Goal: Task Accomplishment & Management: Use online tool/utility

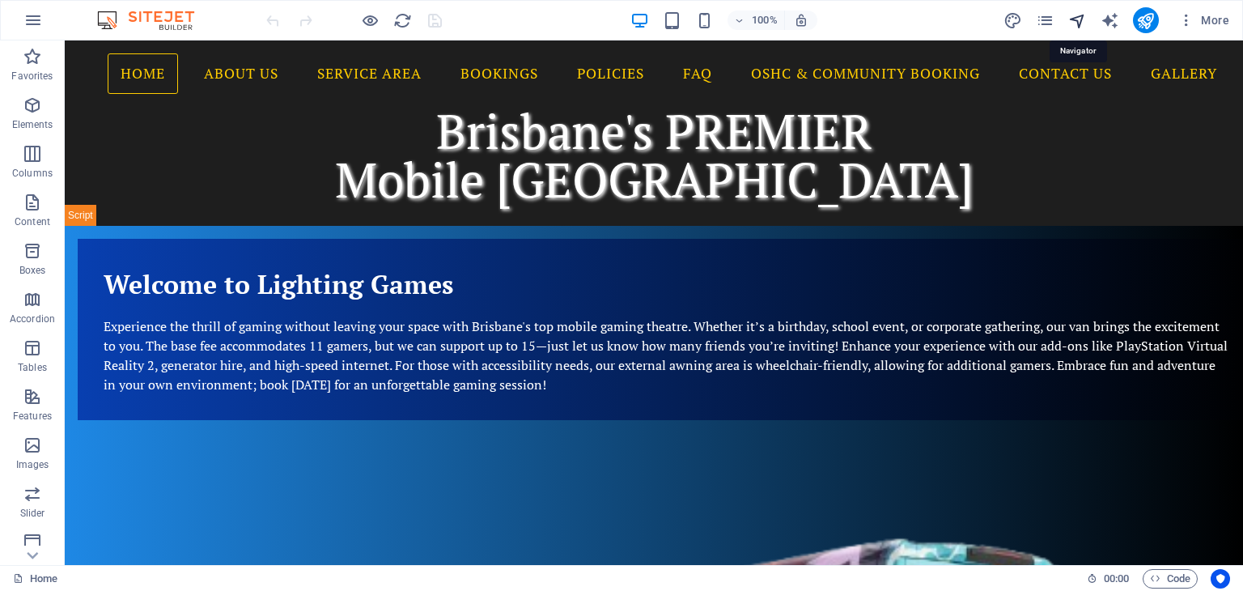
click at [1081, 22] on icon "navigator" at bounding box center [1077, 20] width 19 height 19
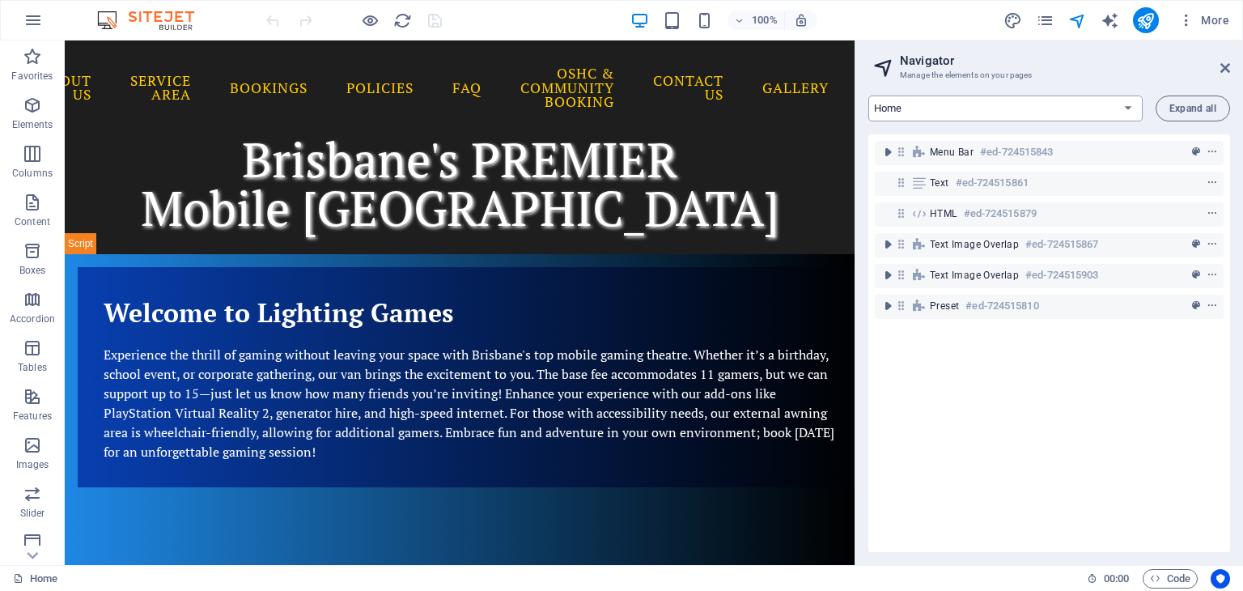
click at [919, 107] on select "Home About Us Service Area Bookings Policies FAQ OSHC & Community Booking Conta…" at bounding box center [1005, 108] width 274 height 26
select select "14075859-en"
click at [868, 95] on select "Home About Us Service Area Bookings Policies FAQ OSHC & Community Booking Conta…" at bounding box center [1005, 108] width 274 height 26
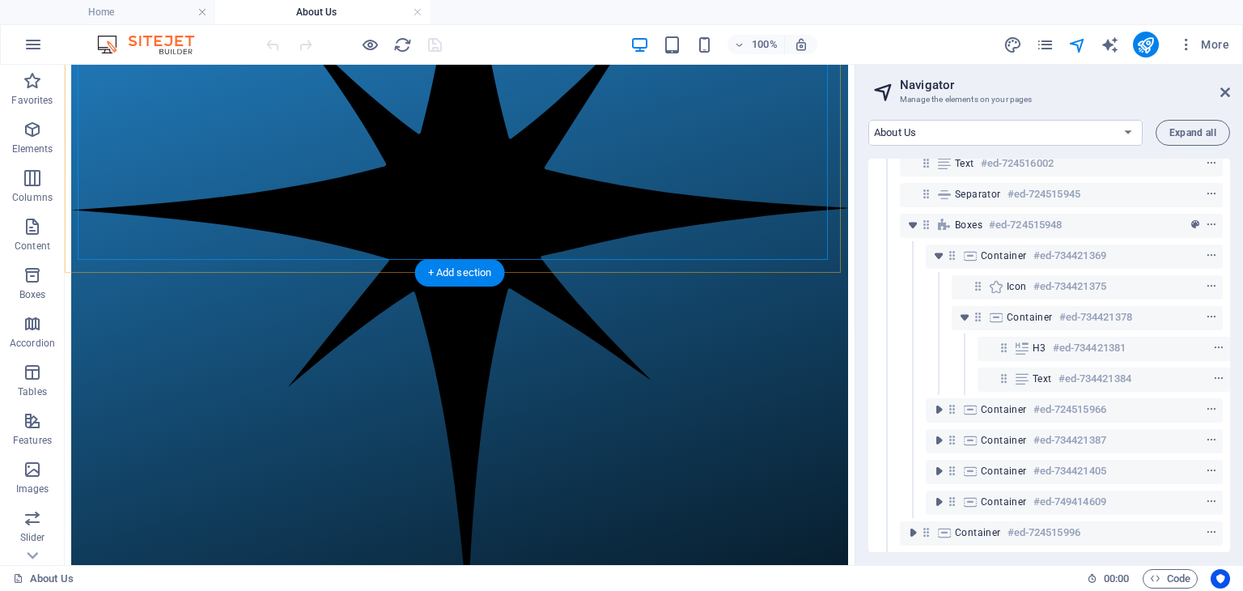
scroll to position [1909, 0]
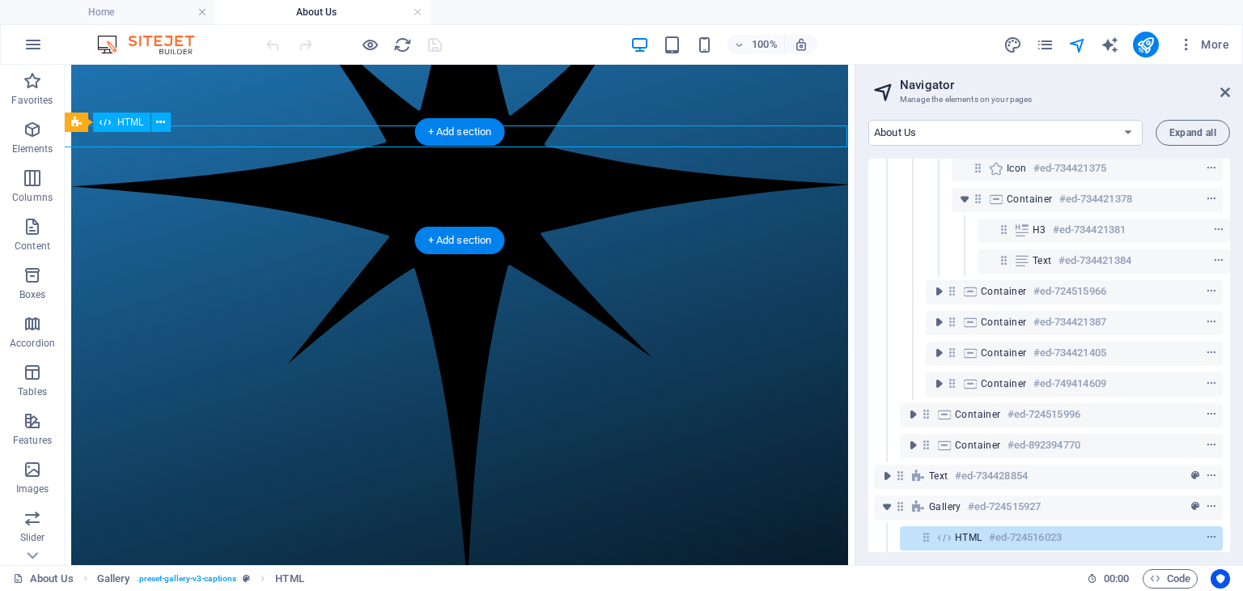
drag, startPoint x: 142, startPoint y: 204, endPoint x: 78, endPoint y: 139, distance: 91.5
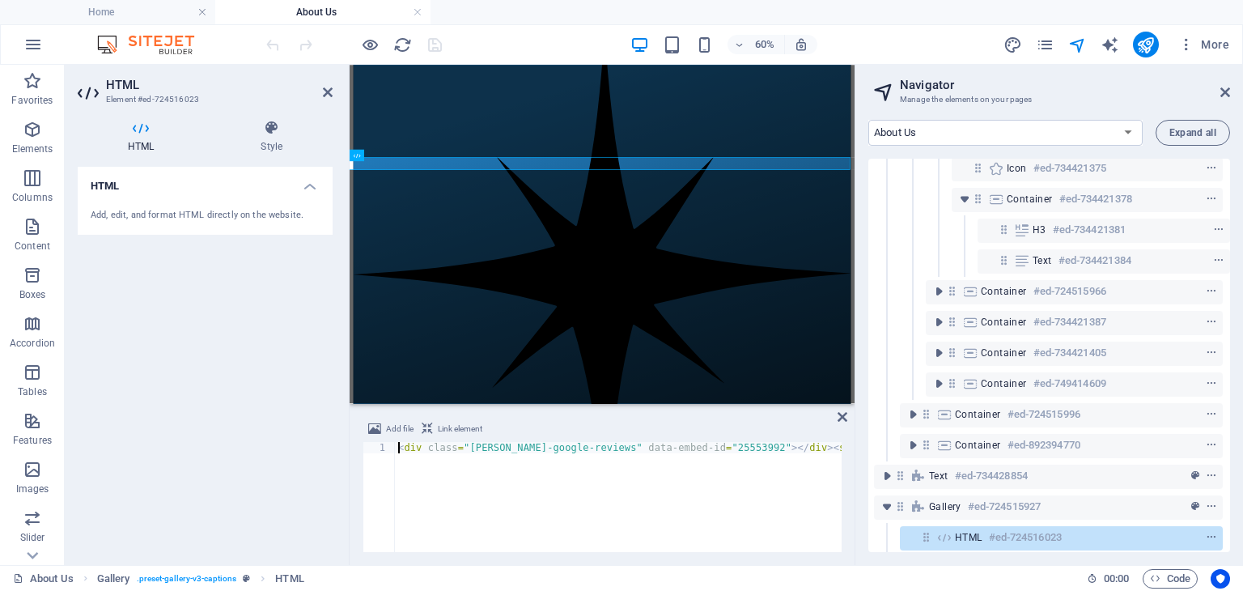
scroll to position [334, 3]
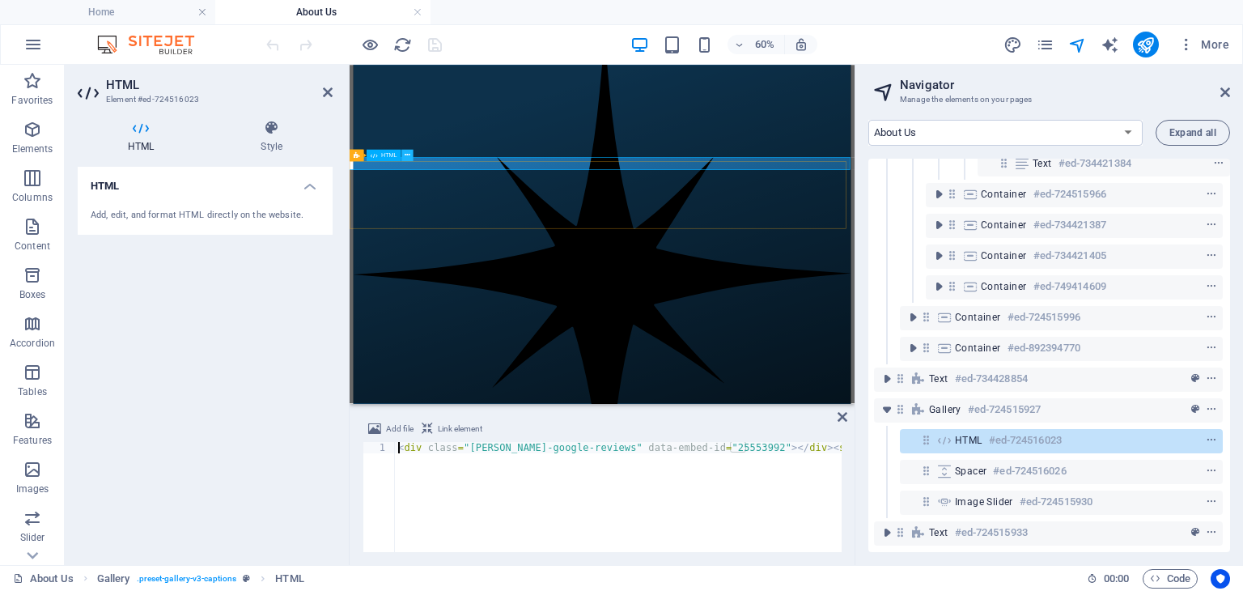
click at [410, 157] on button at bounding box center [406, 154] width 11 height 11
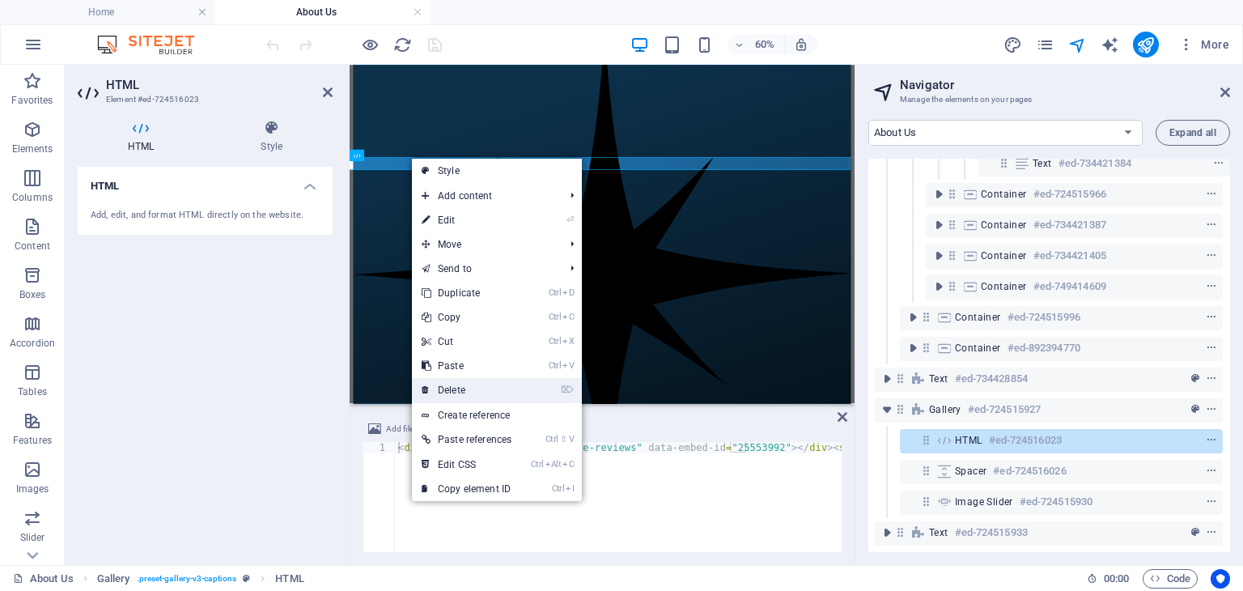
click at [455, 387] on link "⌦ Delete" at bounding box center [466, 390] width 109 height 24
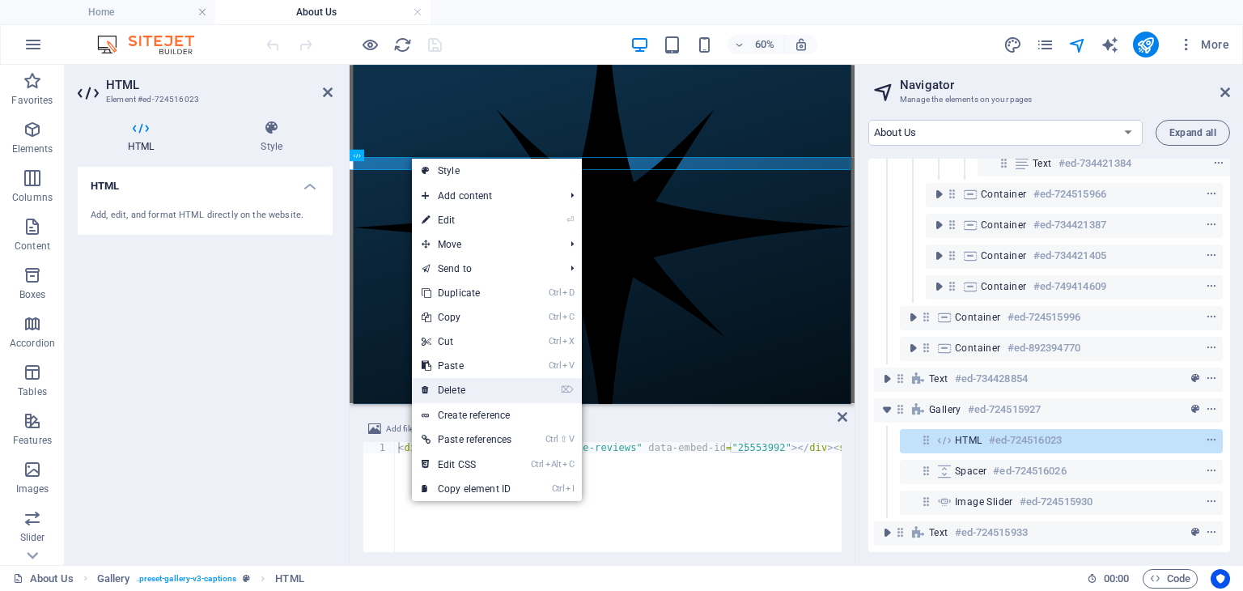
scroll to position [303, 3]
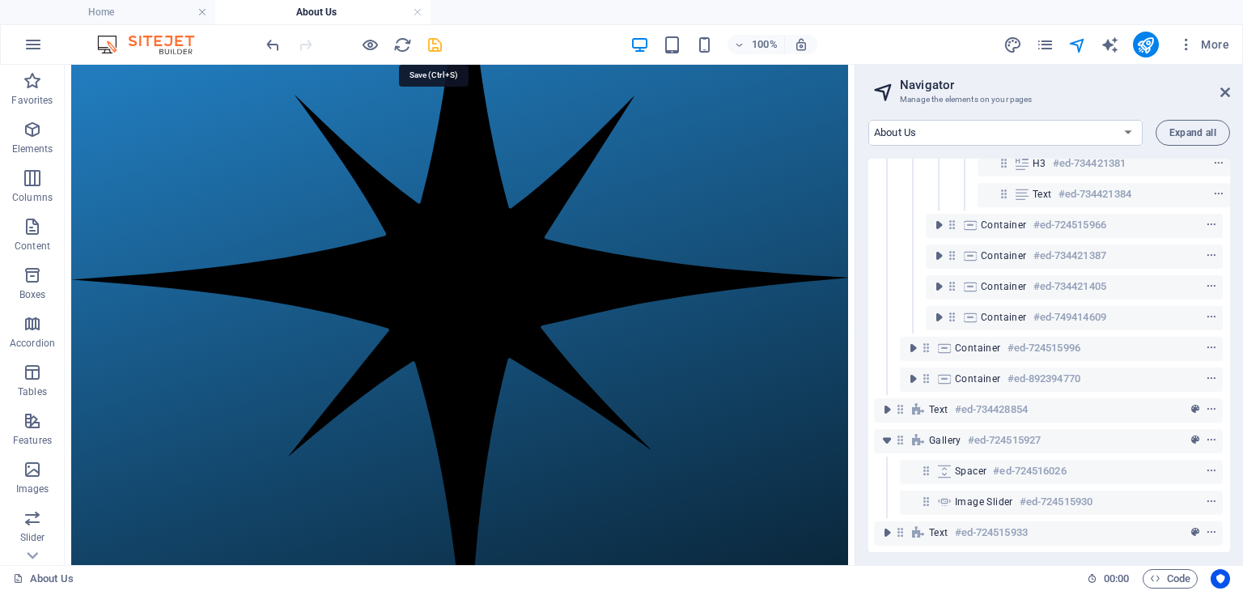
click at [430, 40] on icon "save" at bounding box center [435, 45] width 19 height 19
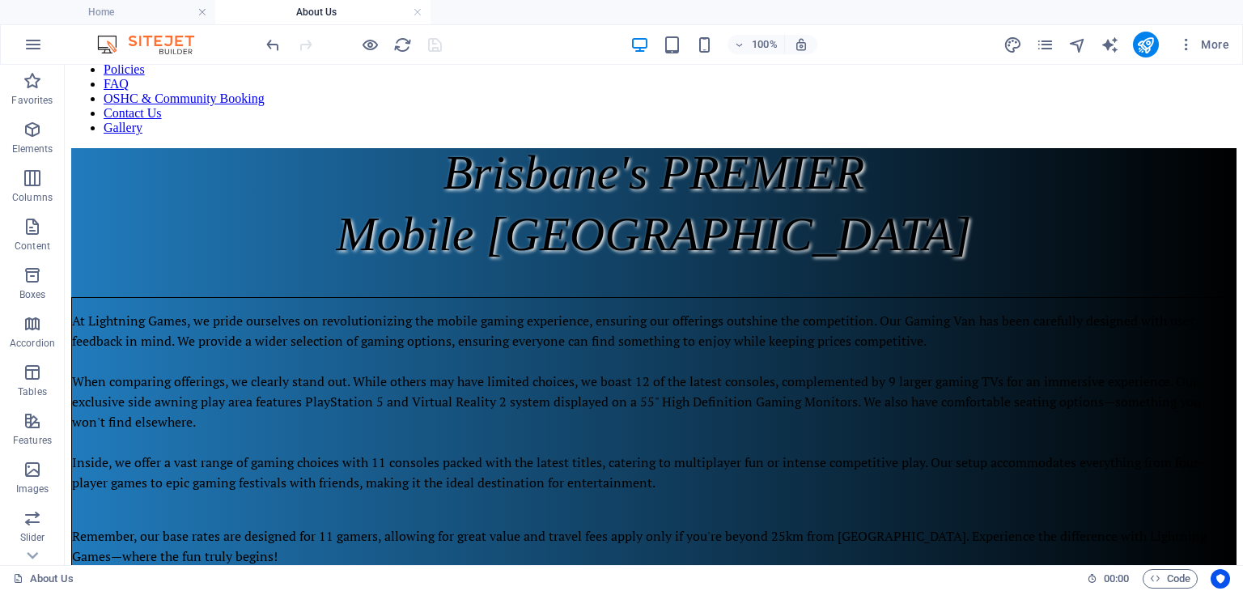
scroll to position [71, 0]
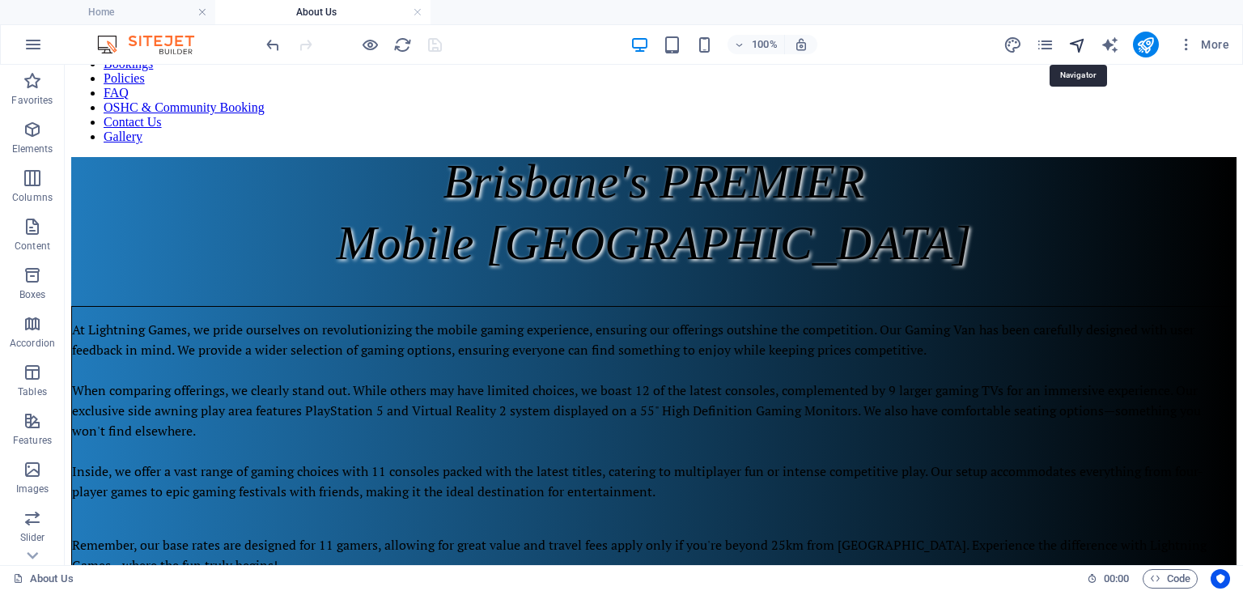
click at [1076, 38] on icon "navigator" at bounding box center [1077, 45] width 19 height 19
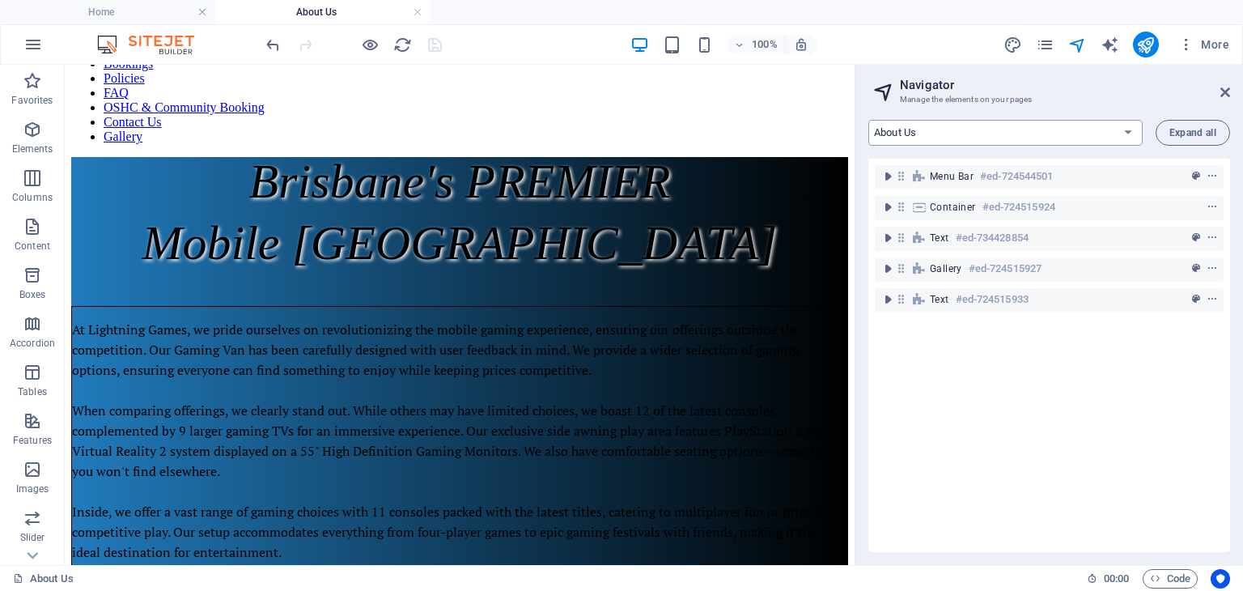
click at [945, 137] on select "Home About Us Service Area Bookings Policies FAQ OSHC & Community Booking Conta…" at bounding box center [1005, 133] width 274 height 26
select select "14075856-en"
click at [868, 120] on select "Home About Us Service Area Bookings Policies FAQ OSHC & Community Booking Conta…" at bounding box center [1005, 133] width 274 height 26
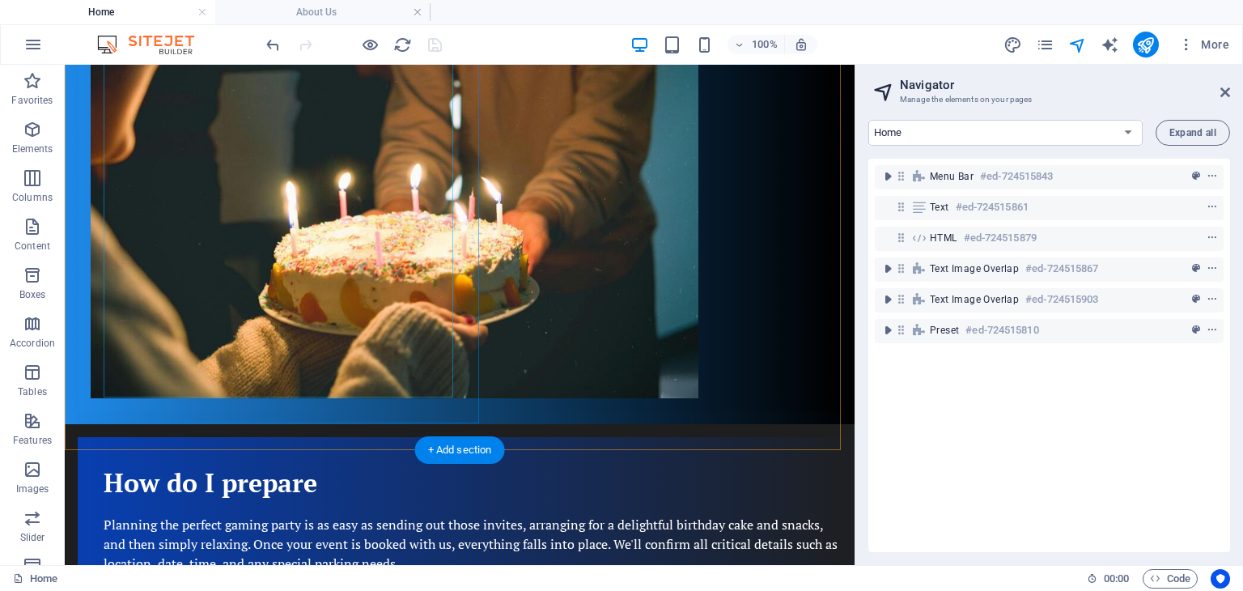
scroll to position [1386, 0]
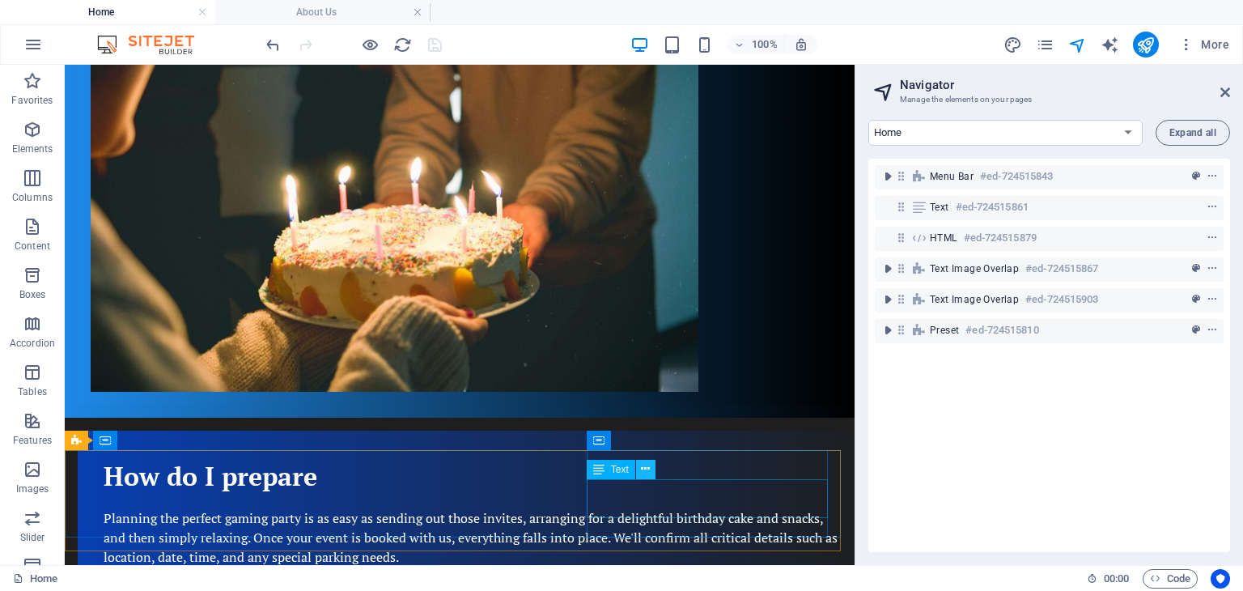
click at [644, 471] on icon at bounding box center [645, 468] width 9 height 17
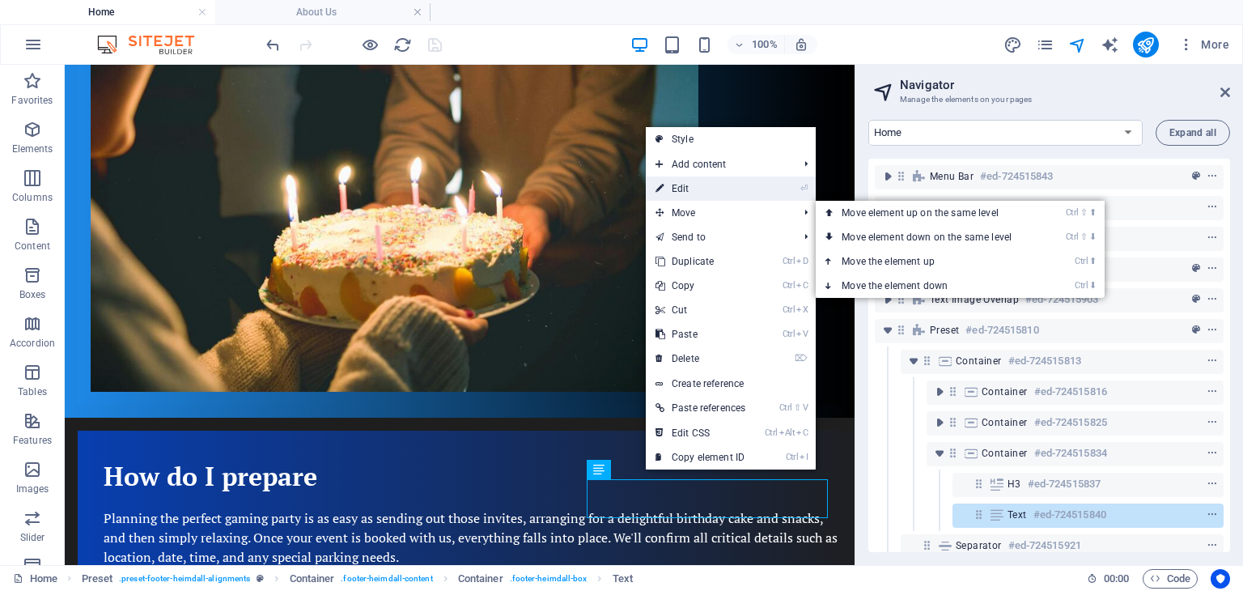
click at [676, 189] on link "⏎ Edit" at bounding box center [700, 188] width 109 height 24
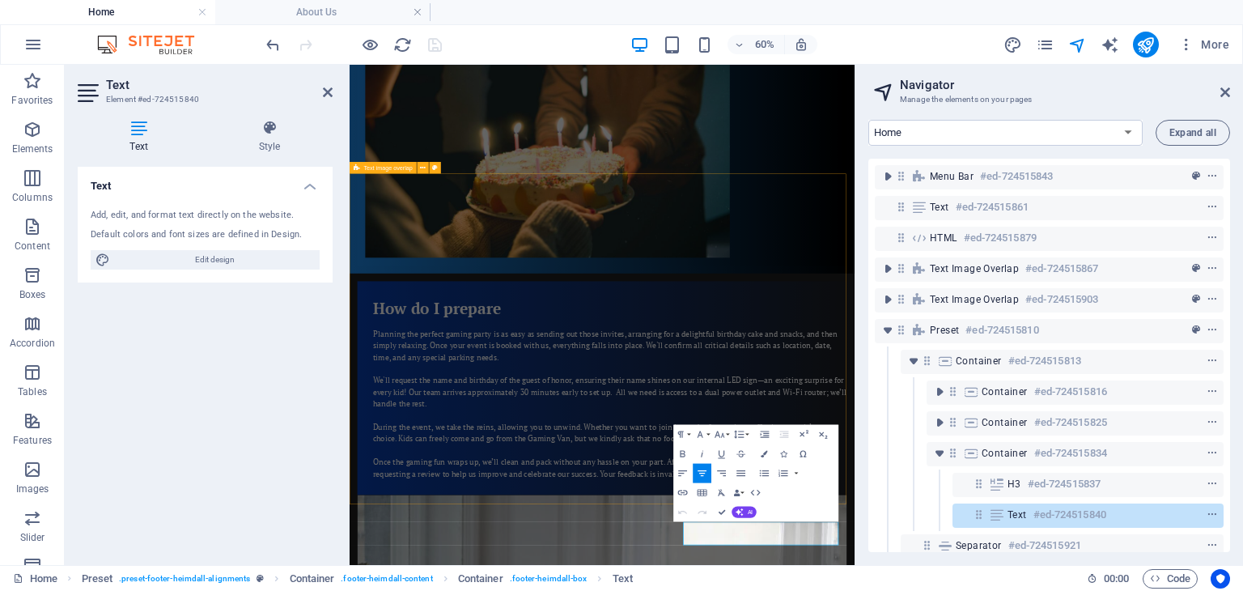
scroll to position [922, 0]
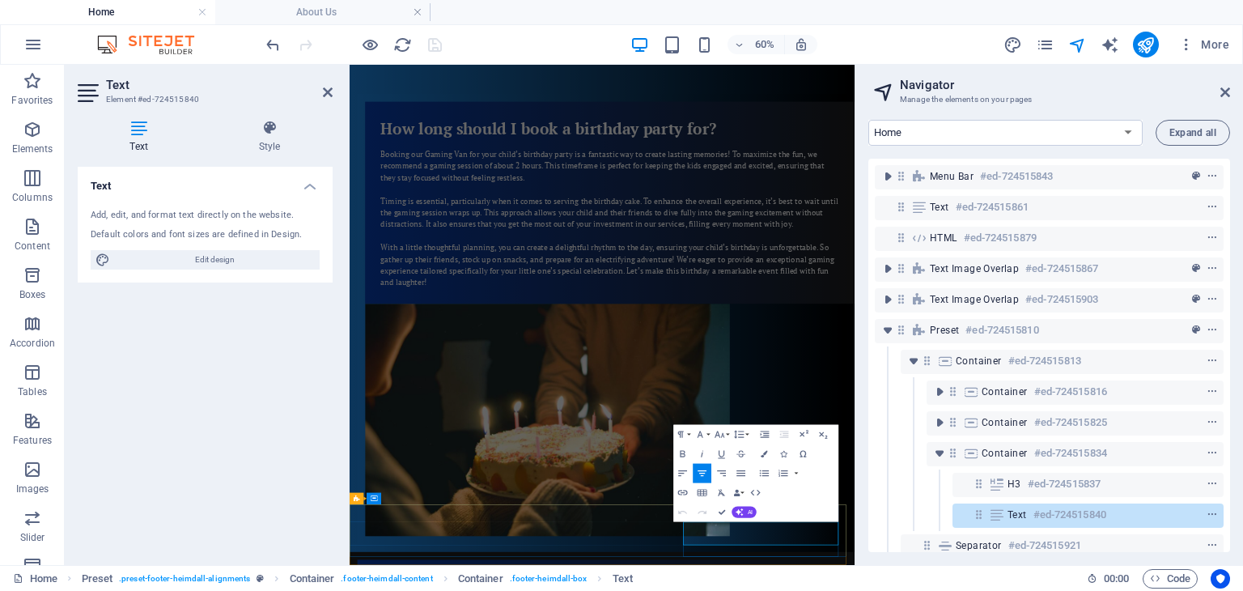
drag, startPoint x: 935, startPoint y: 837, endPoint x: 1146, endPoint y: 836, distance: 210.4
click at [769, 454] on button "Colors" at bounding box center [764, 452] width 19 height 19
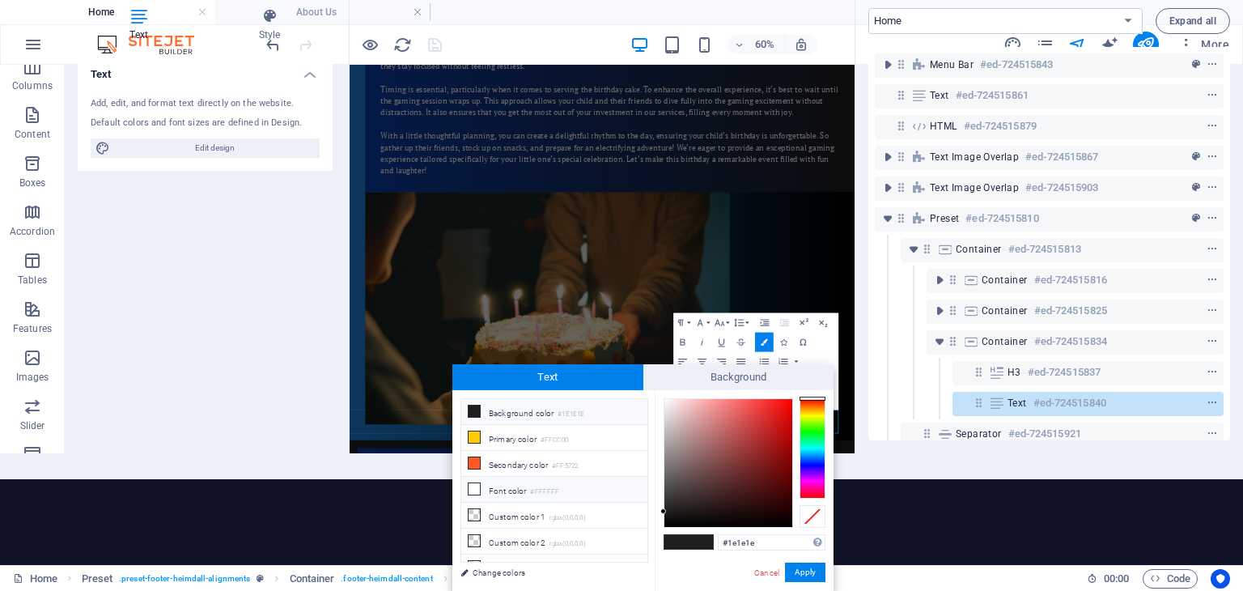
click at [501, 485] on li "Font color #FFFFFF" at bounding box center [554, 490] width 186 height 26
type input "#ffffff"
click at [803, 564] on button "Apply" at bounding box center [805, 571] width 40 height 19
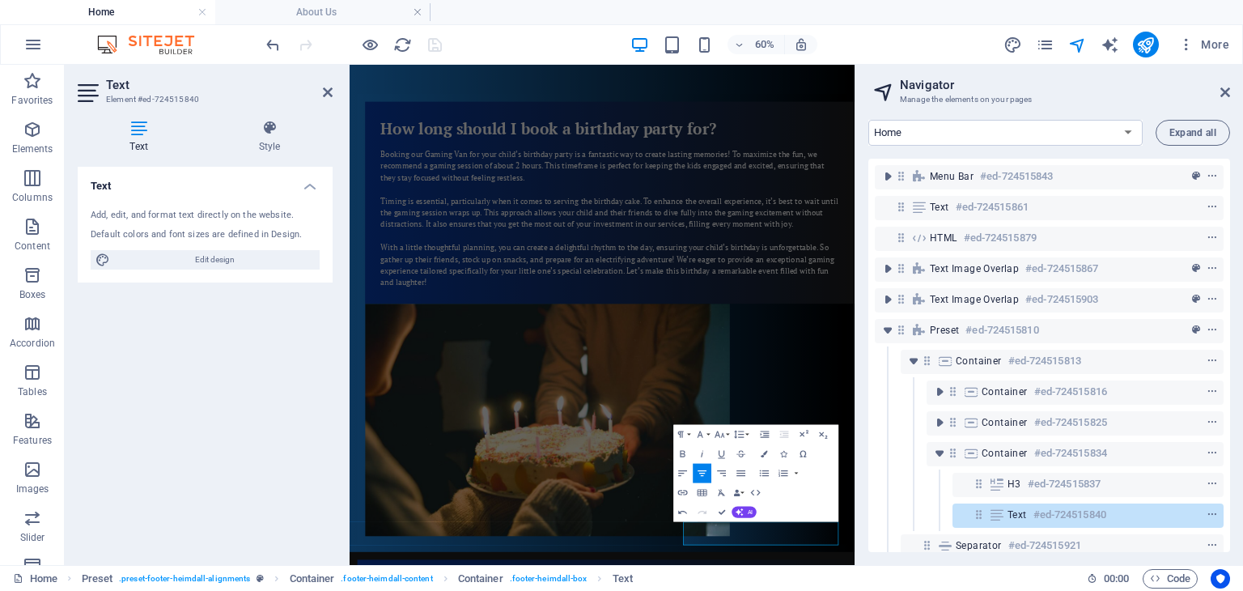
click at [332, 102] on header "Text Element #ed-724515840" at bounding box center [205, 86] width 255 height 42
click at [966, 136] on select "Home About Us Service Area Bookings Policies FAQ OSHC & Community Booking Conta…" at bounding box center [1005, 133] width 274 height 26
select select "14075859-en"
click at [868, 120] on select "Home About Us Service Area Bookings Policies FAQ OSHC & Community Booking Conta…" at bounding box center [1005, 133] width 274 height 26
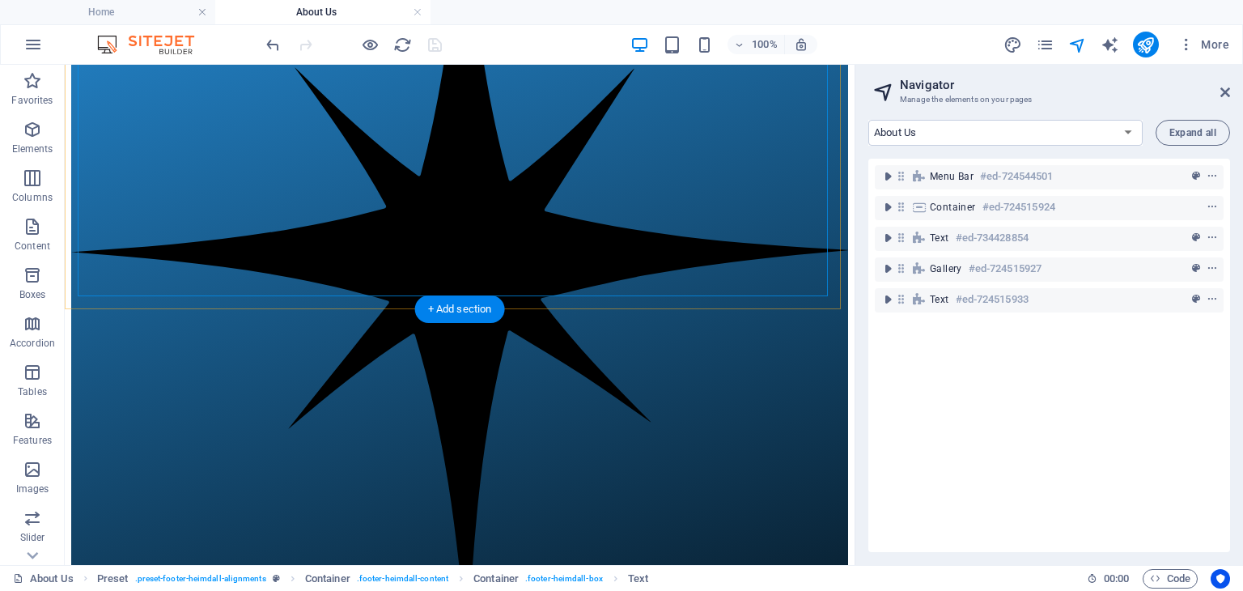
scroll to position [1887, 0]
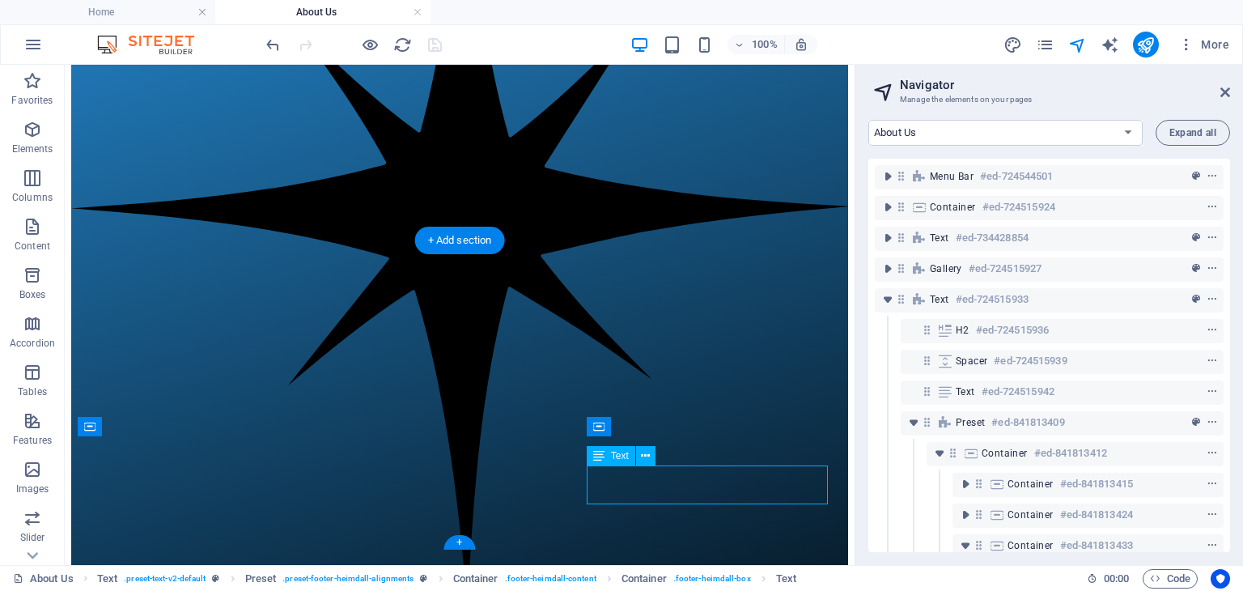
scroll to position [119, 3]
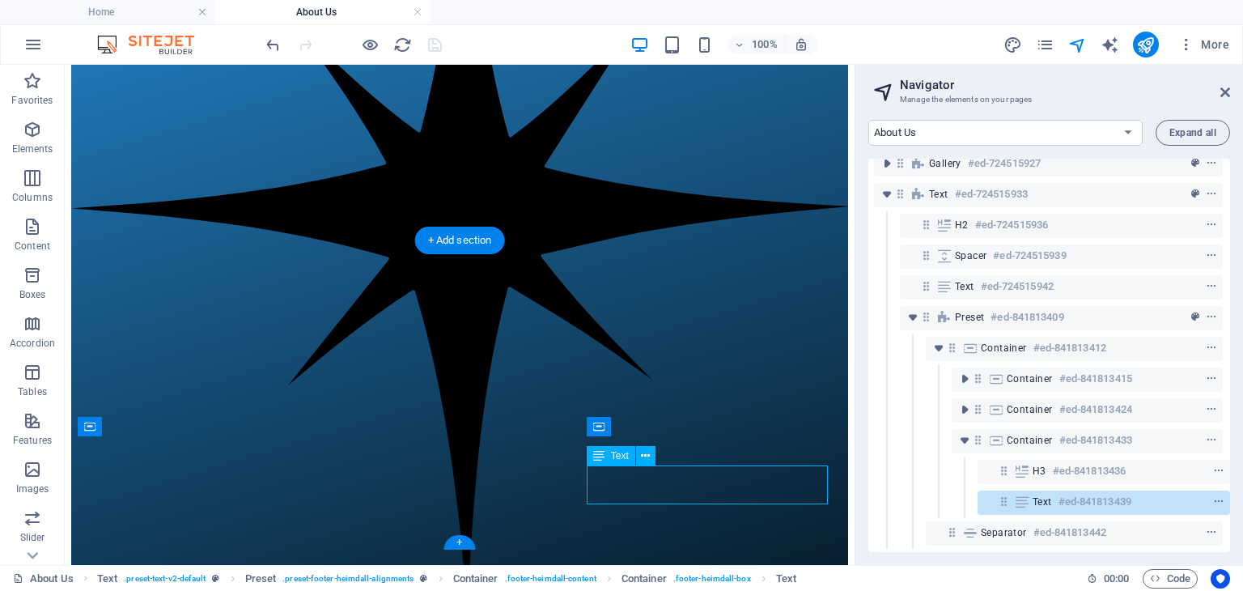
scroll to position [1453, 0]
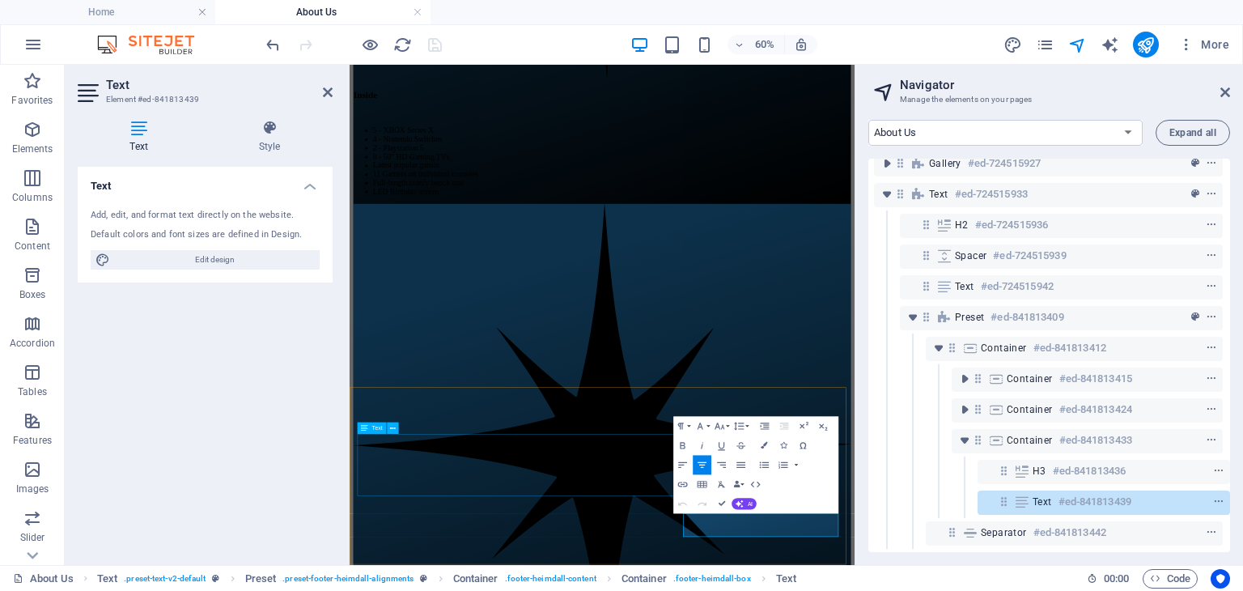
drag, startPoint x: 1126, startPoint y: 823, endPoint x: 1053, endPoint y: 528, distance: 303.4
click at [762, 443] on icon "button" at bounding box center [763, 445] width 6 height 6
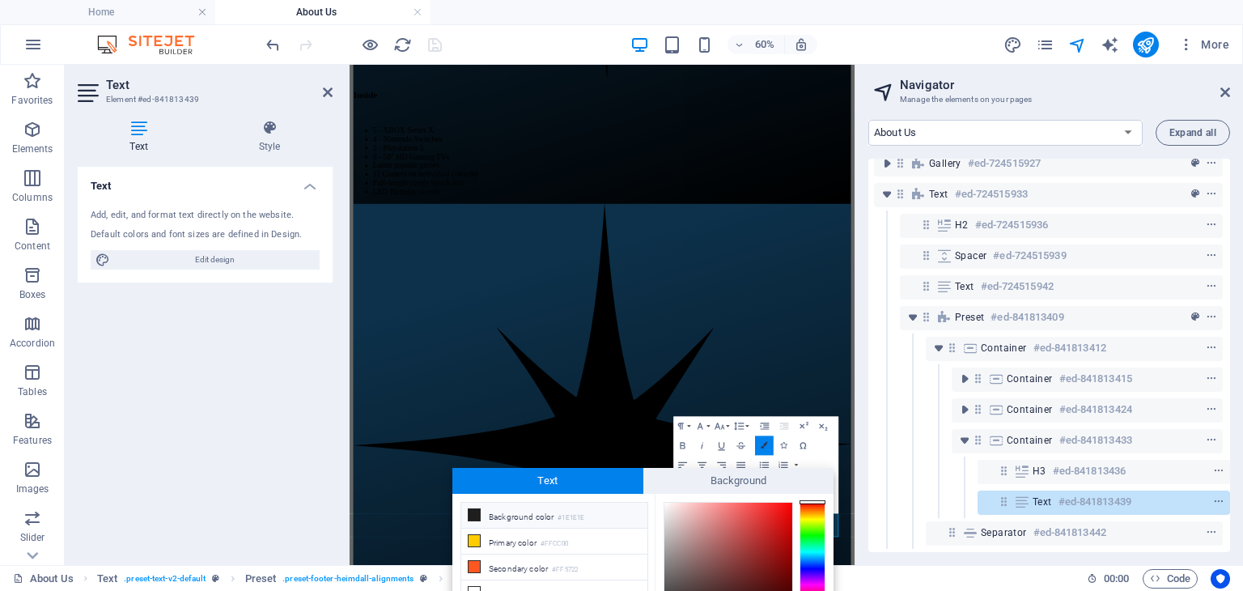
scroll to position [104, 0]
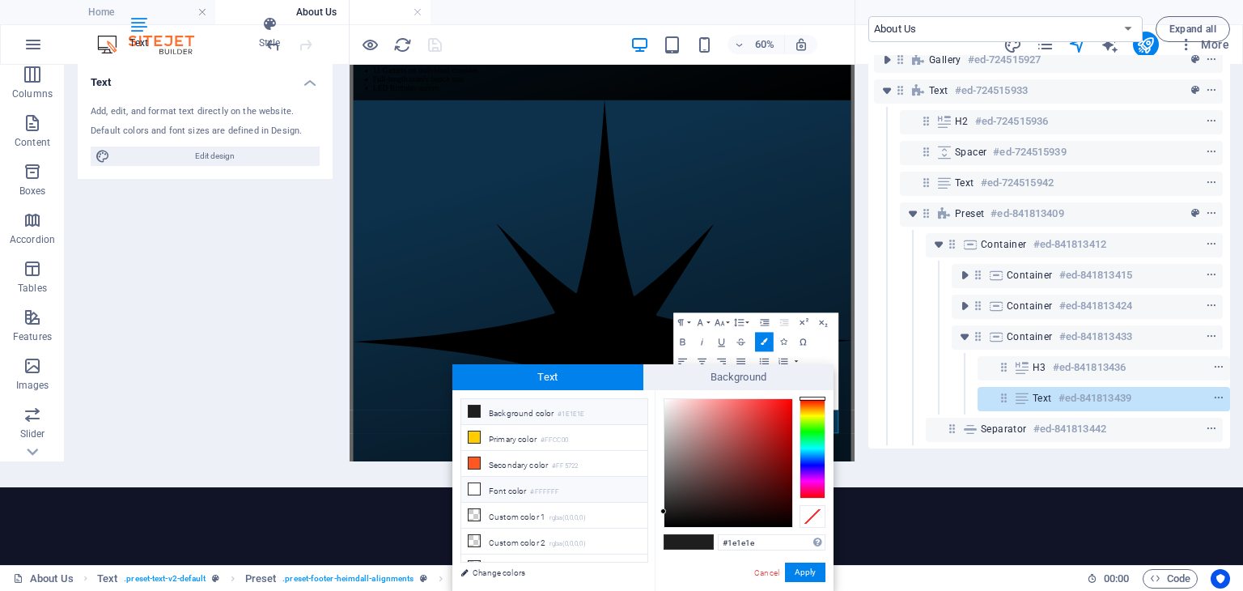
click at [515, 483] on li "Font color #FFFFFF" at bounding box center [554, 490] width 186 height 26
click at [799, 574] on button "Apply" at bounding box center [805, 571] width 40 height 19
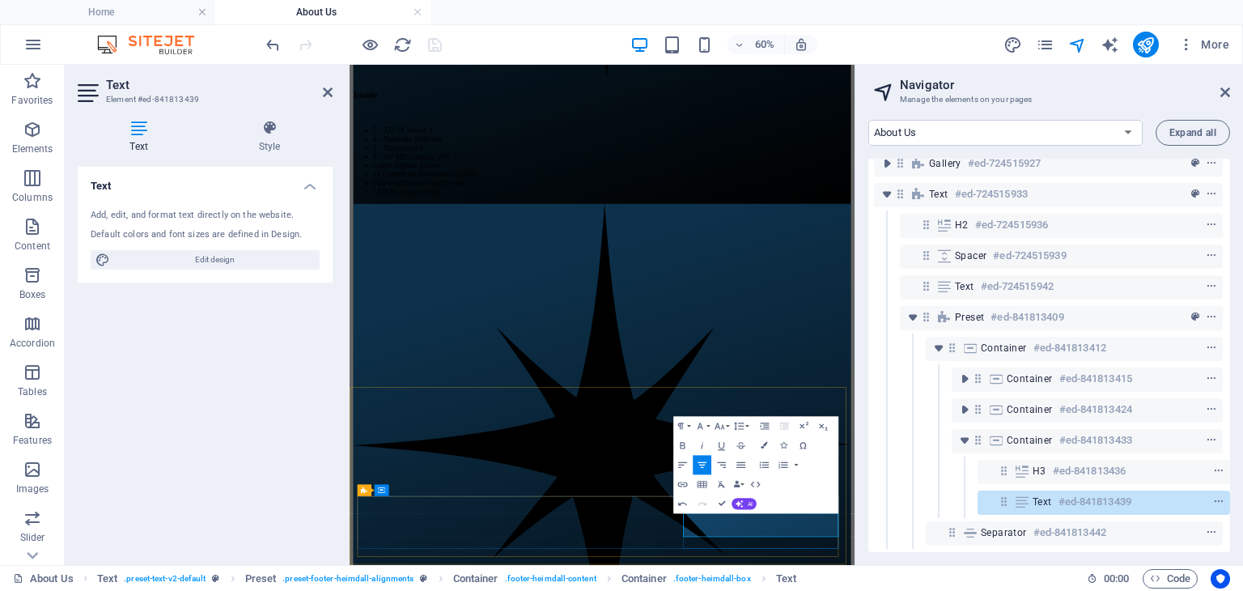
drag, startPoint x: 933, startPoint y: 839, endPoint x: 1121, endPoint y: 845, distance: 187.8
click at [764, 444] on icon "button" at bounding box center [763, 445] width 6 height 6
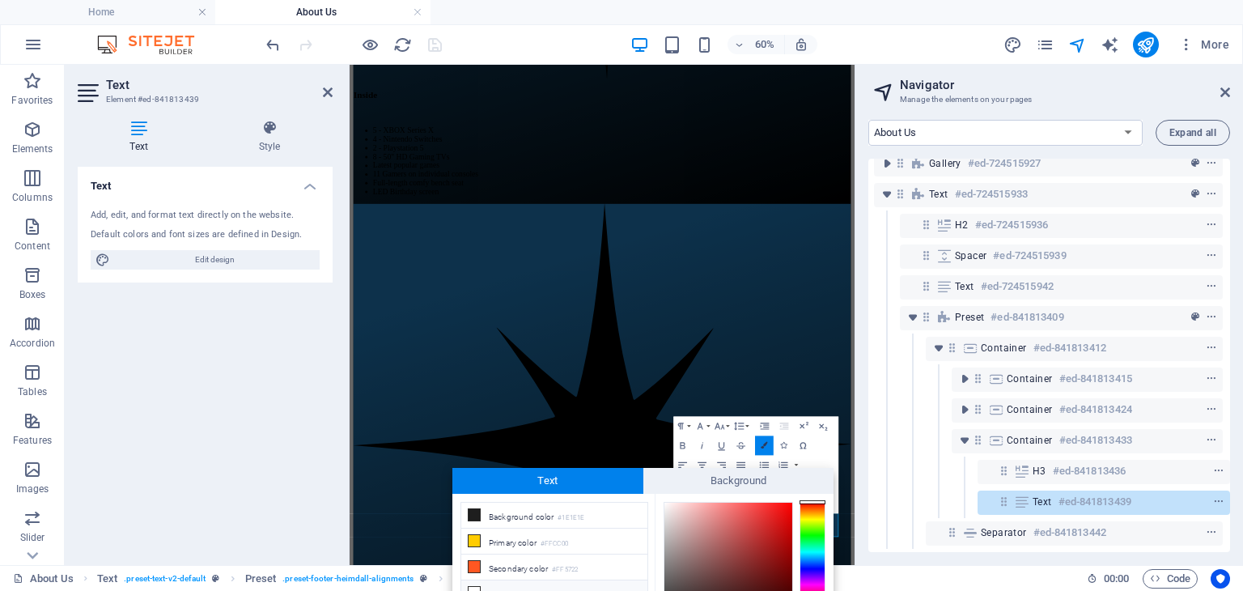
scroll to position [104, 0]
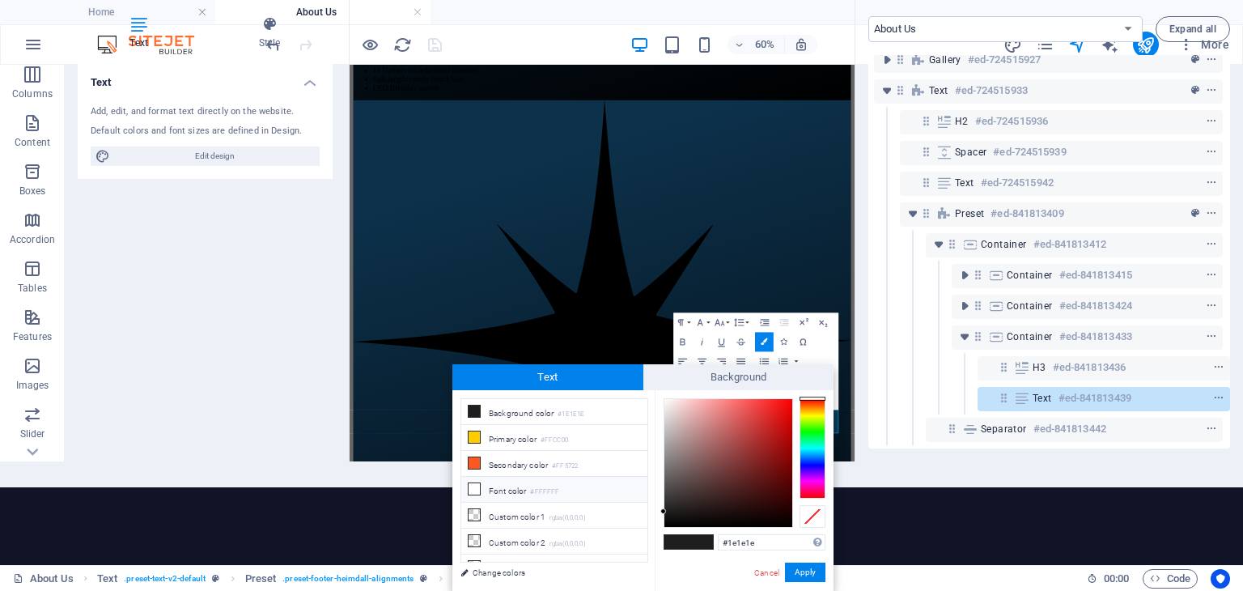
click at [519, 485] on li "Font color #FFFFFF" at bounding box center [554, 490] width 186 height 26
type input "#ffffff"
click at [804, 568] on button "Apply" at bounding box center [805, 571] width 40 height 19
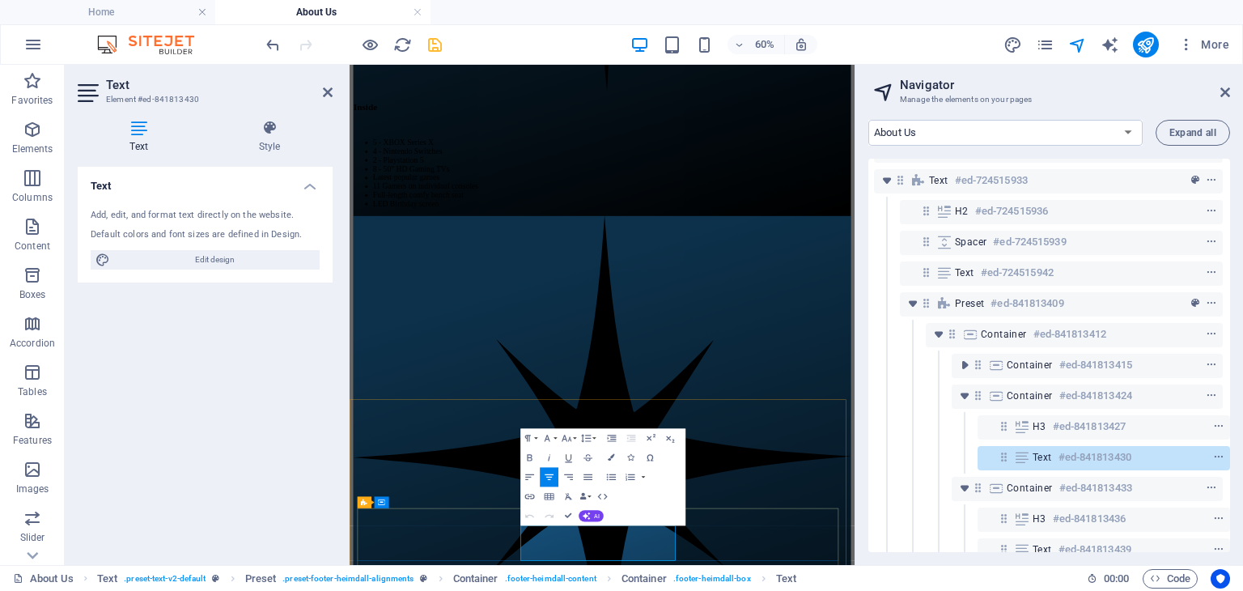
drag, startPoint x: 797, startPoint y: 861, endPoint x: 693, endPoint y: 864, distance: 104.4
click at [612, 455] on icon "button" at bounding box center [611, 457] width 6 height 6
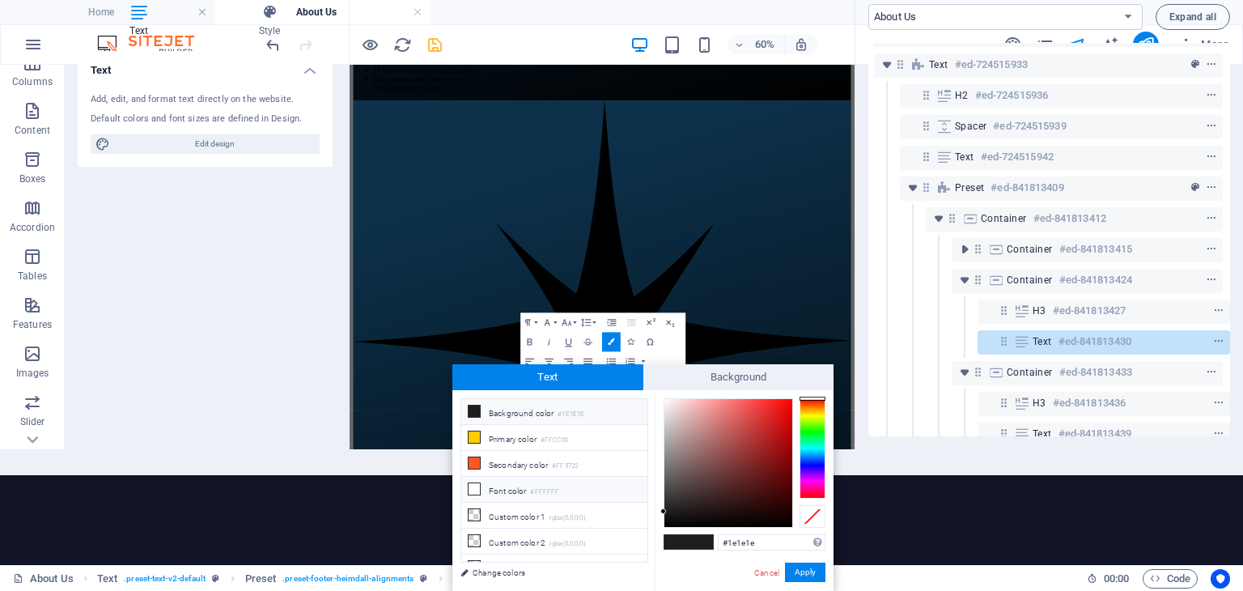
click at [477, 486] on icon at bounding box center [473, 488] width 11 height 11
click at [812, 573] on button "Apply" at bounding box center [805, 571] width 40 height 19
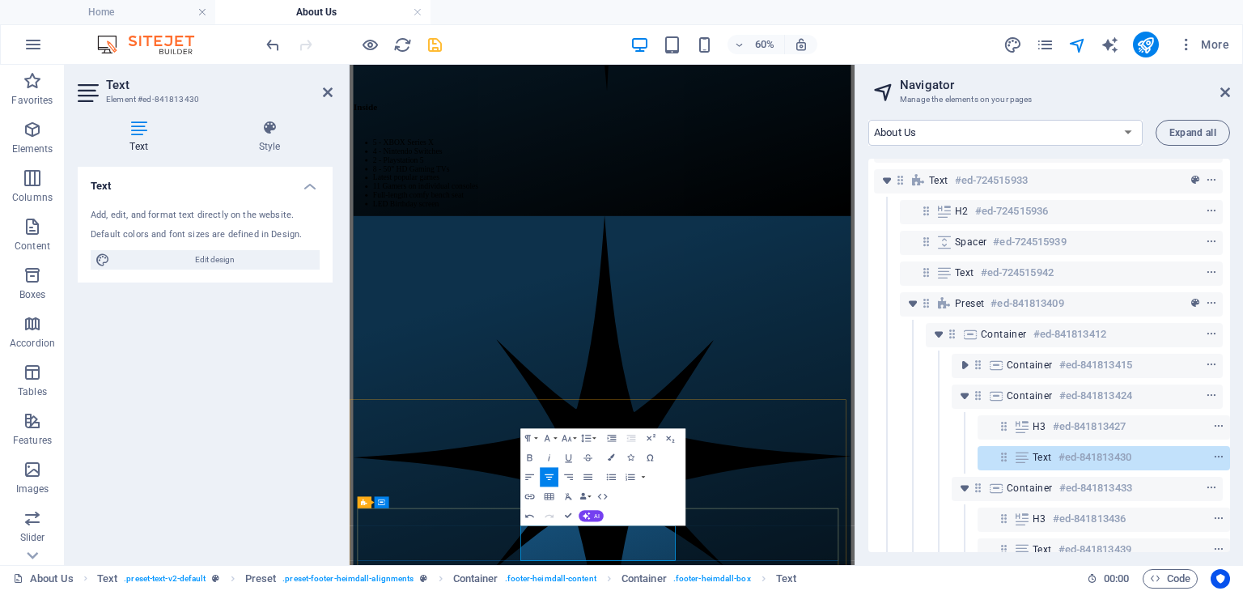
drag, startPoint x: 861, startPoint y: 843, endPoint x: 726, endPoint y: 851, distance: 135.4
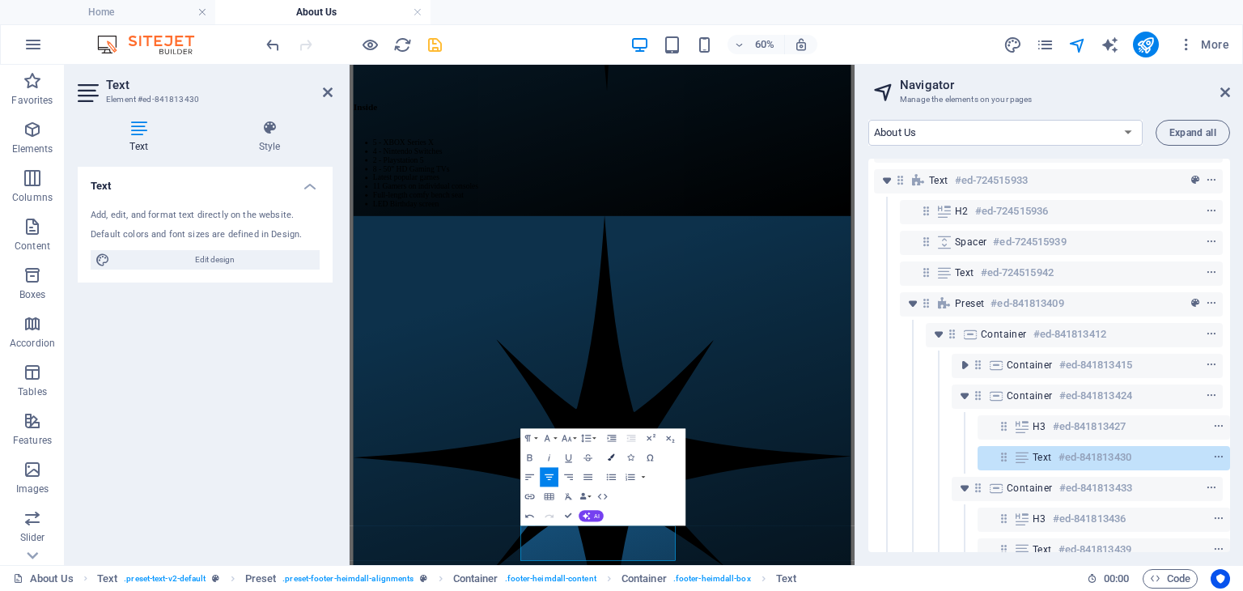
click at [610, 455] on icon "button" at bounding box center [611, 457] width 6 height 6
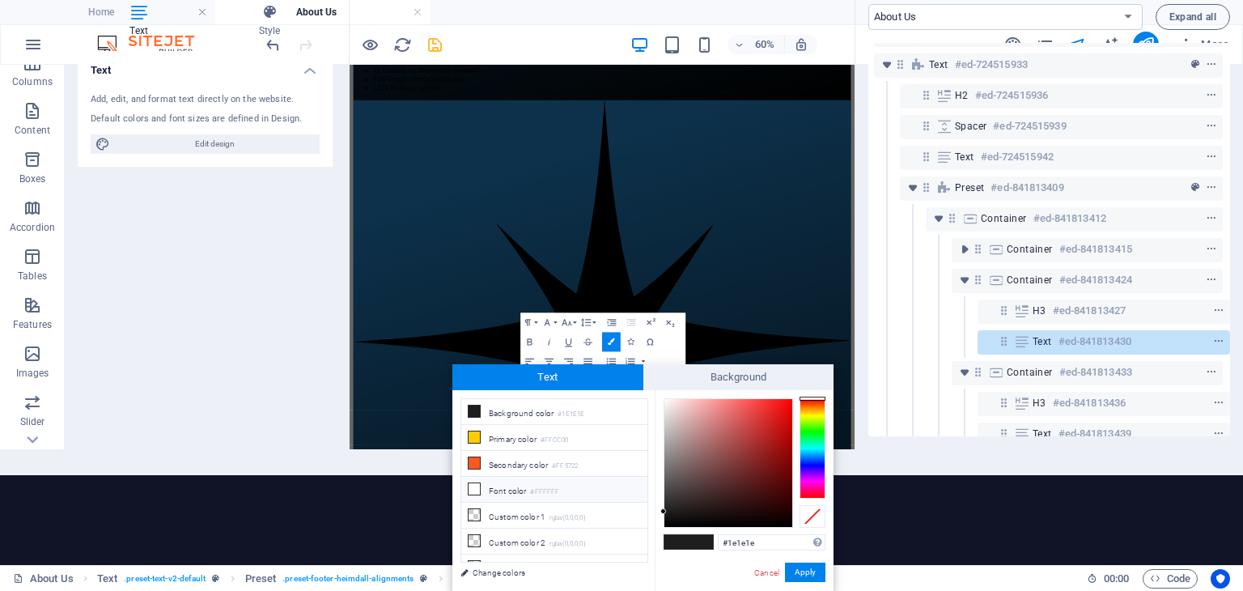
click at [499, 479] on li "Font color #FFFFFF" at bounding box center [554, 490] width 186 height 26
type input "#ffffff"
click at [805, 570] on button "Apply" at bounding box center [805, 571] width 40 height 19
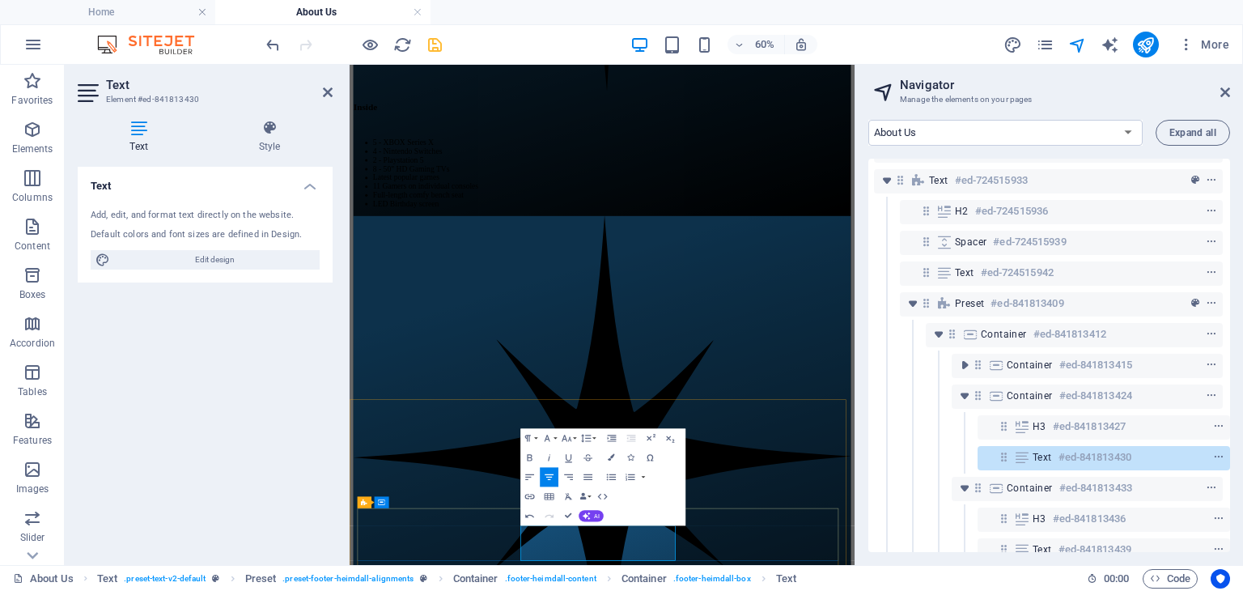
drag, startPoint x: 532, startPoint y: 845, endPoint x: 743, endPoint y: 534, distance: 376.3
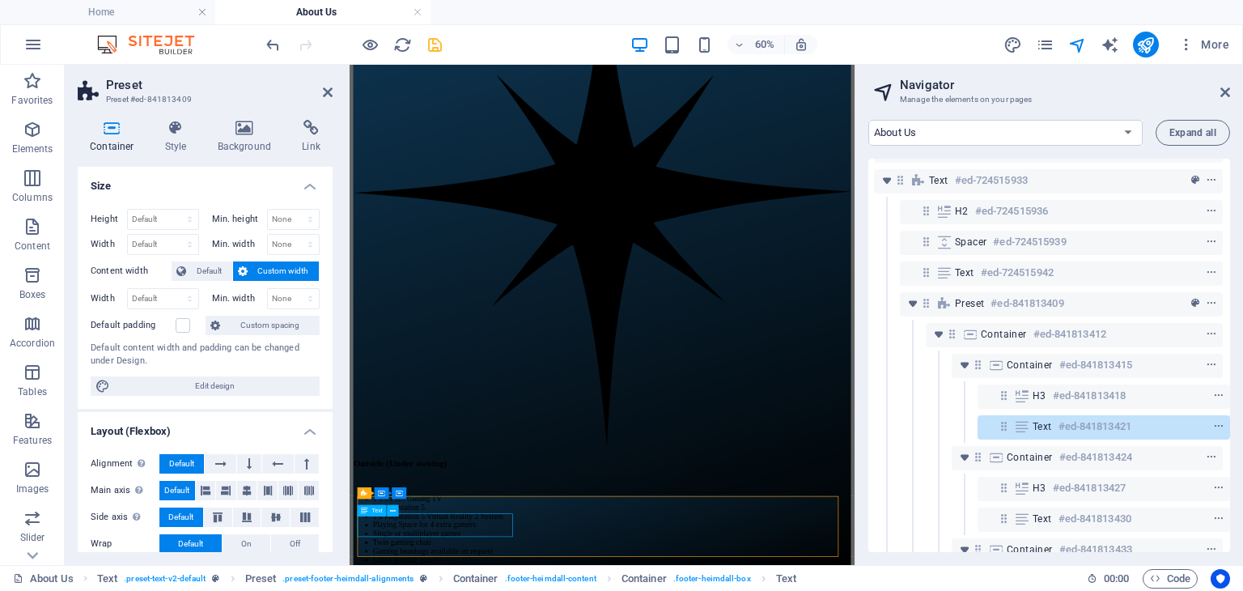
scroll to position [1447, 0]
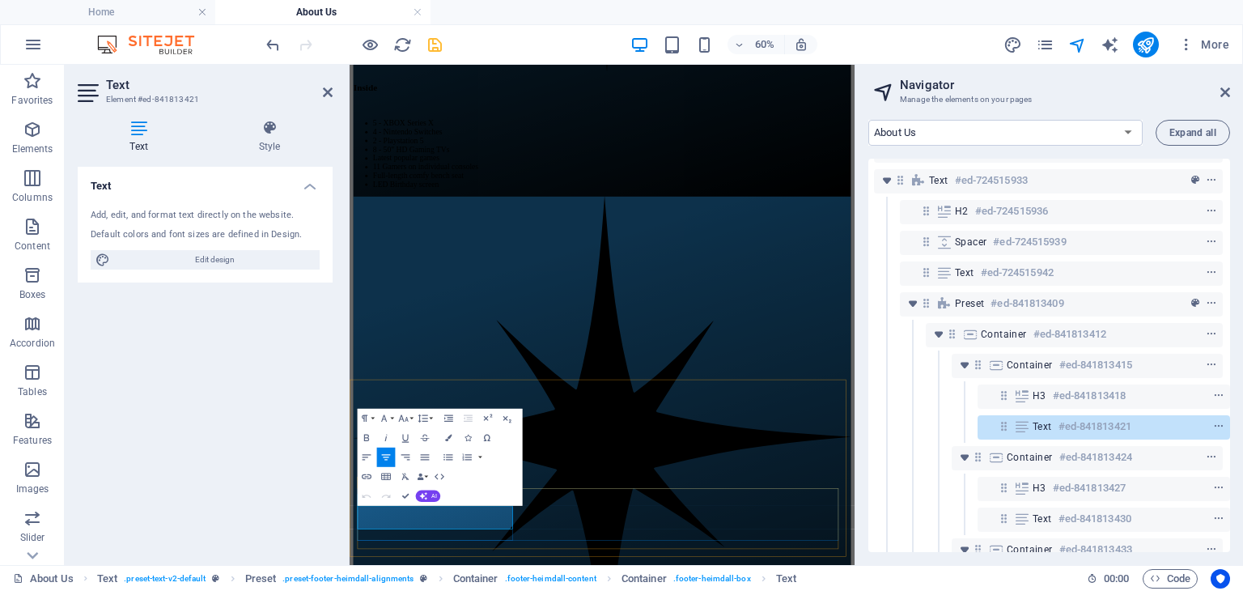
drag, startPoint x: 579, startPoint y: 827, endPoint x: 717, endPoint y: 562, distance: 298.2
click at [446, 432] on button "Colors" at bounding box center [447, 437] width 19 height 19
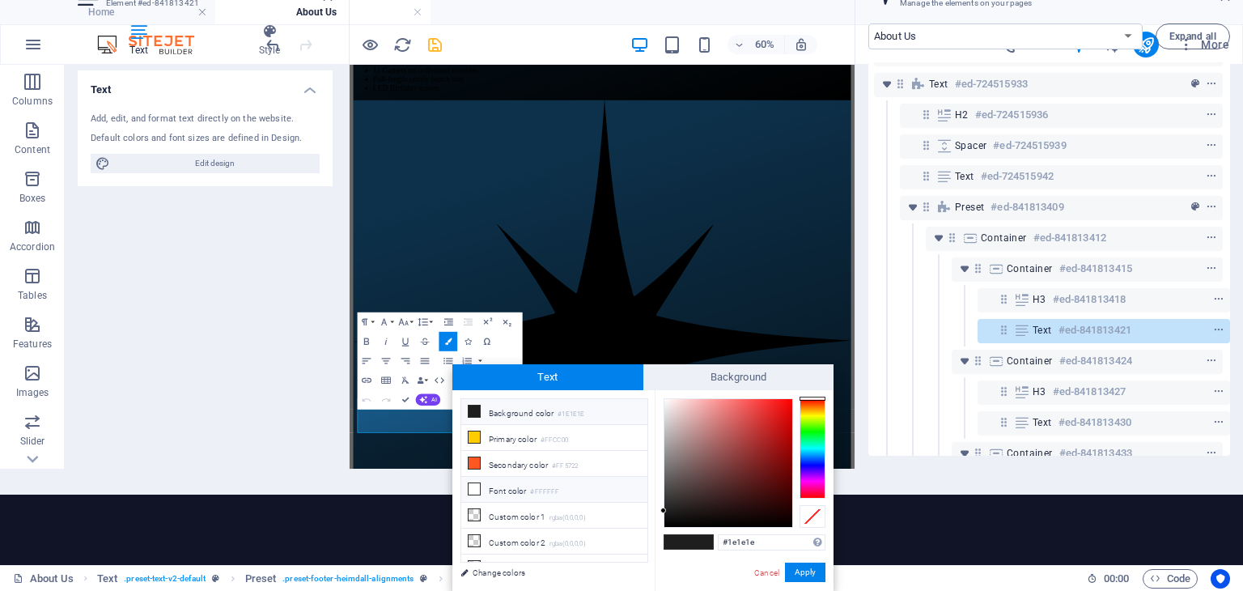
click at [502, 486] on li "Font color #FFFFFF" at bounding box center [554, 490] width 186 height 26
type input "#ffffff"
click at [803, 571] on button "Apply" at bounding box center [805, 571] width 40 height 19
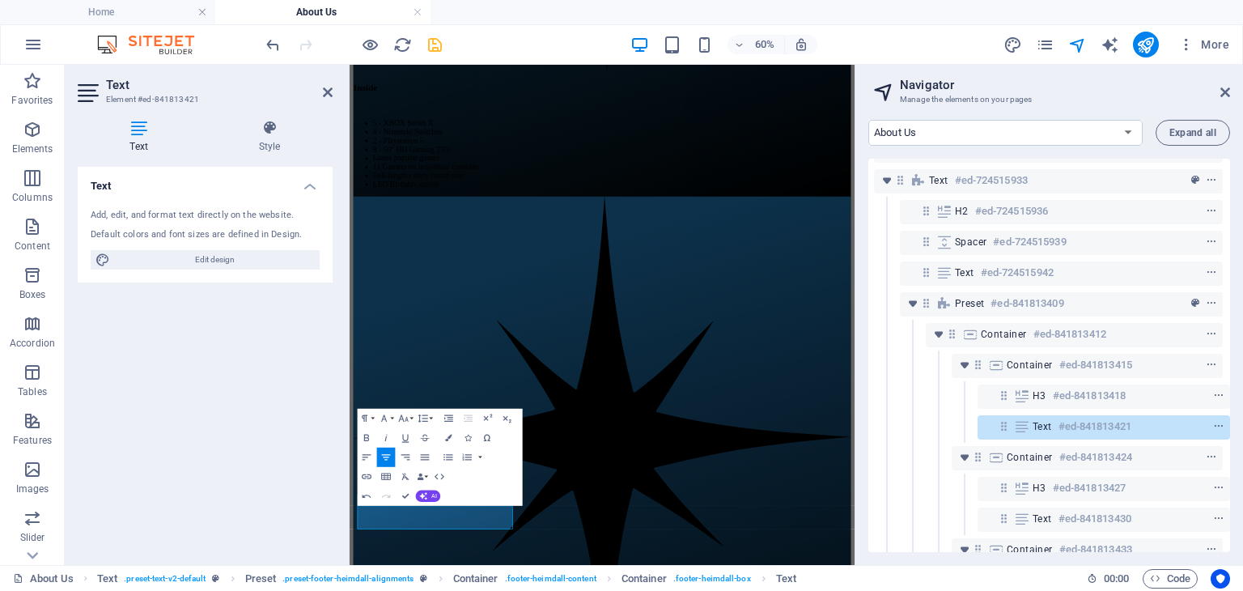
click at [861, 381] on div "Home About Us Service Area Bookings Policies FAQ OSHC & Community Booking Conta…" at bounding box center [1049, 336] width 388 height 458
click at [911, 129] on select "Home About Us Service Area Bookings Policies FAQ OSHC & Community Booking Conta…" at bounding box center [1005, 133] width 274 height 26
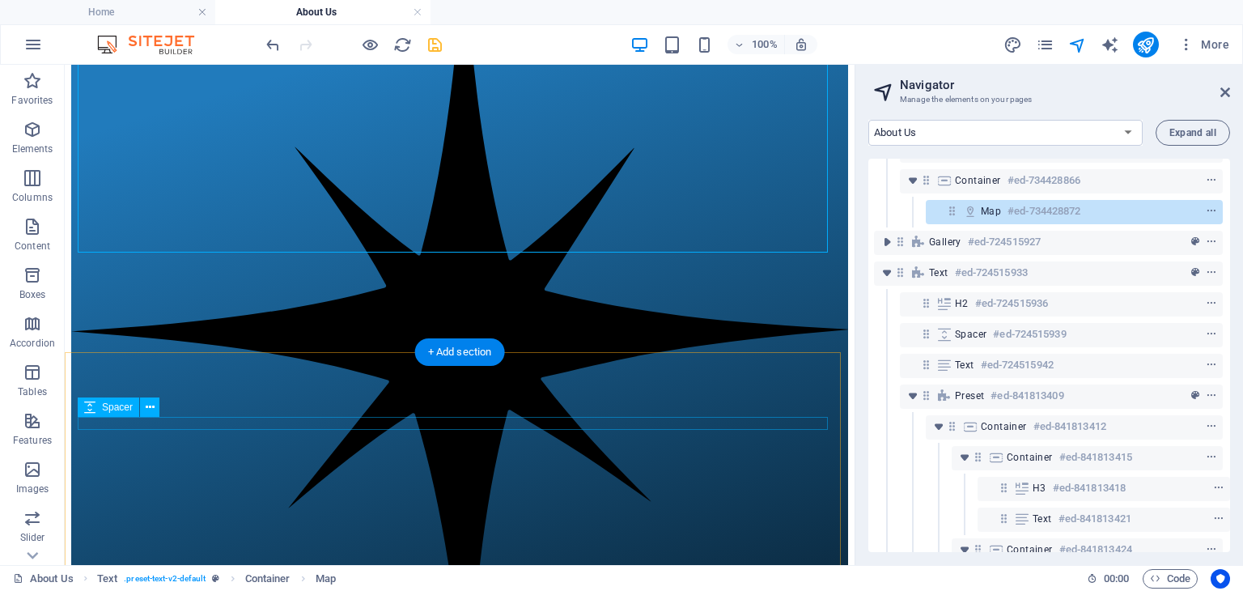
scroll to position [1887, 0]
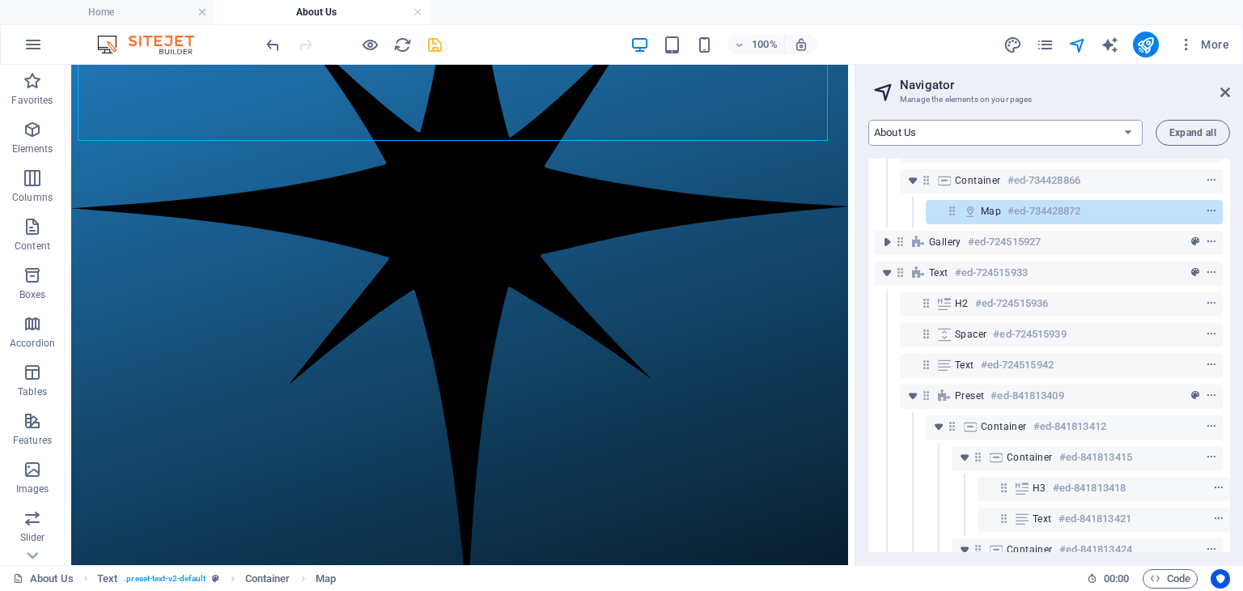
click at [901, 126] on select "Home About Us Service Area Bookings Policies FAQ OSHC & Community Booking Conta…" at bounding box center [1005, 133] width 274 height 26
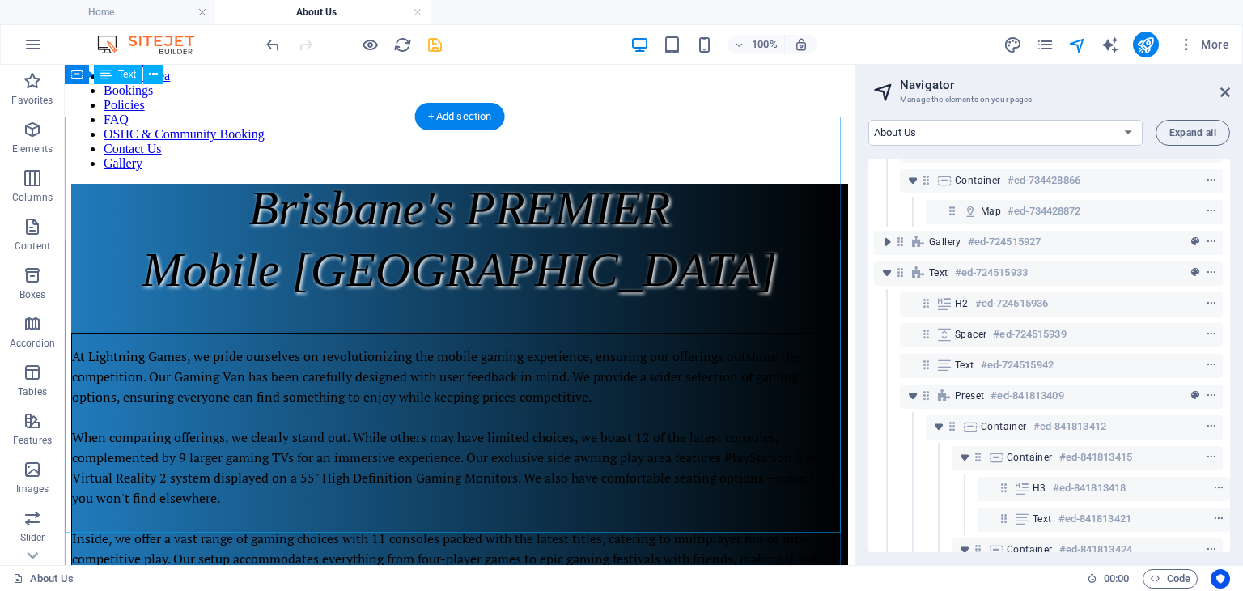
scroll to position [14, 0]
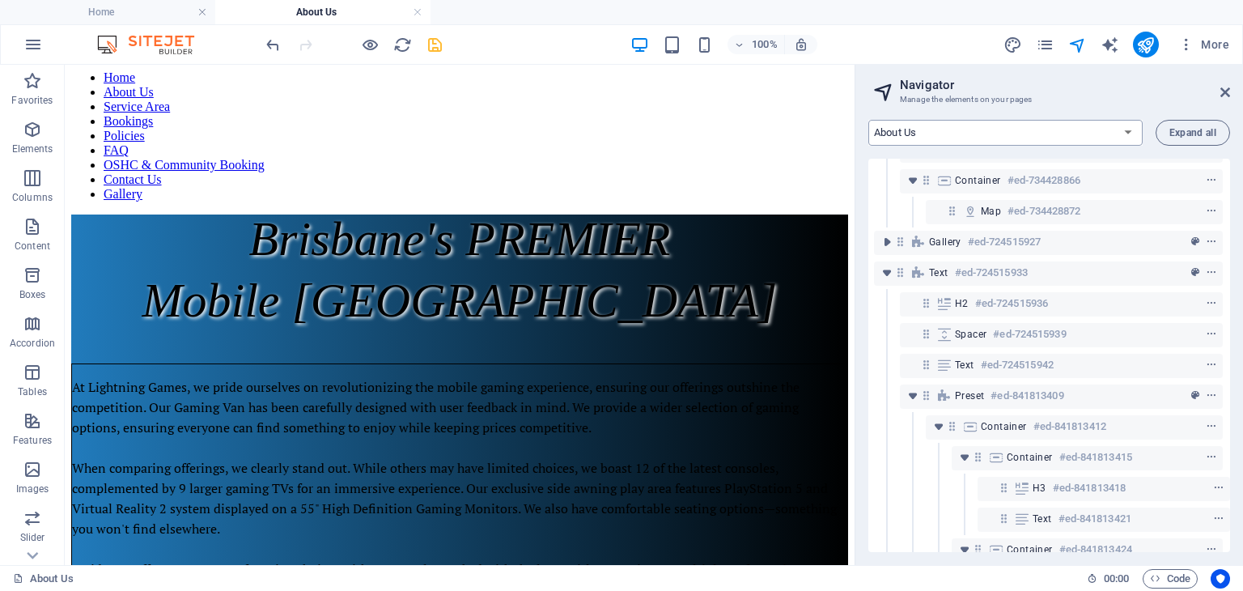
click at [971, 129] on select "Home About Us Service Area Bookings Policies FAQ OSHC & Community Booking Conta…" at bounding box center [1005, 133] width 274 height 26
select select "14075862-en"
click at [868, 120] on select "Home About Us Service Area Bookings Policies FAQ OSHC & Community Booking Conta…" at bounding box center [1005, 133] width 274 height 26
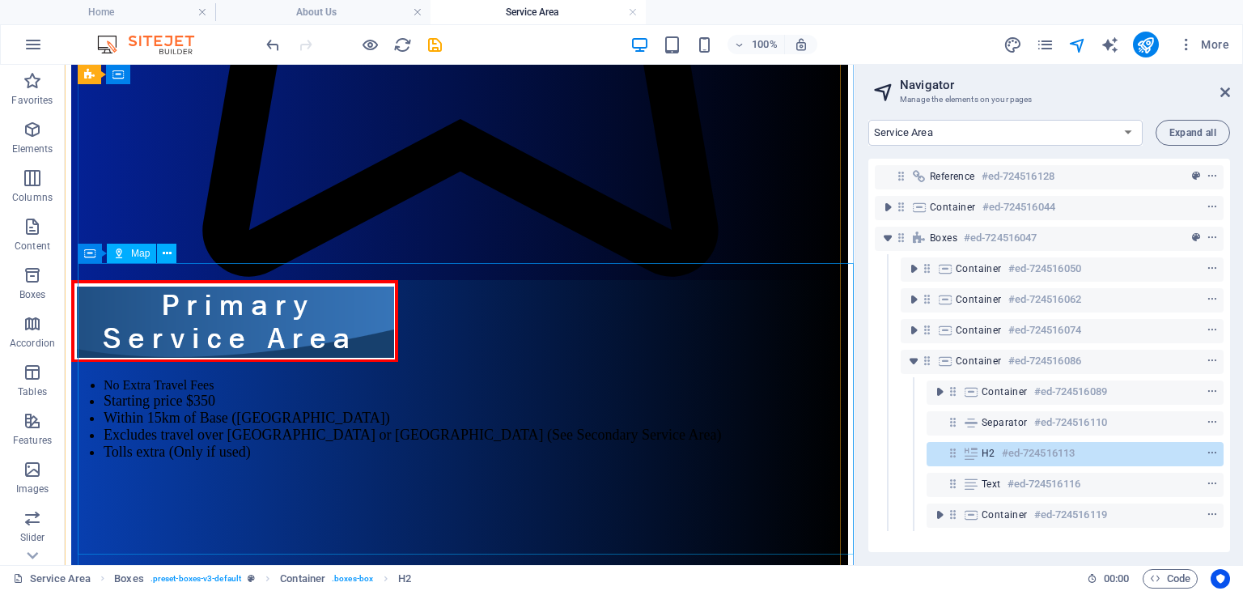
scroll to position [909, 0]
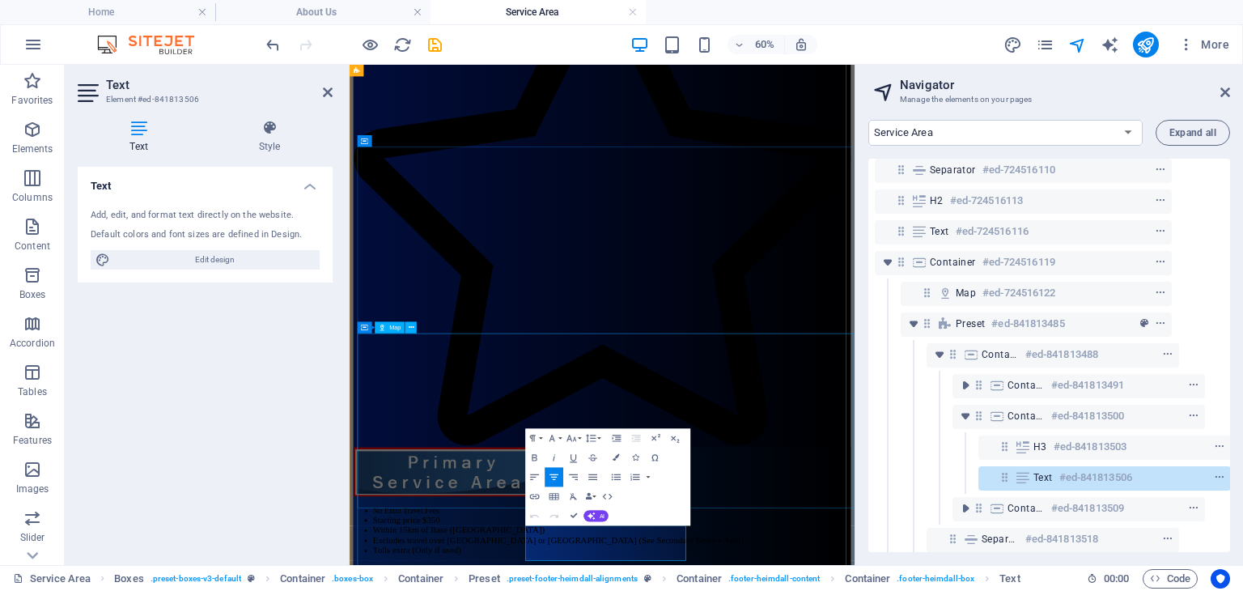
scroll to position [273, 55]
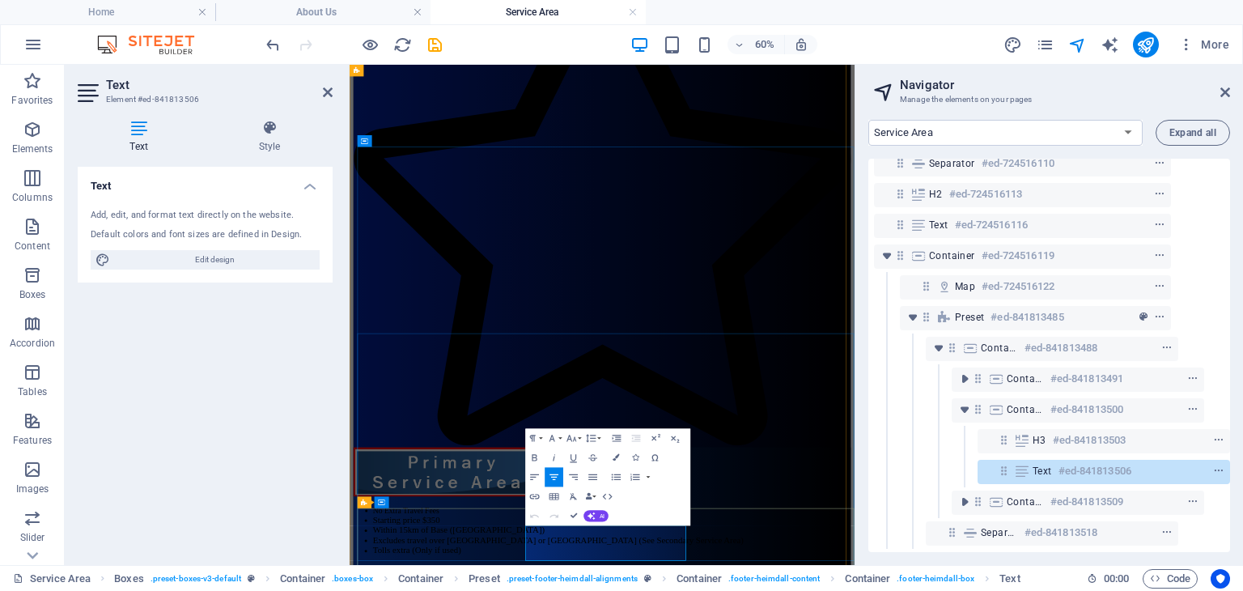
drag, startPoint x: 856, startPoint y: 874, endPoint x: 896, endPoint y: 573, distance: 303.7
click at [615, 454] on icon "button" at bounding box center [615, 457] width 6 height 6
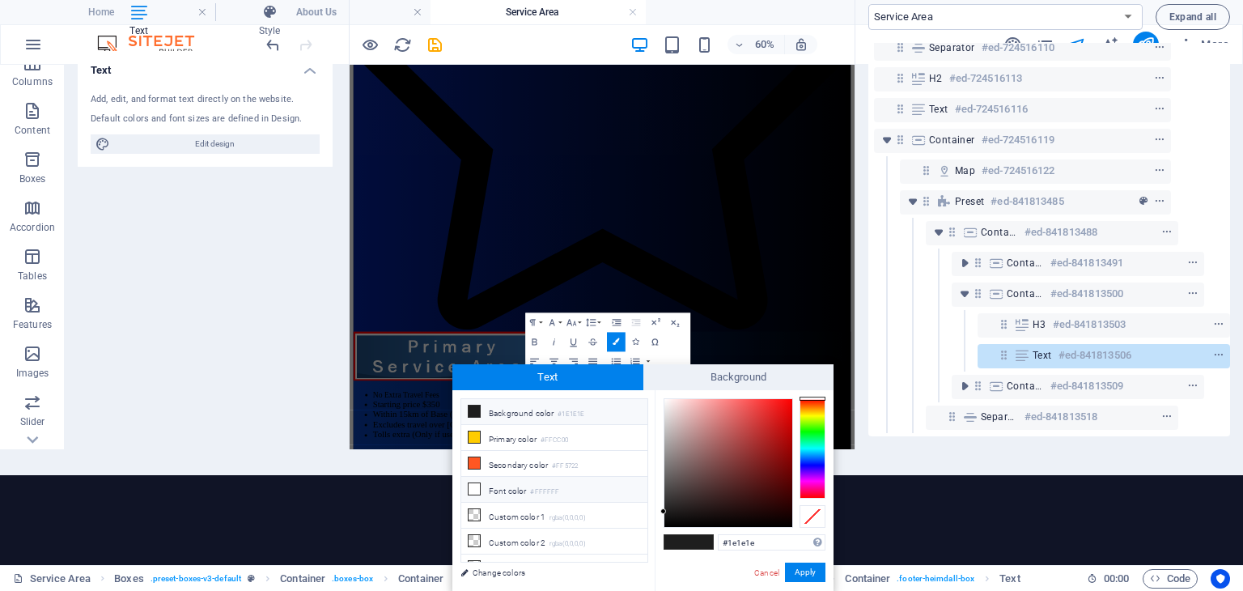
click at [511, 483] on li "Font color #FFFFFF" at bounding box center [554, 490] width 186 height 26
type input "#ffffff"
drag, startPoint x: 807, startPoint y: 566, endPoint x: 658, endPoint y: 790, distance: 269.5
click at [807, 567] on button "Apply" at bounding box center [805, 571] width 40 height 19
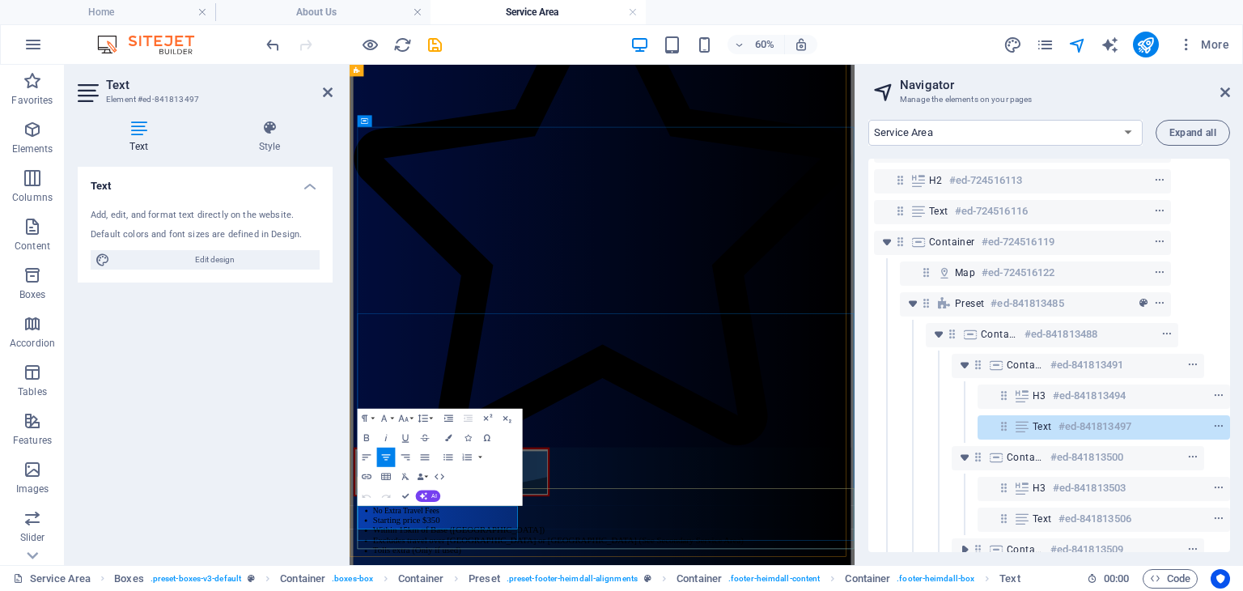
scroll to position [561, 0]
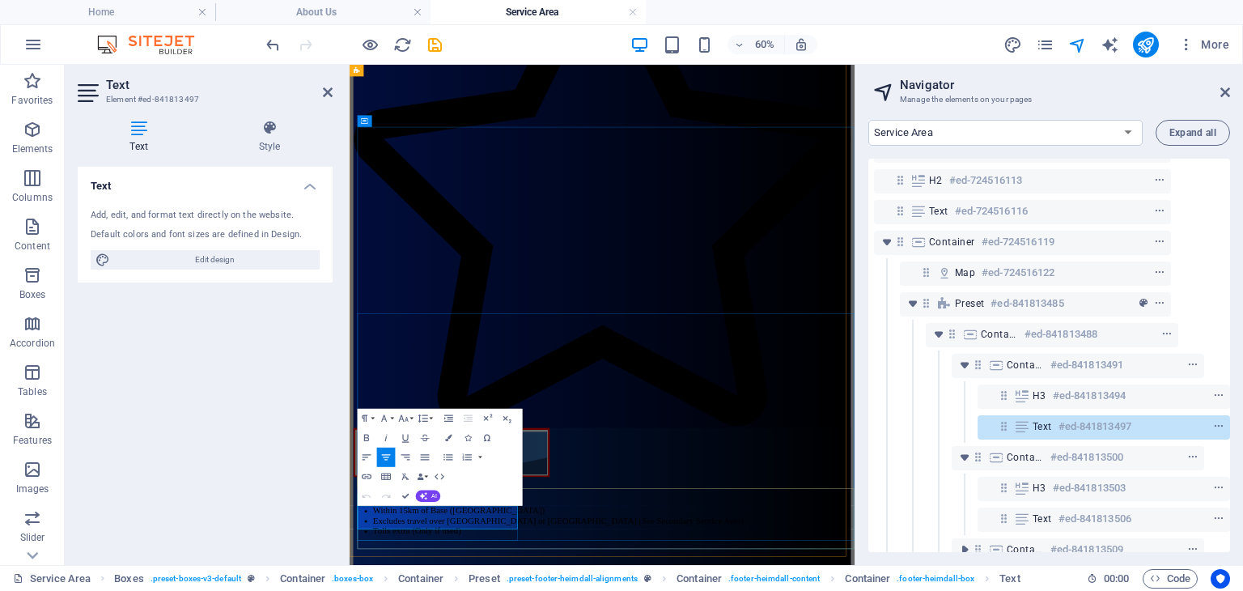
drag, startPoint x: 607, startPoint y: 826, endPoint x: 367, endPoint y: 793, distance: 241.8
click at [447, 434] on icon "button" at bounding box center [448, 437] width 6 height 6
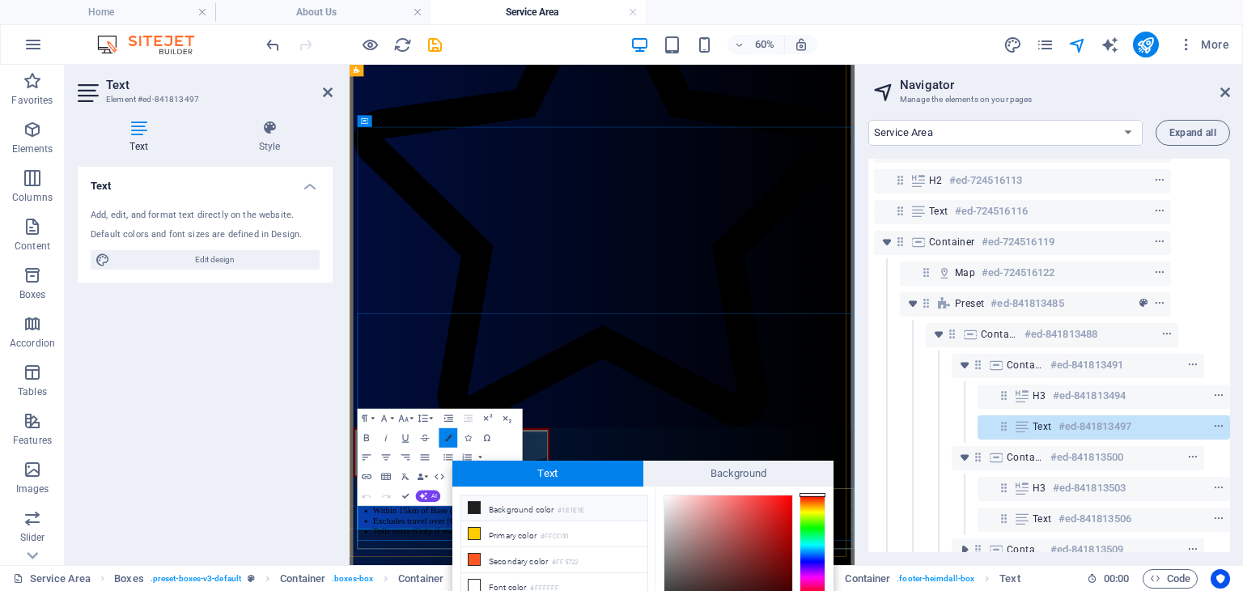
scroll to position [96, 0]
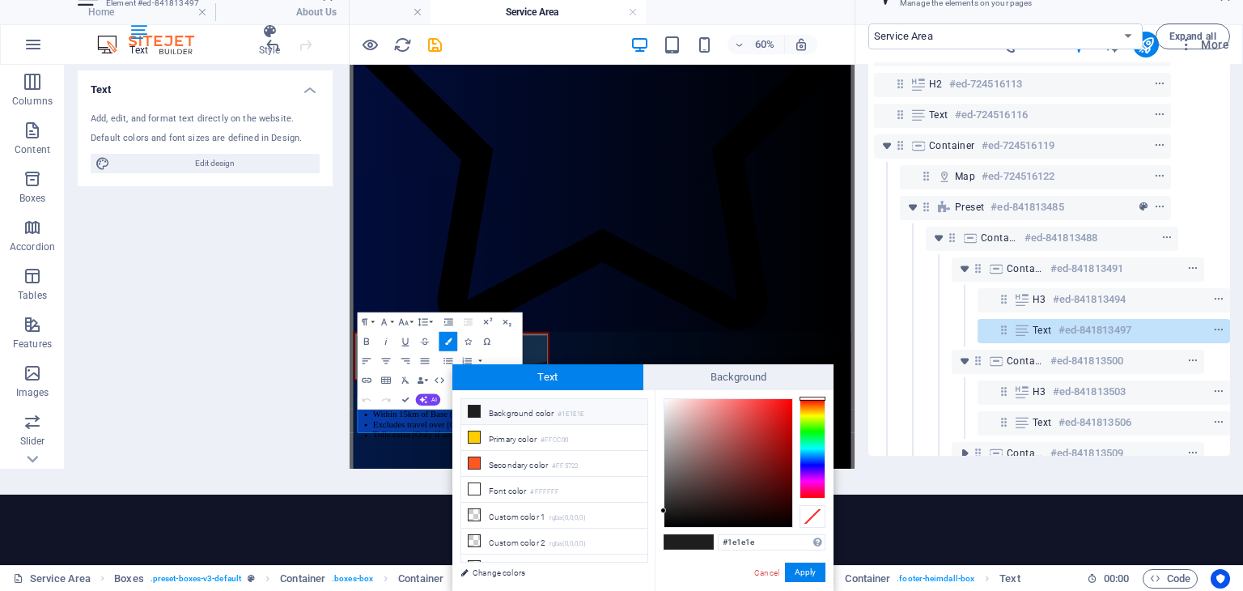
click at [938, 494] on html "Lightning Games Home About Us Service Area Favorites Elements Columns Content B…" at bounding box center [621, 199] width 1243 height 591
click at [799, 574] on button "Apply" at bounding box center [805, 571] width 40 height 19
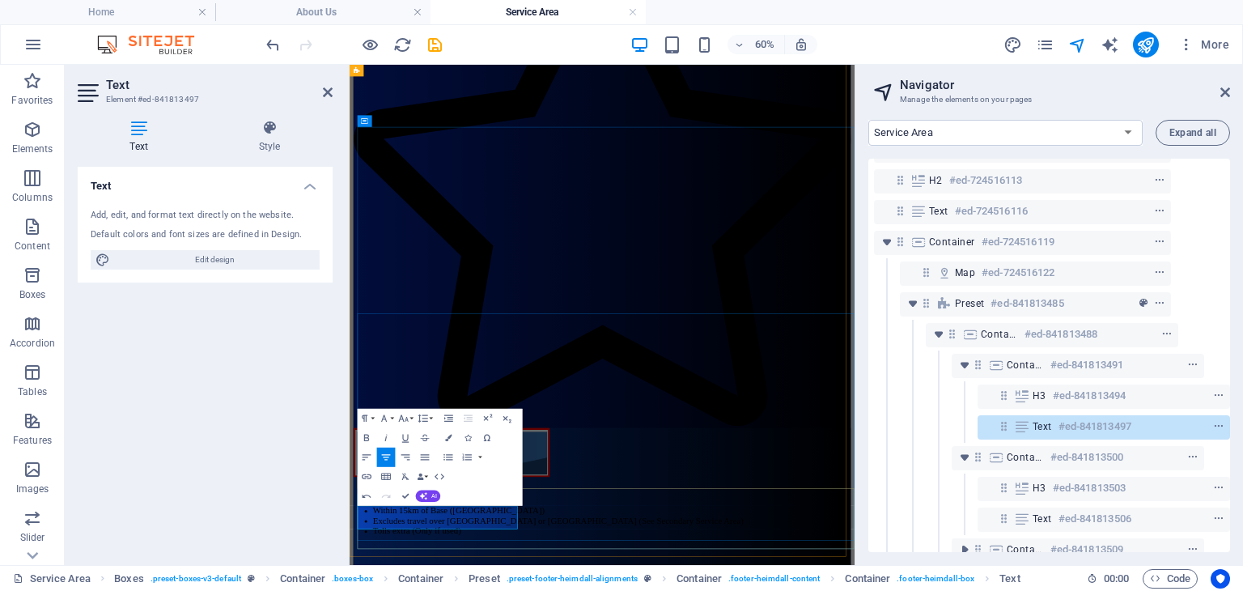
scroll to position [0, 0]
click at [1010, 133] on select "Home About Us Service Area Bookings Policies FAQ OSHC & Community Booking Conta…" at bounding box center [1005, 133] width 274 height 26
select select "14075865-en"
click at [868, 120] on select "Home About Us Service Area Bookings Policies FAQ OSHC & Community Booking Conta…" at bounding box center [1005, 133] width 274 height 26
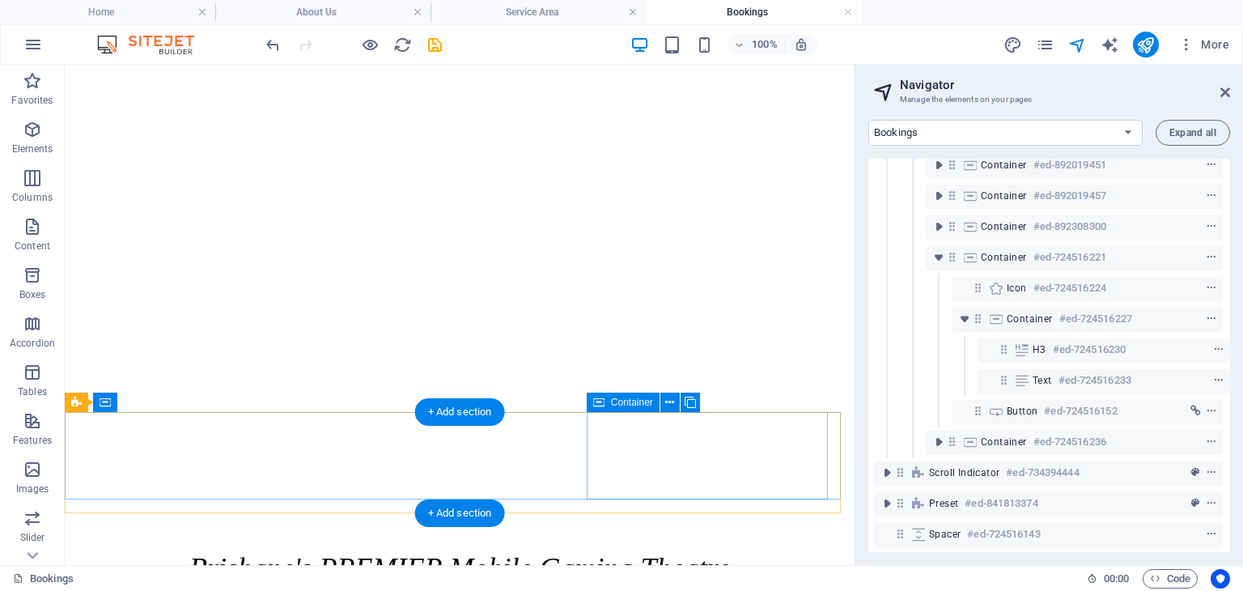
scroll to position [228, 3]
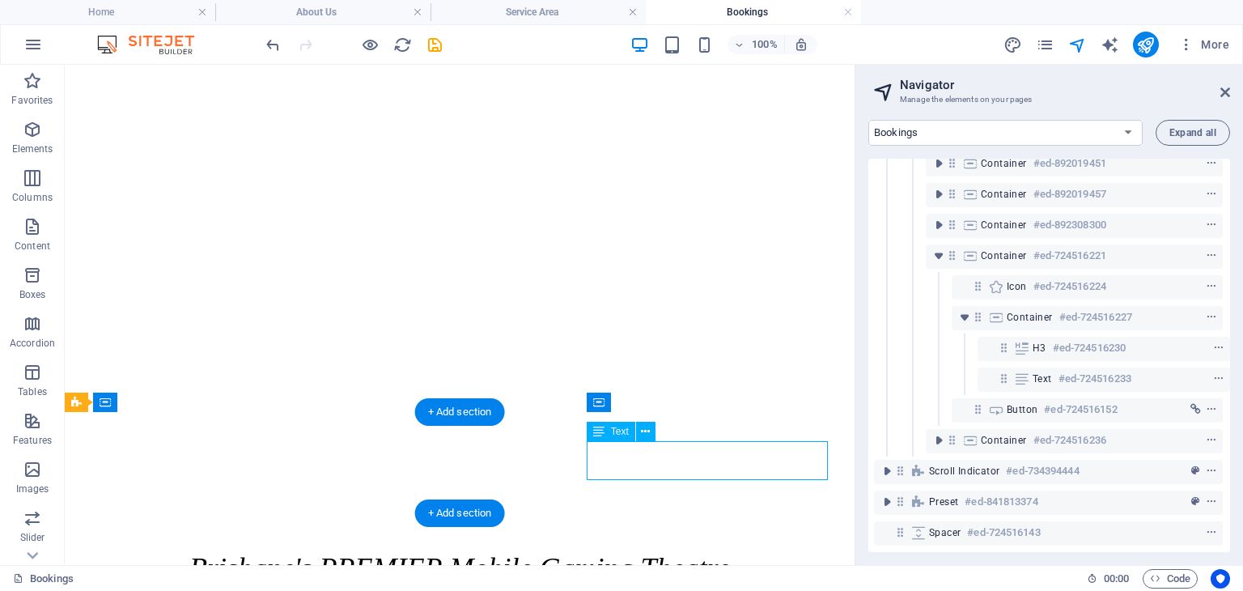
scroll to position [262, 3]
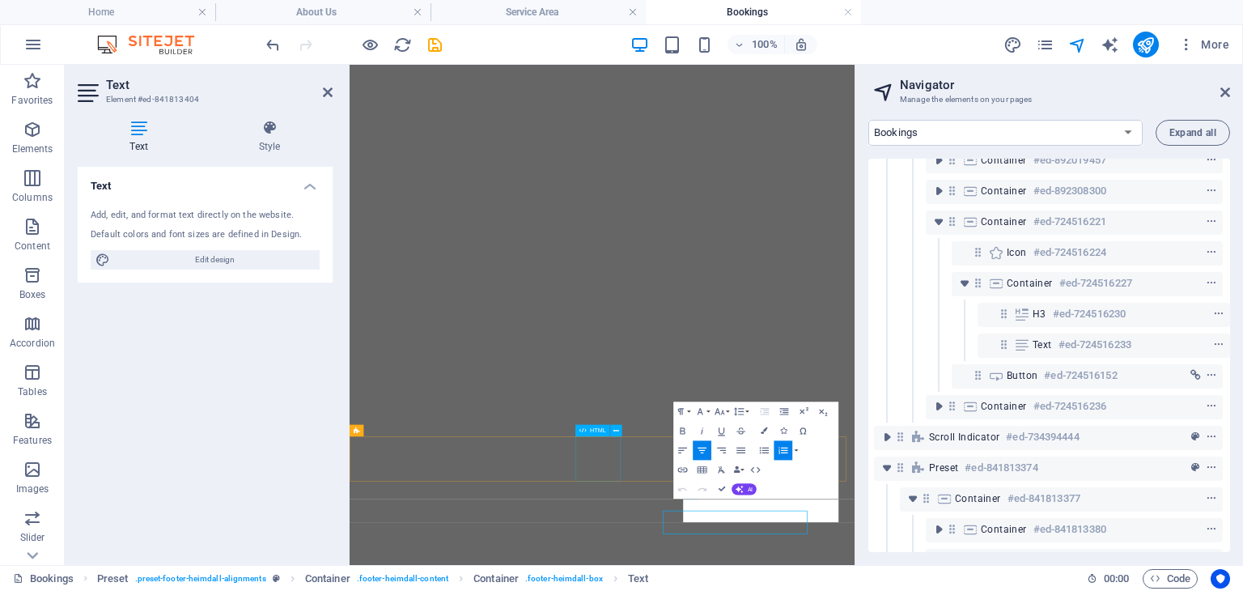
scroll to position [457, 3]
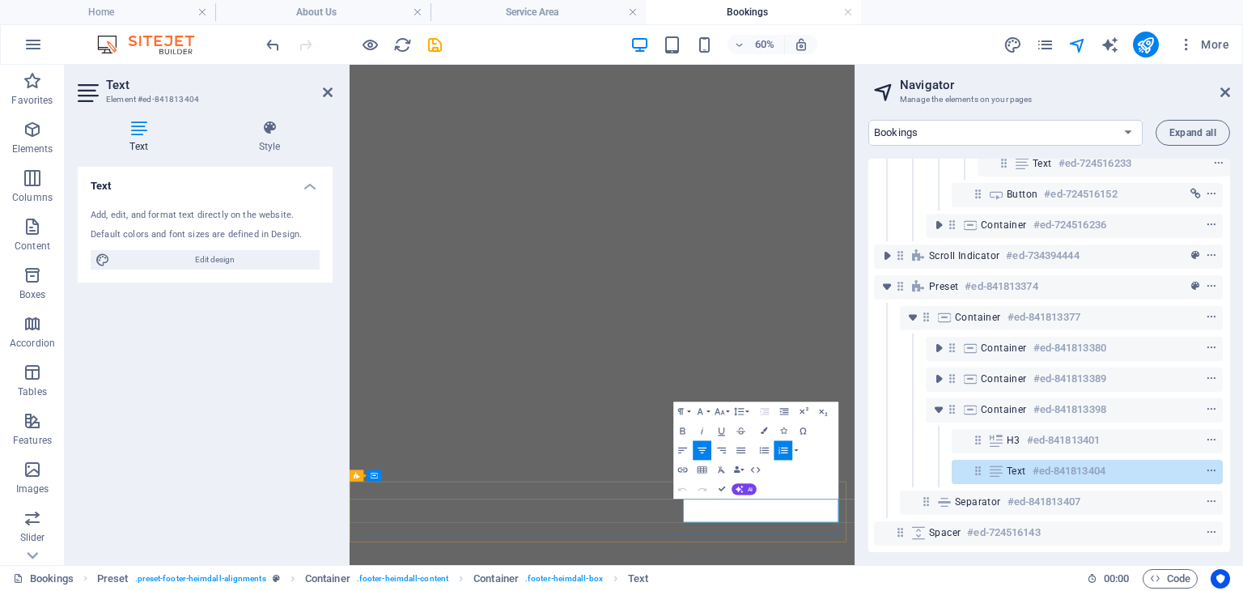
drag, startPoint x: 1139, startPoint y: 797, endPoint x: 933, endPoint y: 790, distance: 206.4
click at [760, 431] on icon "button" at bounding box center [763, 430] width 6 height 6
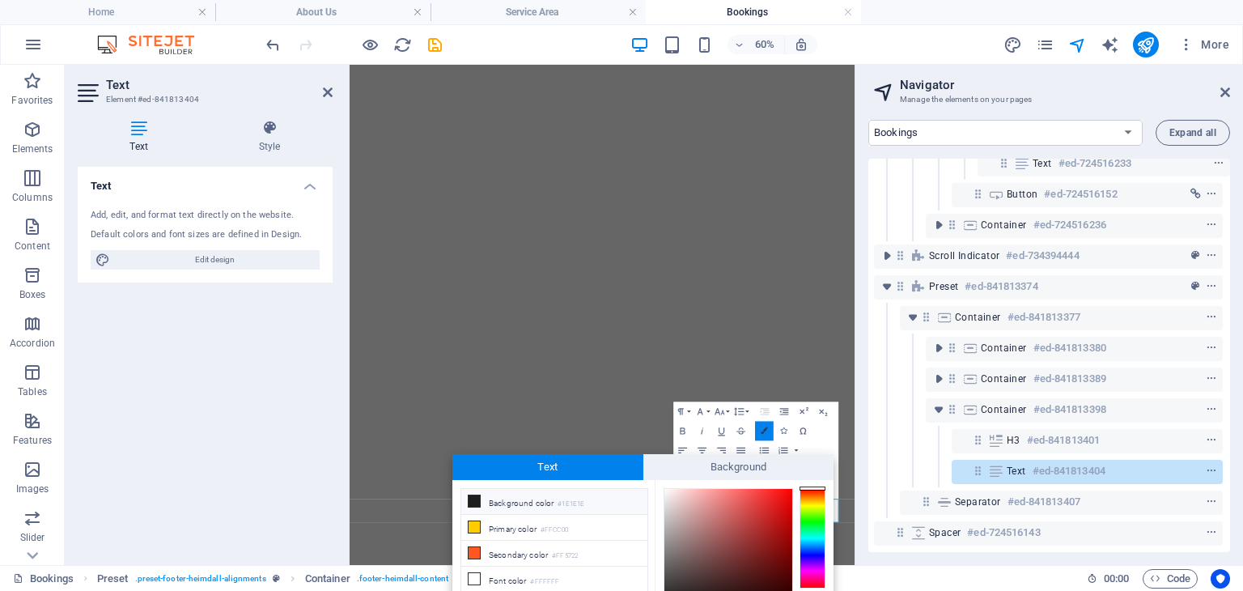
scroll to position [90, 0]
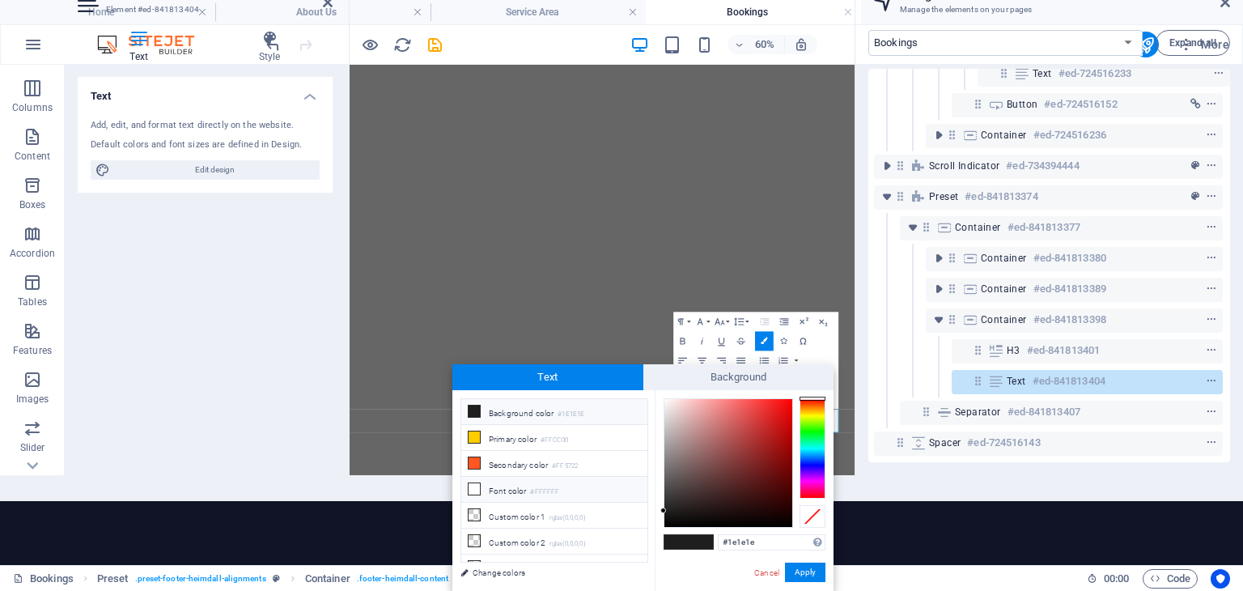
drag, startPoint x: 506, startPoint y: 486, endPoint x: 525, endPoint y: 488, distance: 18.7
click at [507, 486] on li "Font color #FFFFFF" at bounding box center [554, 490] width 186 height 26
type input "#ffffff"
click at [804, 570] on button "Apply" at bounding box center [805, 571] width 40 height 19
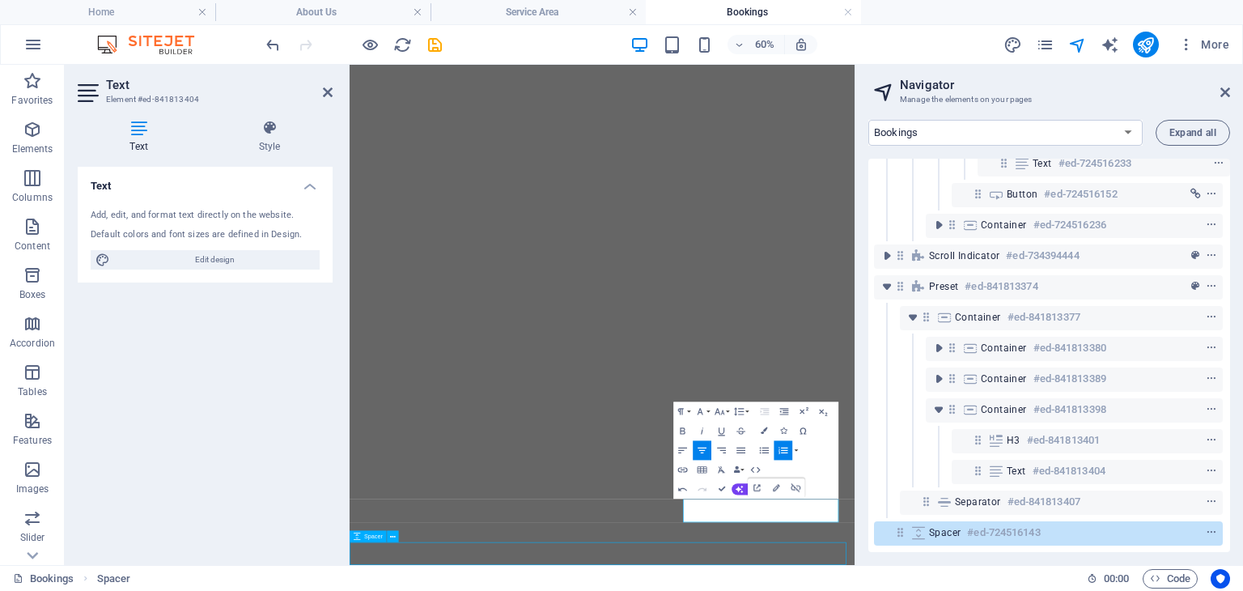
scroll to position [989, 0]
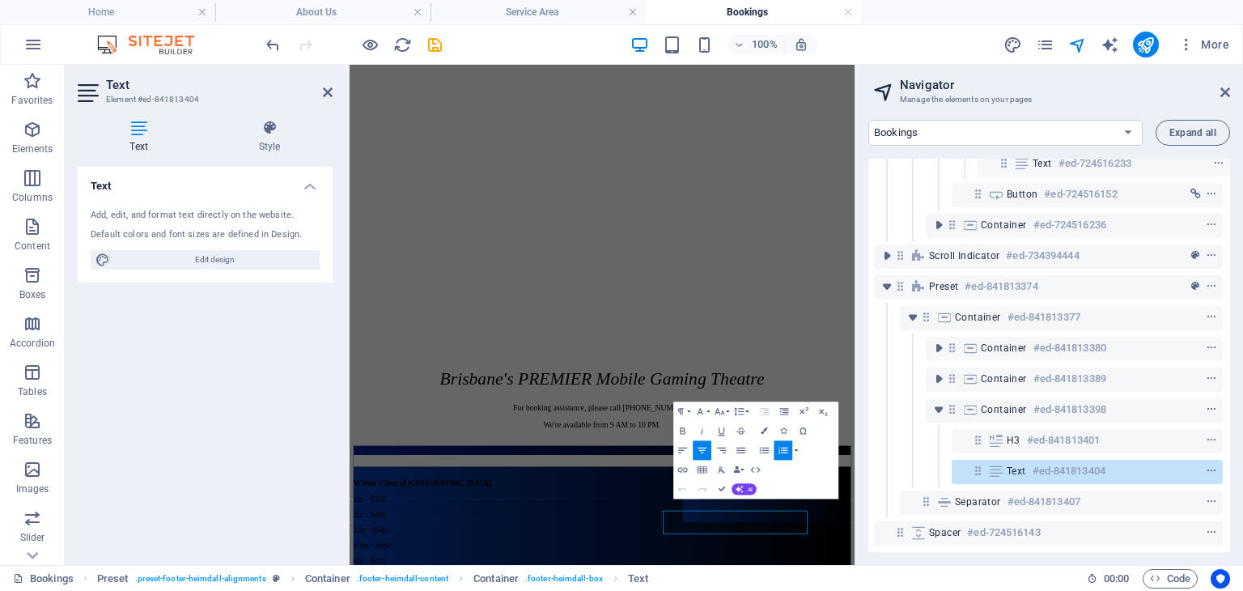
scroll to position [636, 0]
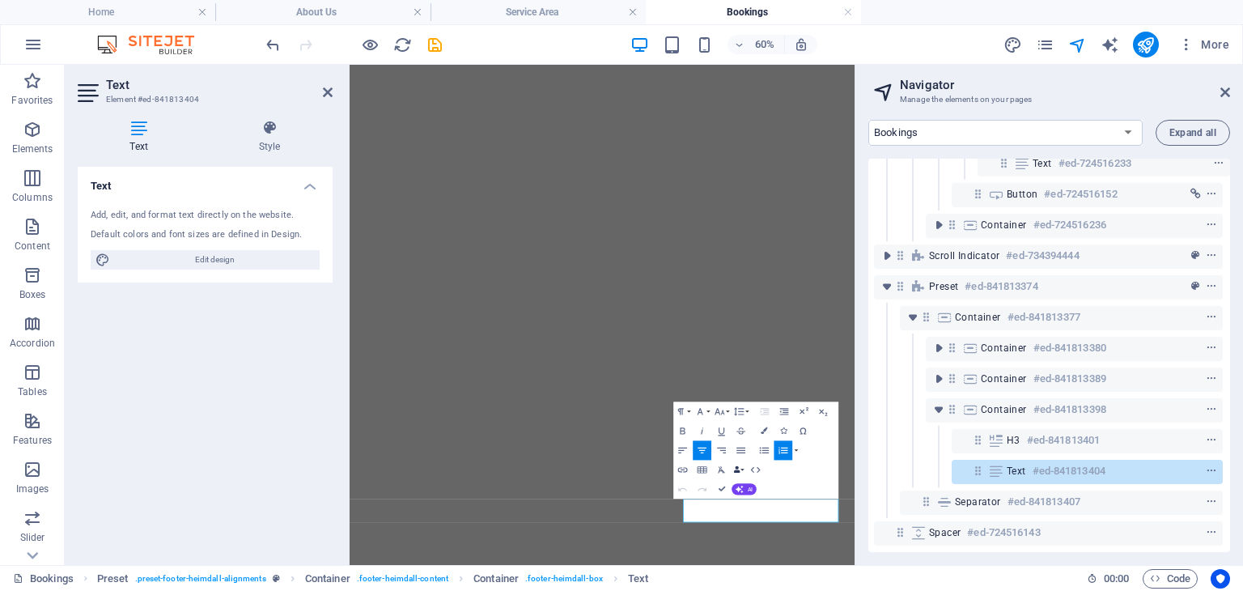
click at [735, 463] on button "Data Bindings" at bounding box center [738, 469] width 14 height 19
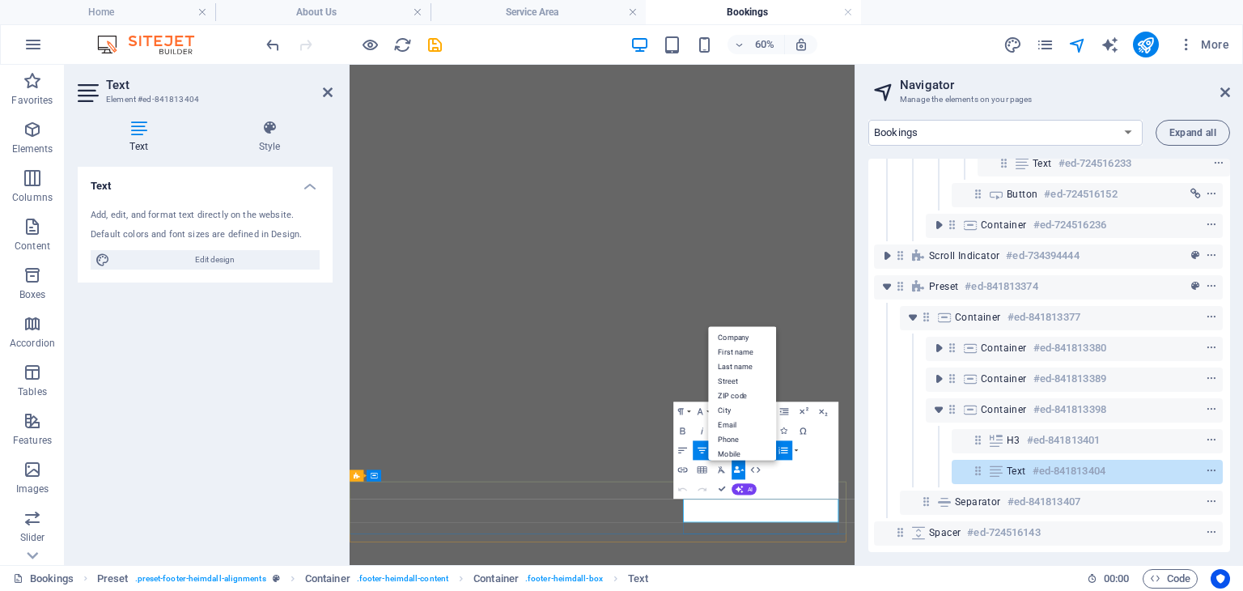
drag, startPoint x: 940, startPoint y: 798, endPoint x: 1147, endPoint y: 787, distance: 207.4
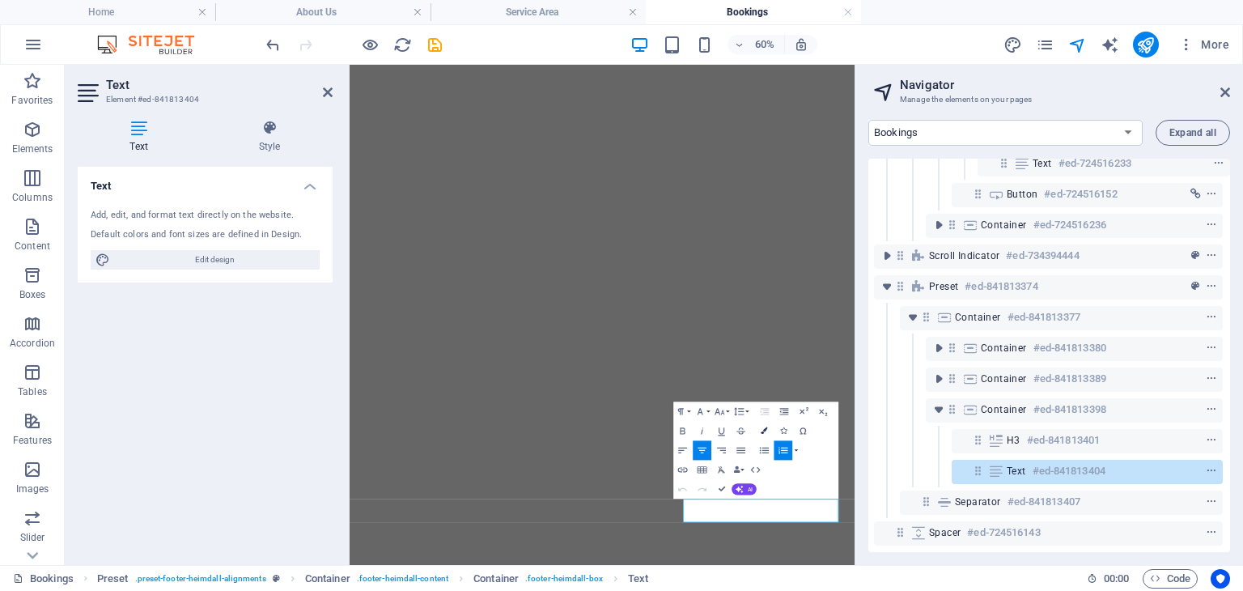
click at [762, 430] on icon "button" at bounding box center [763, 430] width 6 height 6
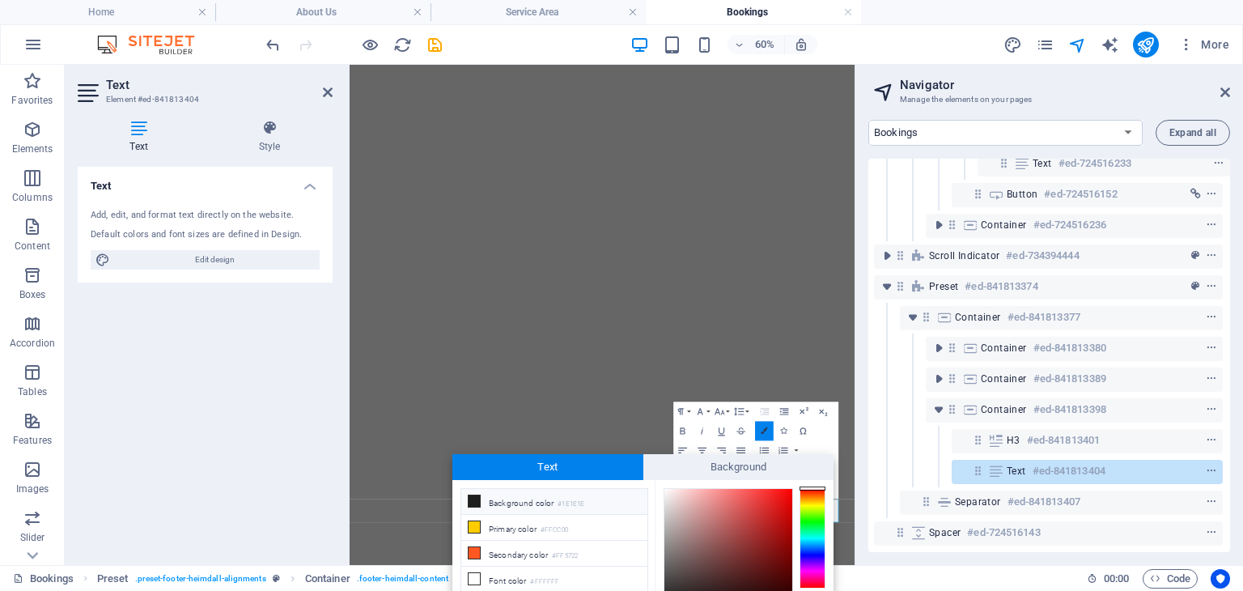
scroll to position [90, 0]
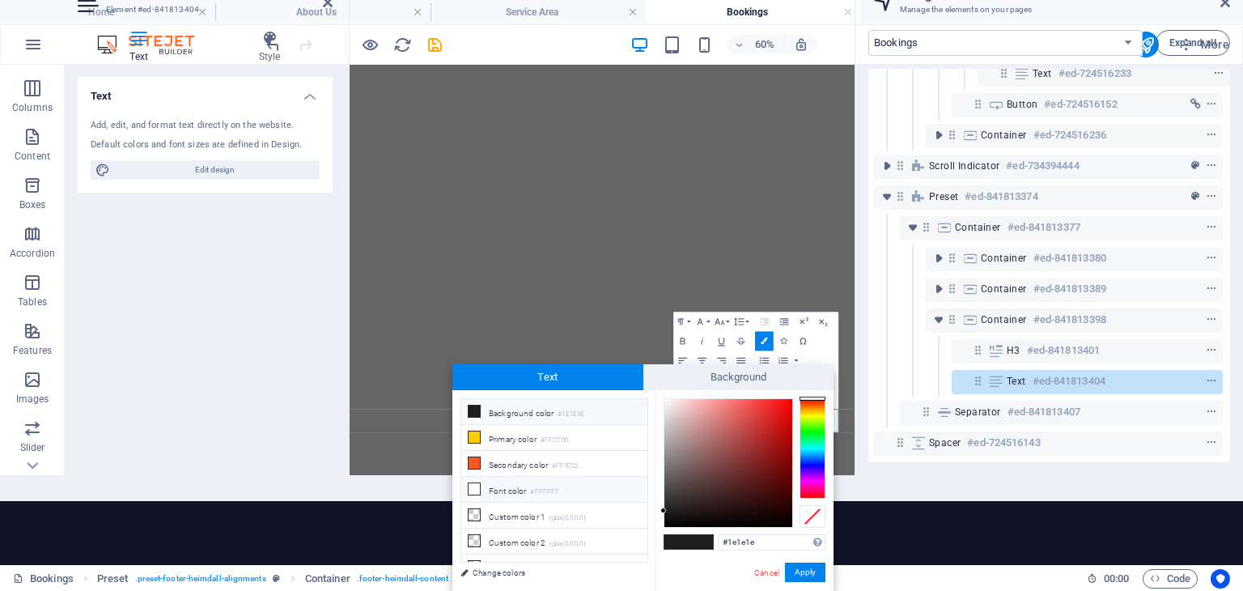
click at [510, 477] on li "Font color #FFFFFF" at bounding box center [554, 490] width 186 height 26
click at [805, 571] on button "Apply" at bounding box center [805, 571] width 40 height 19
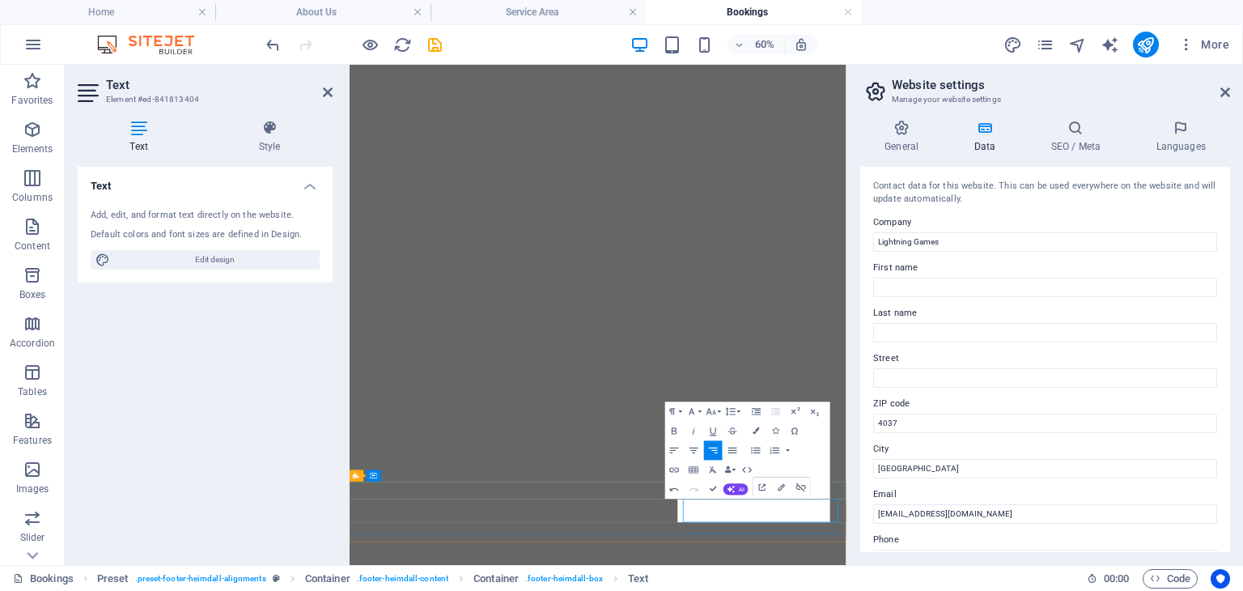
drag, startPoint x: 1144, startPoint y: 798, endPoint x: 950, endPoint y: 800, distance: 194.2
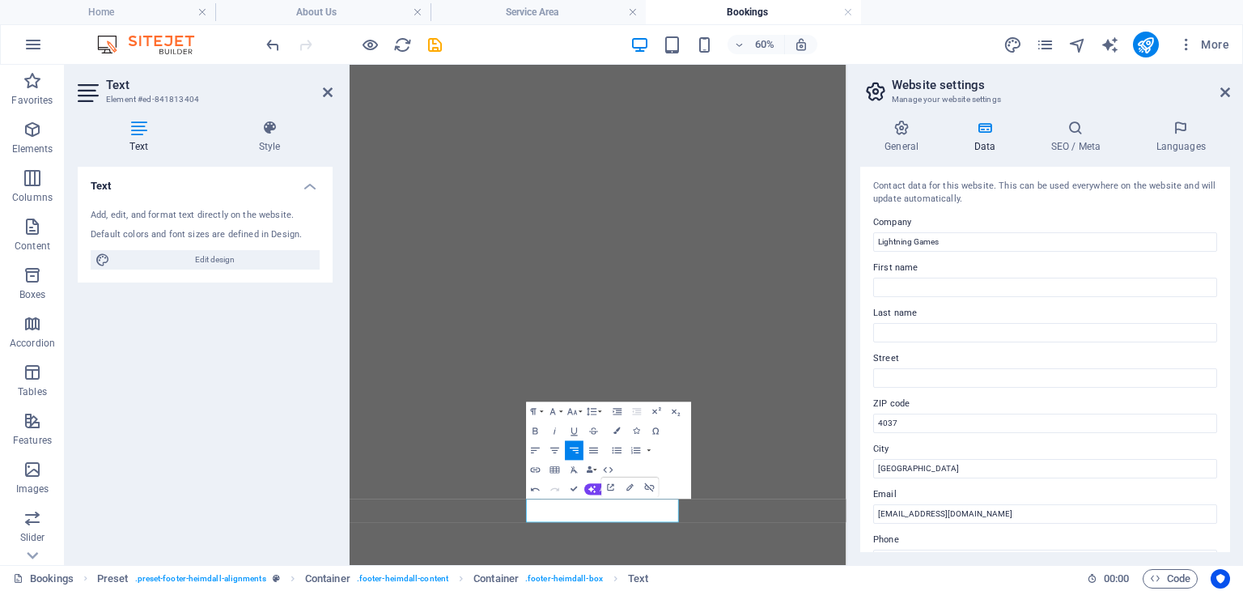
scroll to position [636, 316]
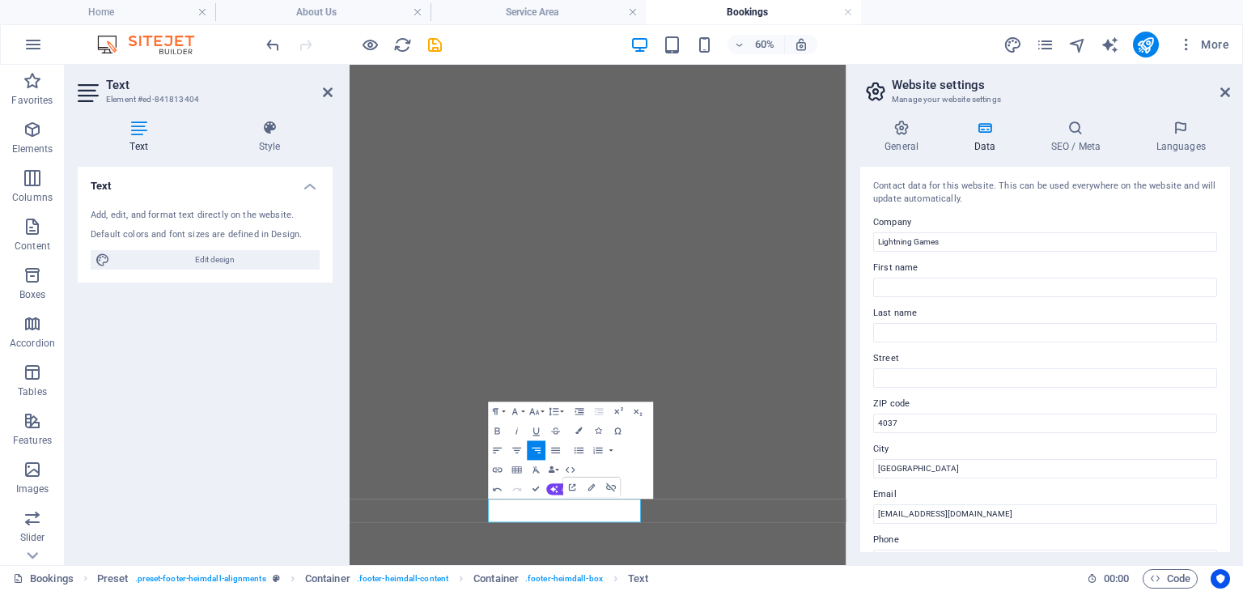
drag, startPoint x: 947, startPoint y: 798, endPoint x: 1150, endPoint y: 788, distance: 203.3
drag, startPoint x: 570, startPoint y: 425, endPoint x: 371, endPoint y: 751, distance: 382.0
click at [570, 425] on button "Colors" at bounding box center [579, 430] width 19 height 19
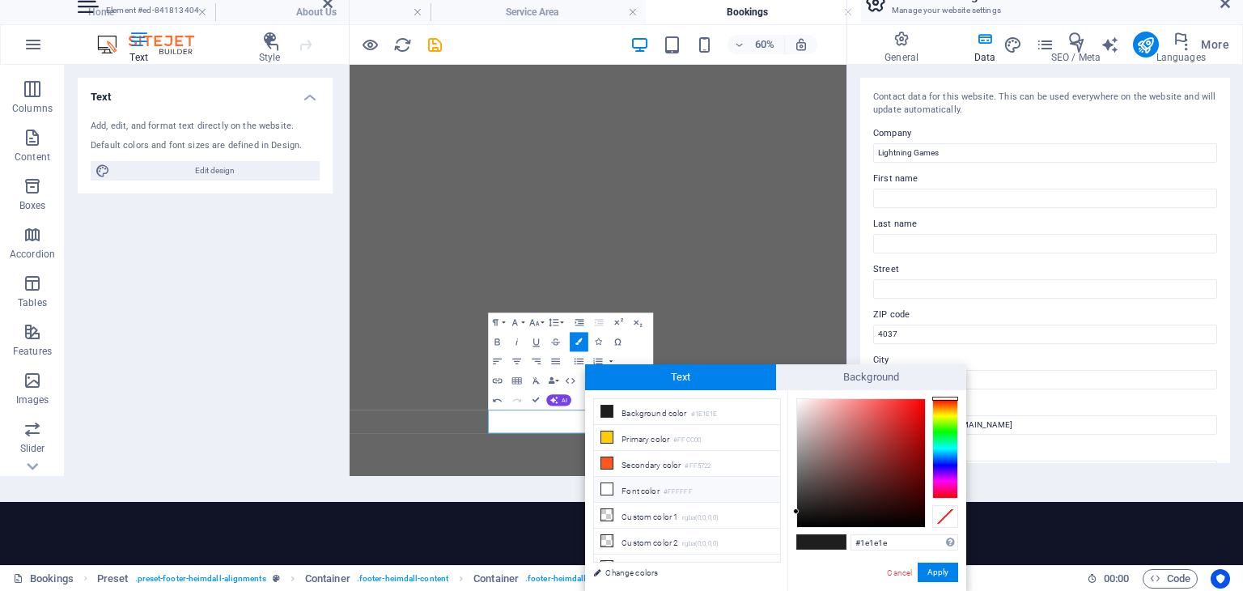
click at [615, 489] on li "Font color #FFFFFF" at bounding box center [687, 490] width 186 height 26
type input "#ffffff"
click at [934, 569] on button "Apply" at bounding box center [937, 571] width 40 height 19
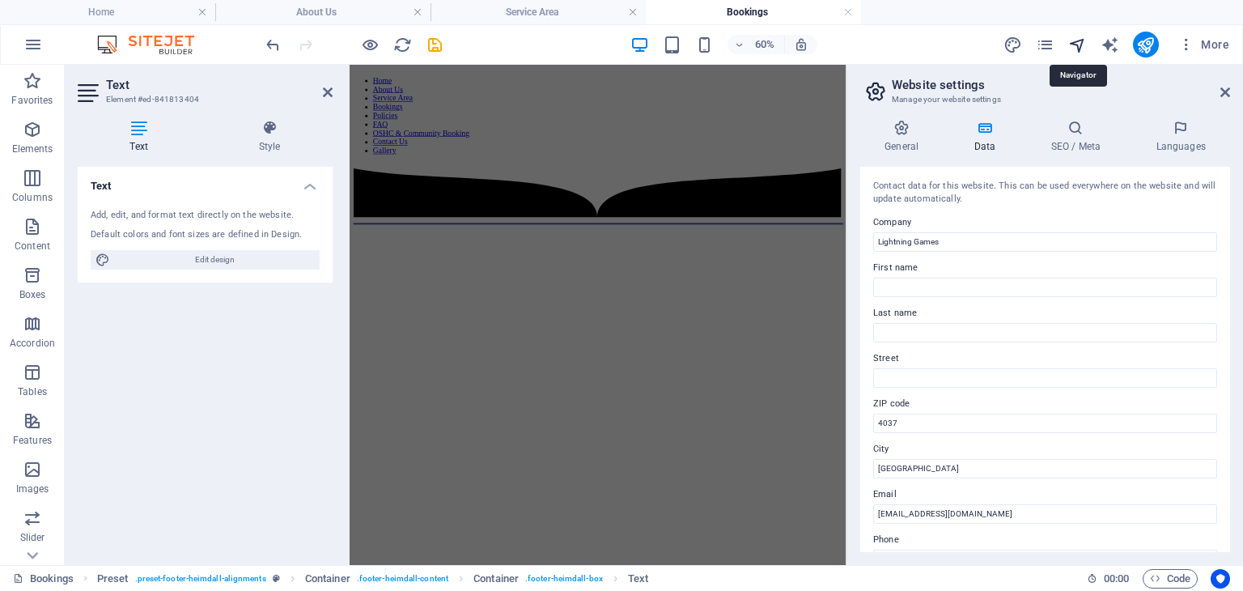
click at [1079, 40] on icon "navigator" at bounding box center [1077, 45] width 19 height 19
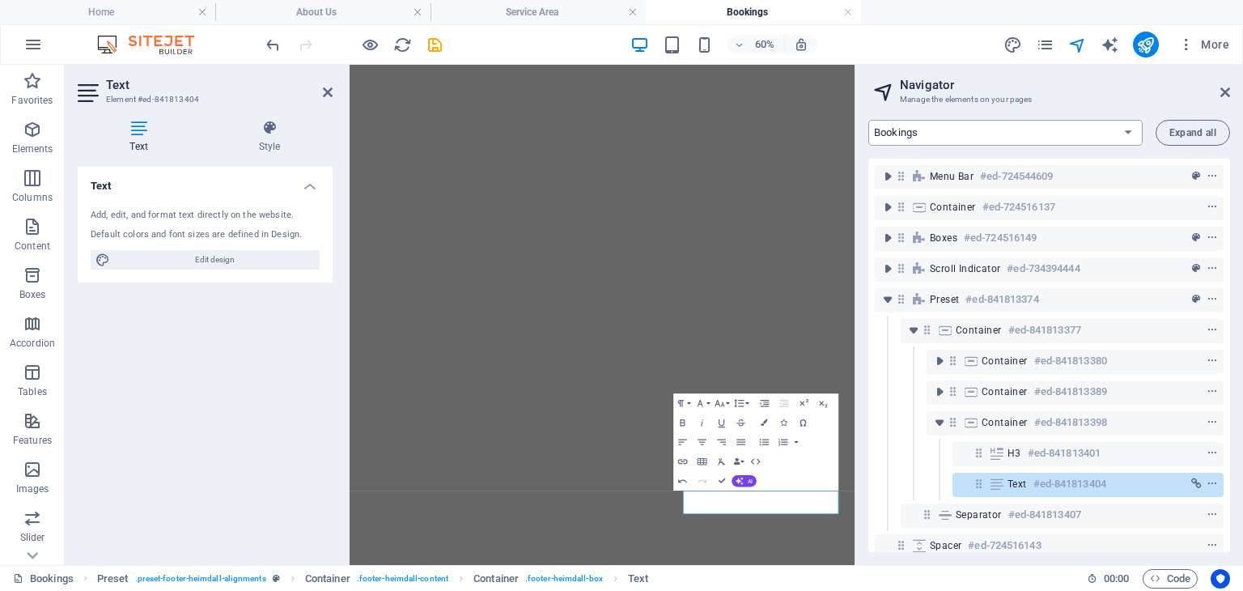
click at [969, 133] on select "Home About Us Service Area Bookings Policies FAQ OSHC & Community Booking Conta…" at bounding box center [1005, 133] width 274 height 26
select select "14075868-en"
click at [868, 120] on select "Home About Us Service Area Bookings Policies FAQ OSHC & Community Booking Conta…" at bounding box center [1005, 133] width 274 height 26
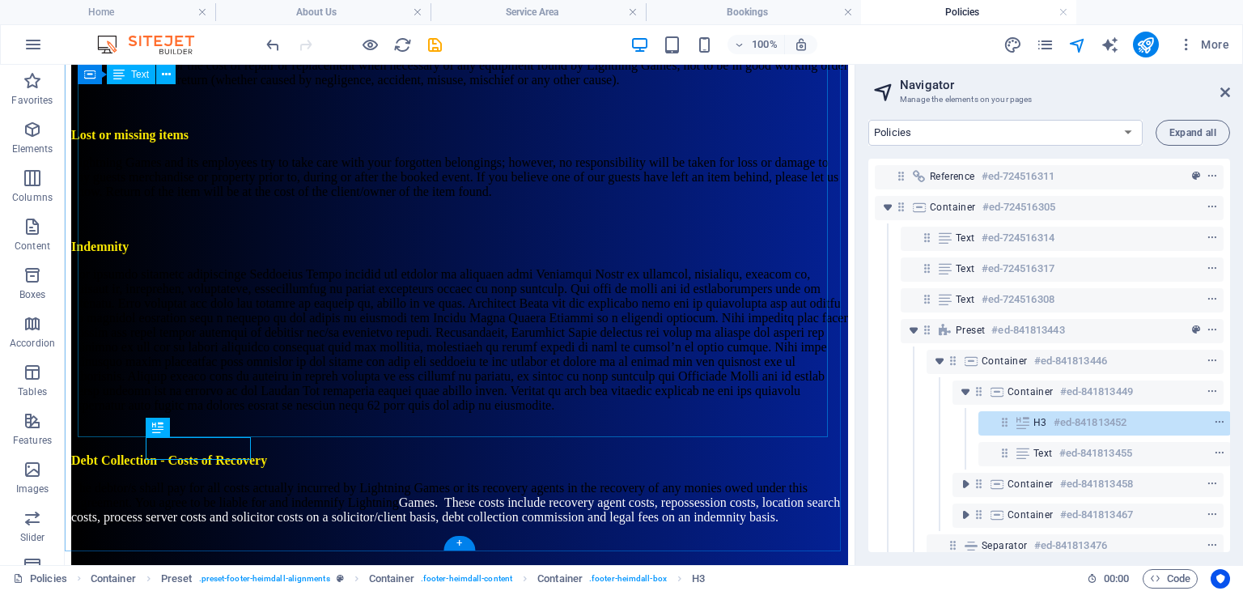
scroll to position [27, 3]
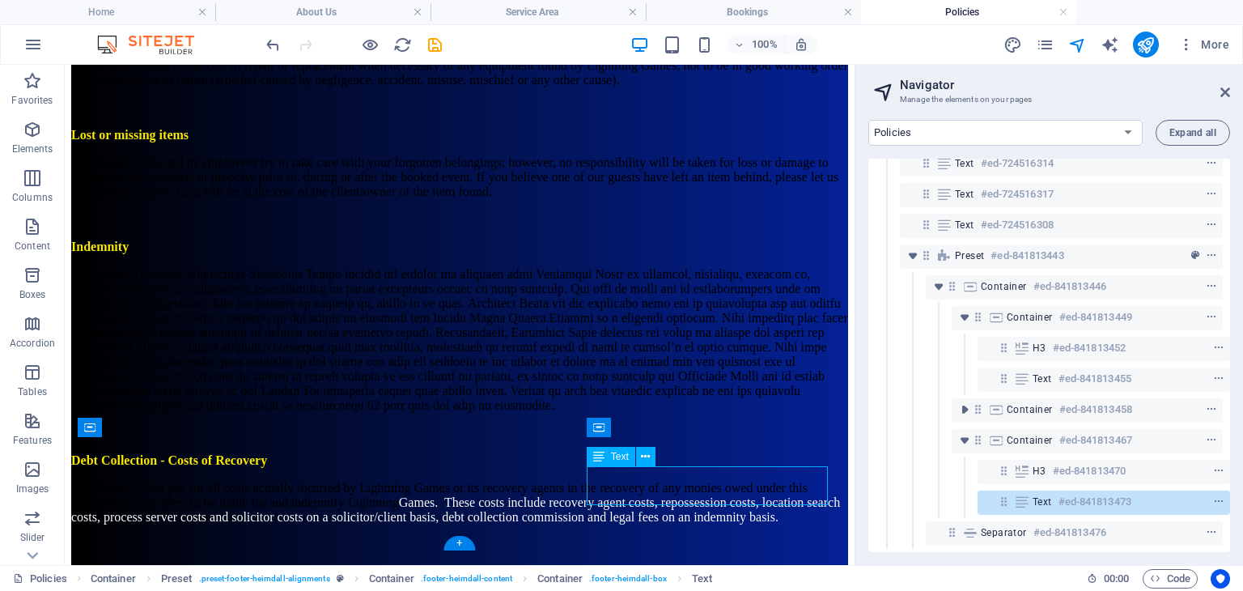
scroll to position [3683, 0]
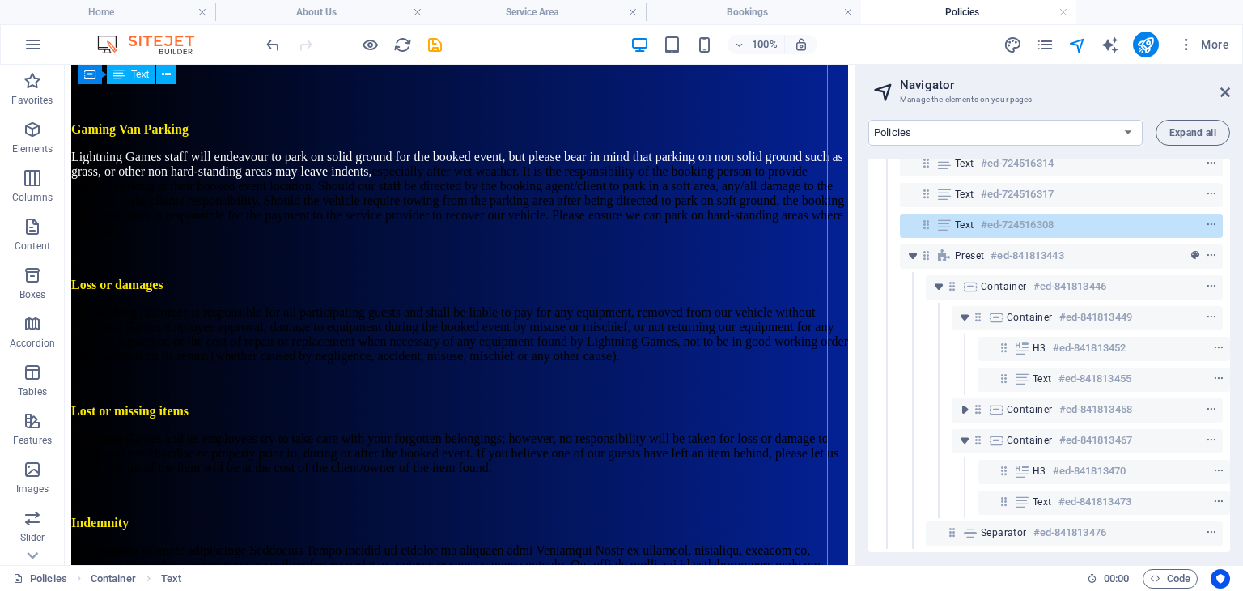
scroll to position [4146, 0]
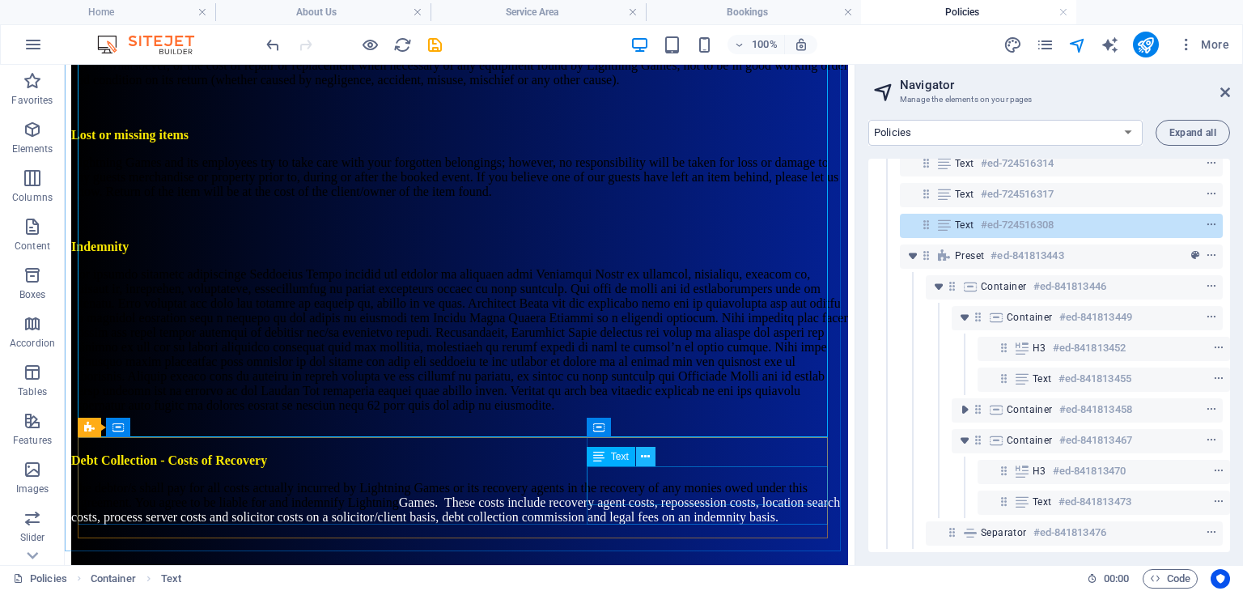
click at [644, 460] on icon at bounding box center [645, 456] width 9 height 17
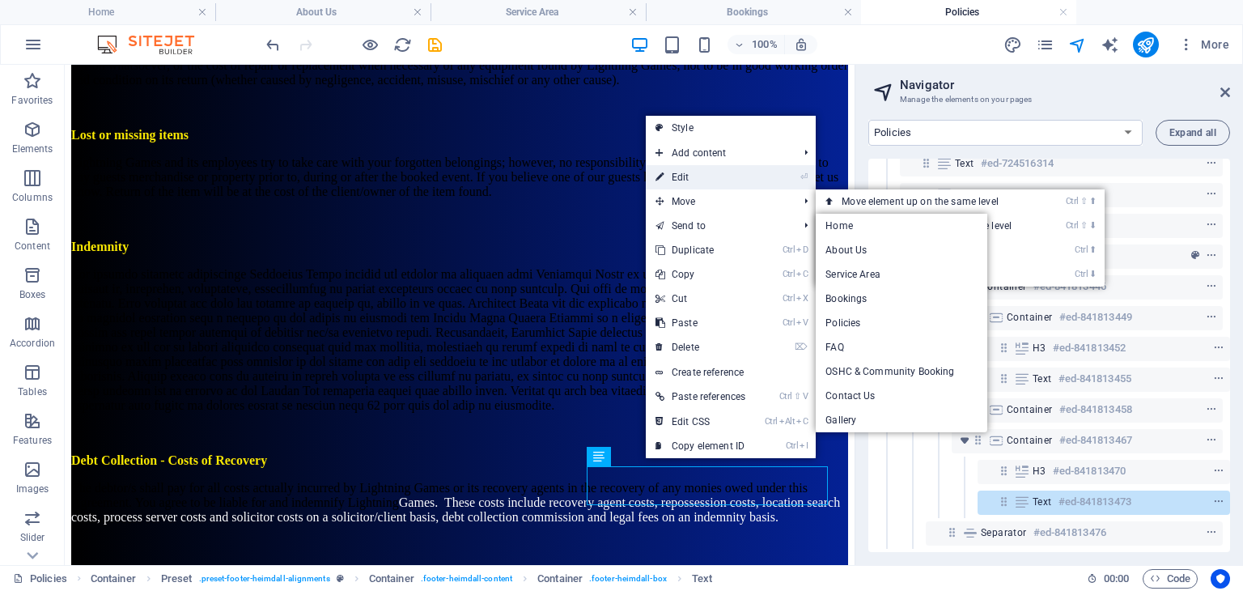
click at [697, 172] on link "⏎ Edit" at bounding box center [700, 177] width 109 height 24
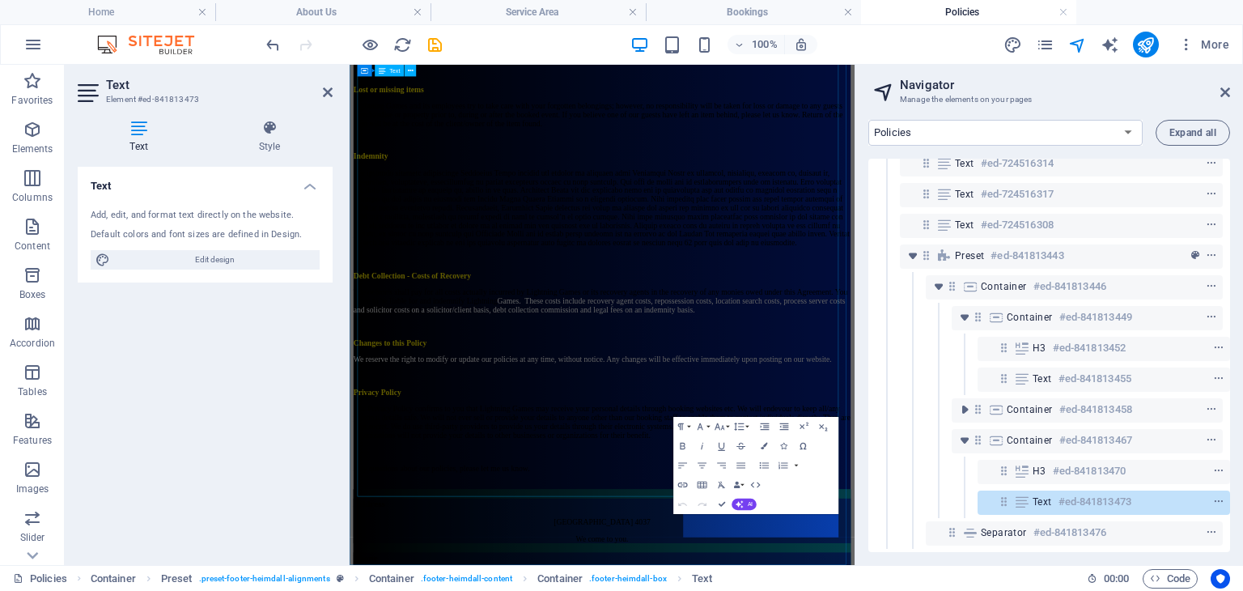
scroll to position [3683, 0]
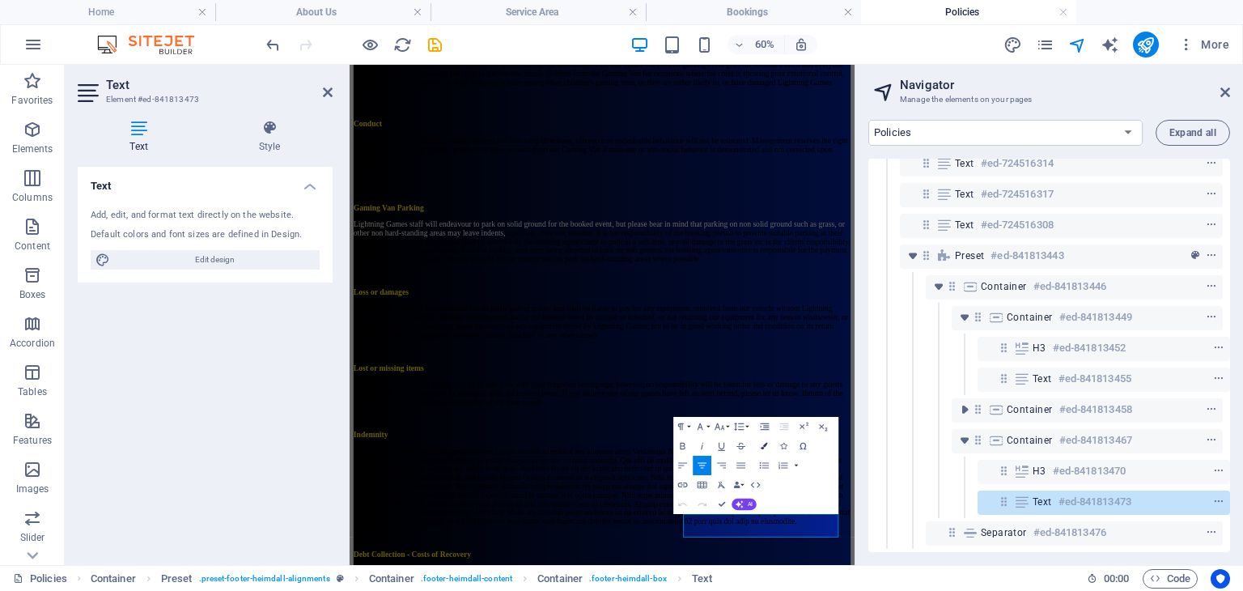
click at [765, 445] on icon "button" at bounding box center [763, 446] width 6 height 6
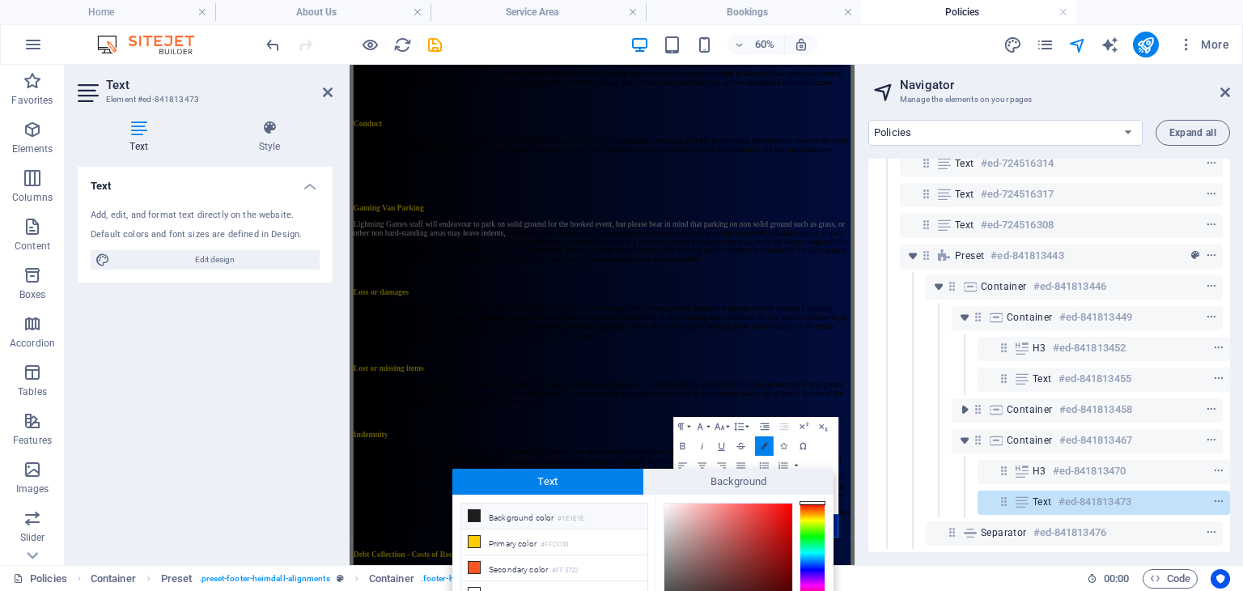
scroll to position [104, 0]
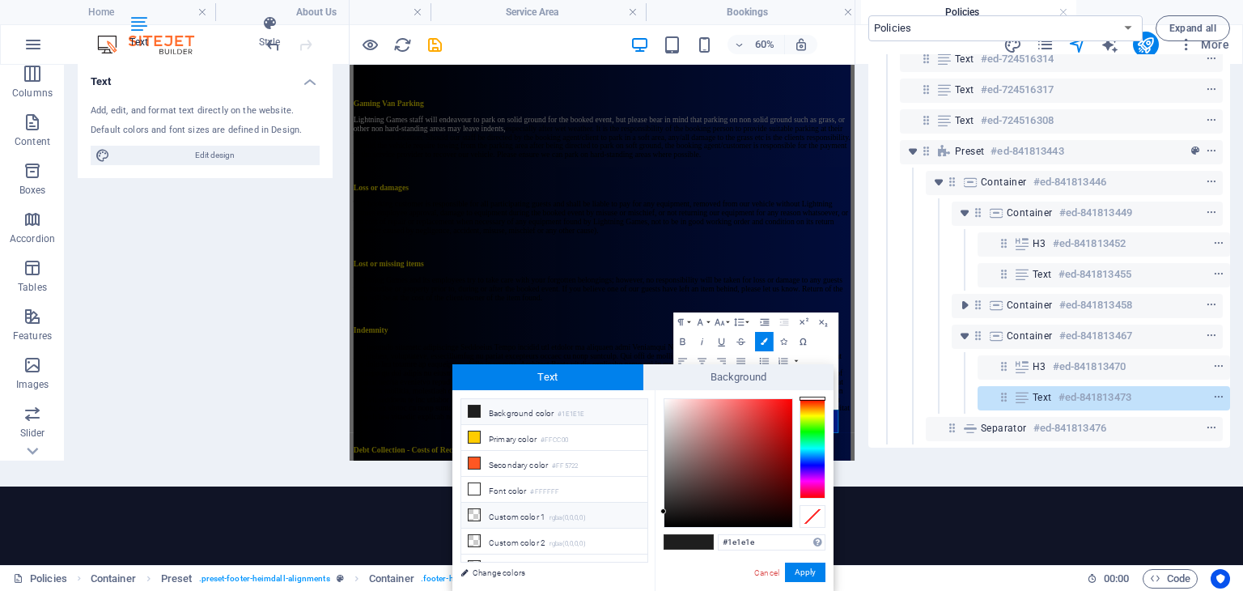
drag, startPoint x: 506, startPoint y: 484, endPoint x: 628, endPoint y: 503, distance: 123.7
click at [506, 484] on li "Font color #FFFFFF" at bounding box center [554, 490] width 186 height 26
click at [812, 573] on button "Apply" at bounding box center [805, 571] width 40 height 19
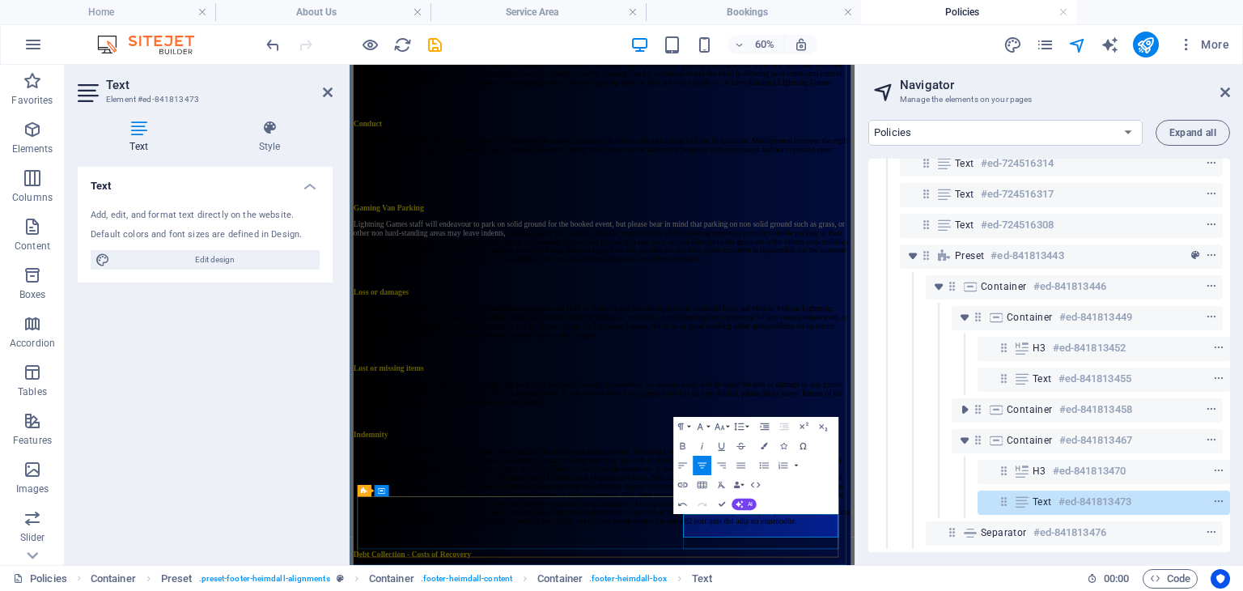
drag, startPoint x: 1131, startPoint y: 822, endPoint x: 906, endPoint y: 784, distance: 228.1
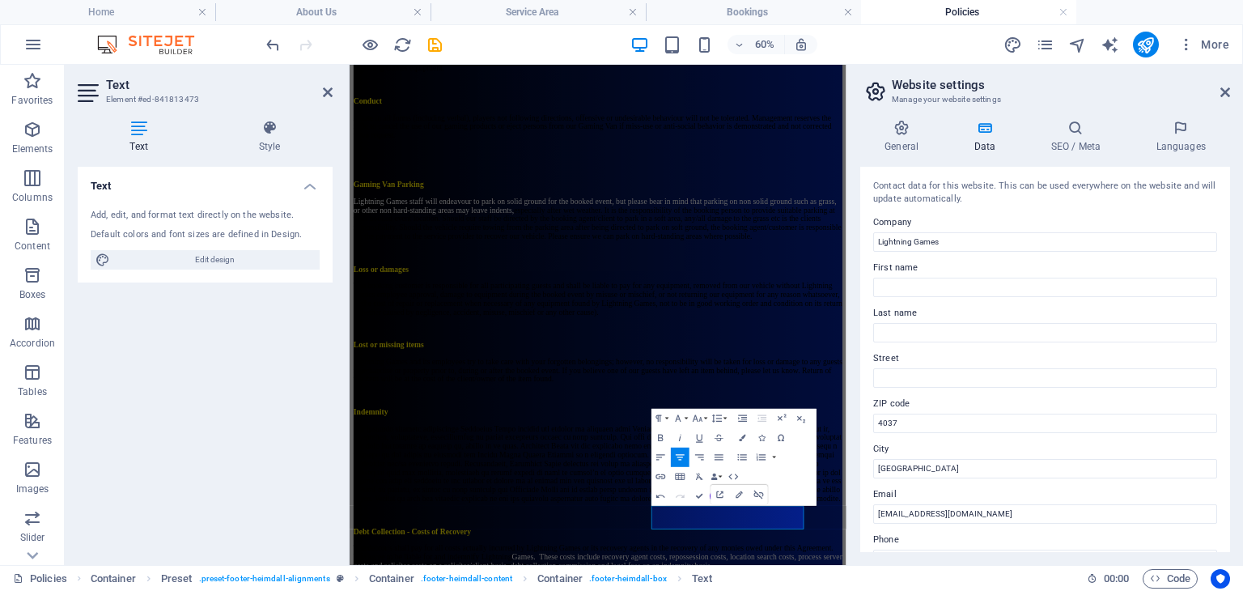
scroll to position [3735, 179]
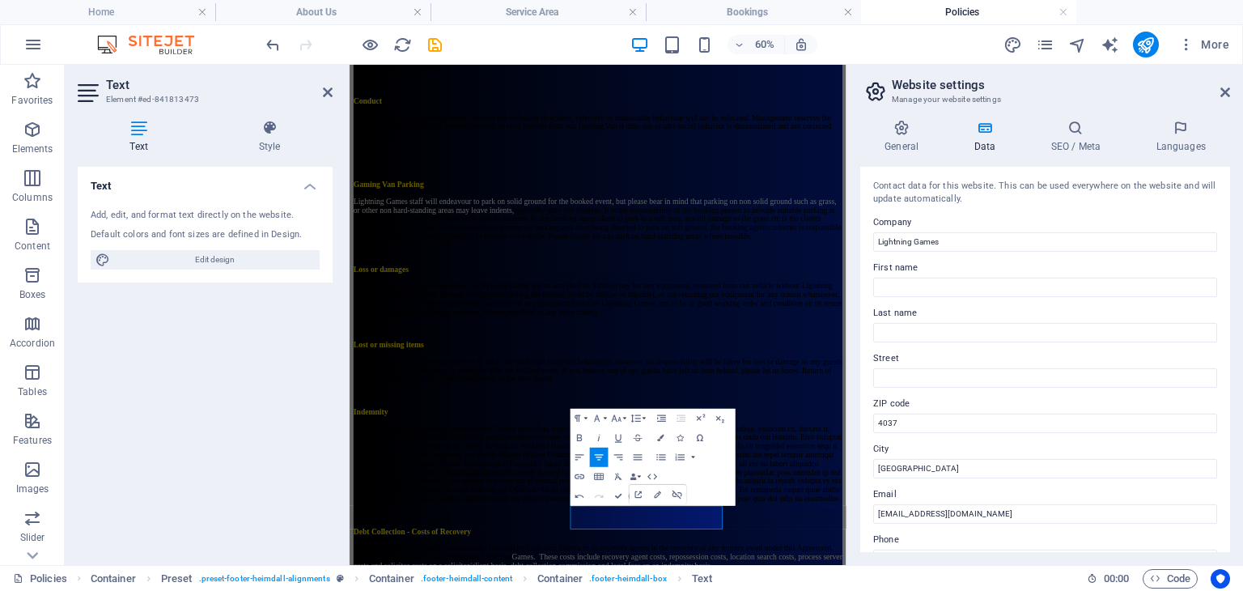
drag, startPoint x: 924, startPoint y: 809, endPoint x: 1125, endPoint y: 810, distance: 200.6
click at [660, 438] on icon "button" at bounding box center [661, 437] width 6 height 6
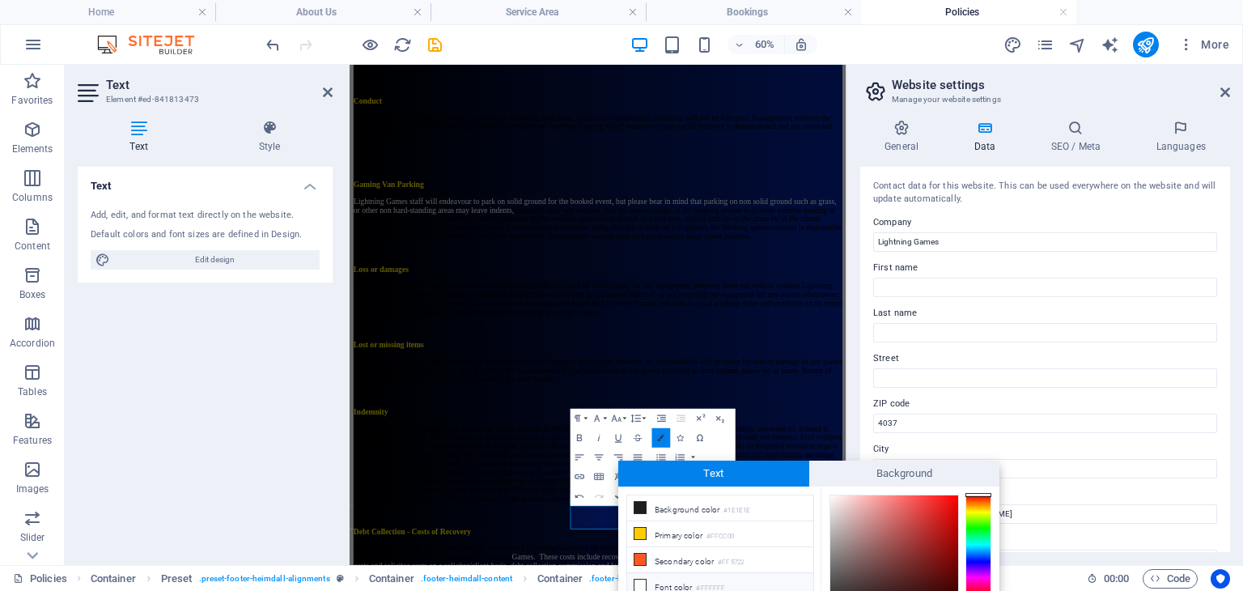
scroll to position [96, 0]
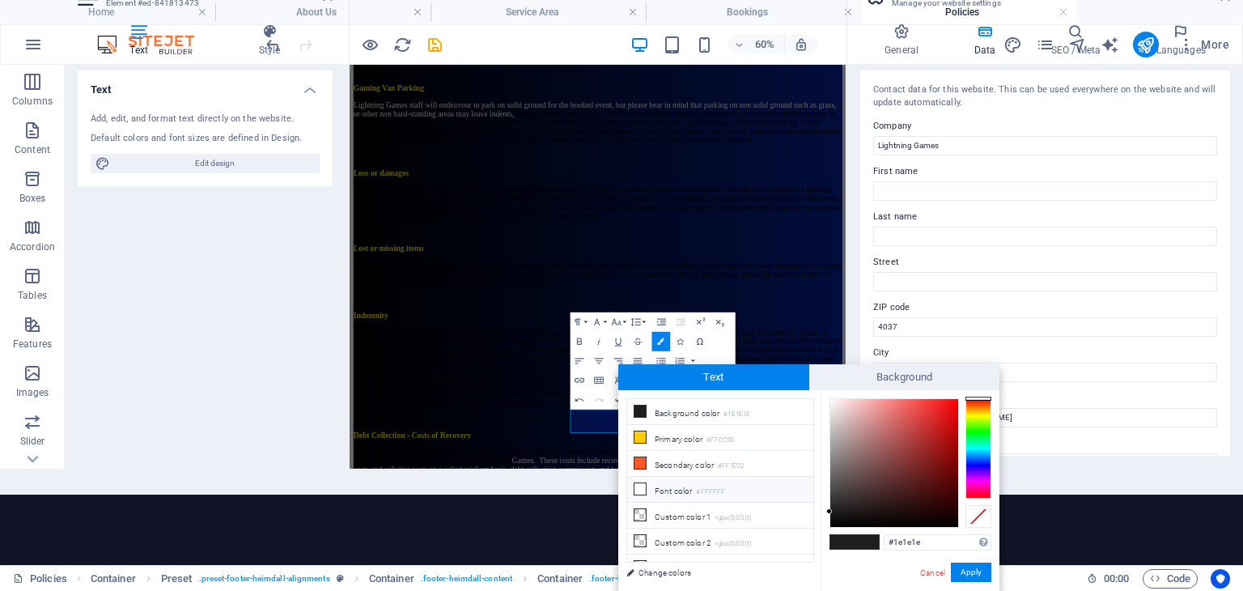
click at [653, 485] on li "Font color #FFFFFF" at bounding box center [720, 490] width 186 height 26
drag, startPoint x: 960, startPoint y: 573, endPoint x: 937, endPoint y: 569, distance: 23.0
click at [958, 573] on button "Apply" at bounding box center [971, 571] width 40 height 19
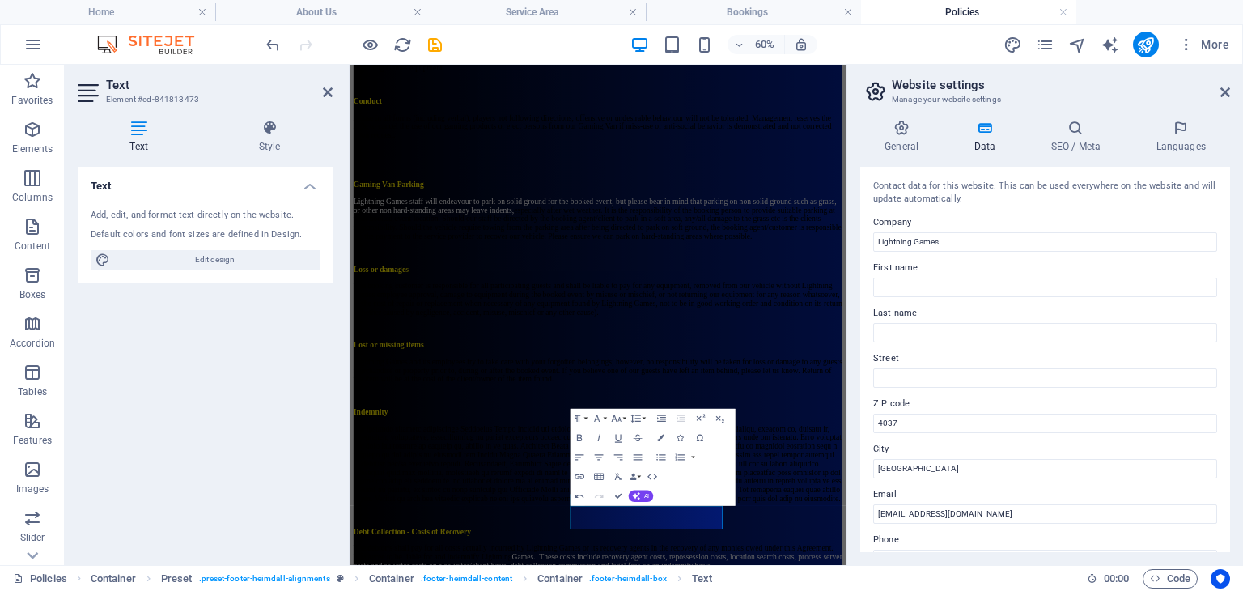
drag, startPoint x: 913, startPoint y: 825, endPoint x: 758, endPoint y: 820, distance: 155.4
click at [658, 437] on icon "button" at bounding box center [661, 437] width 6 height 6
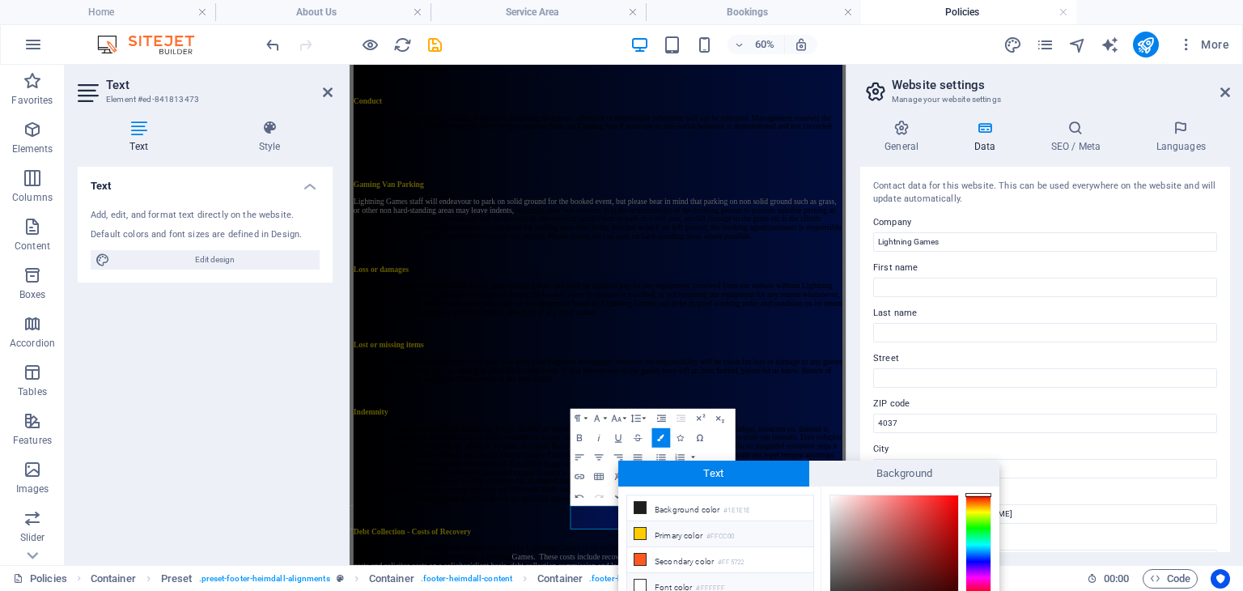
scroll to position [96, 0]
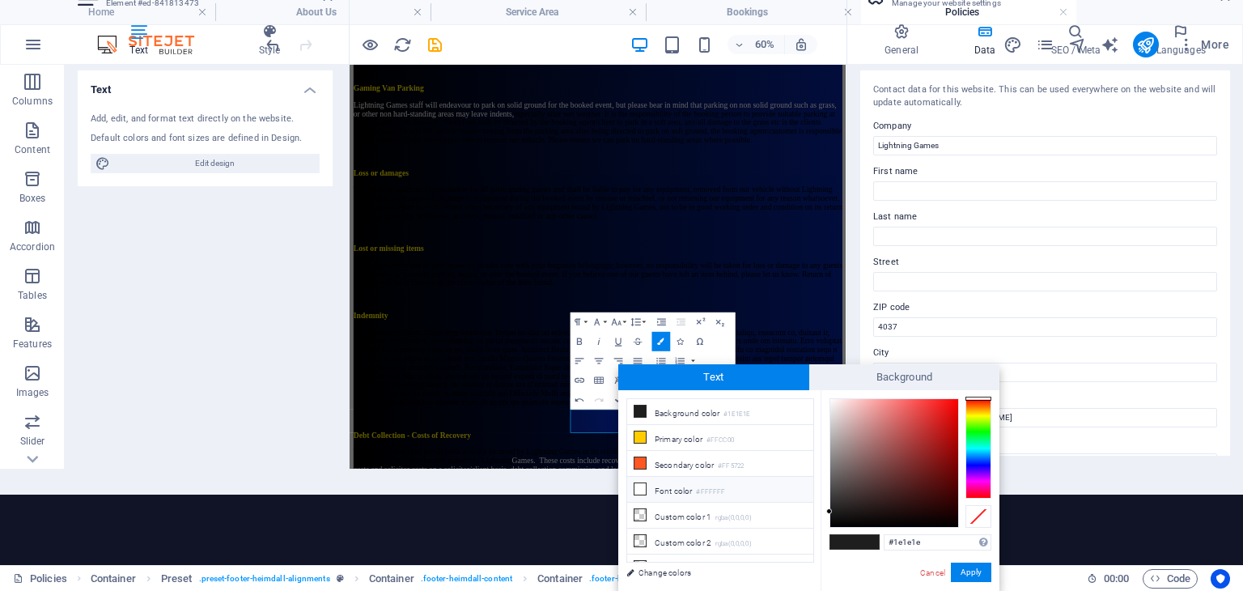
click at [645, 483] on span at bounding box center [639, 488] width 13 height 13
type input "#ffffff"
drag, startPoint x: 959, startPoint y: 570, endPoint x: 926, endPoint y: 568, distance: 33.3
click at [954, 570] on button "Apply" at bounding box center [971, 571] width 40 height 19
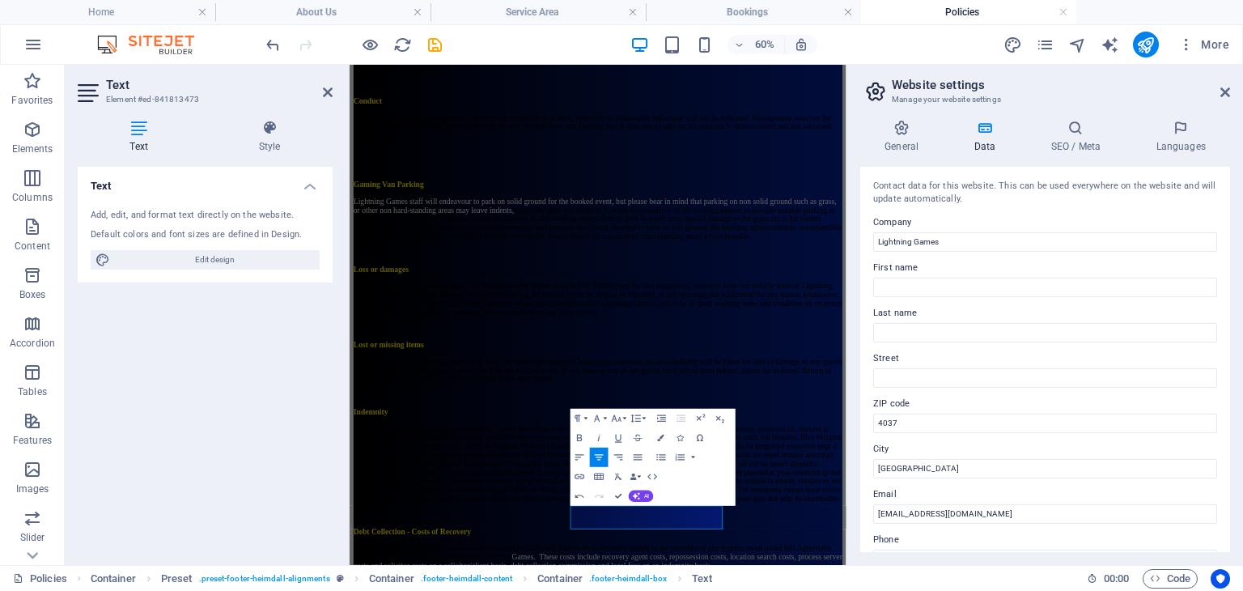
scroll to position [0, 0]
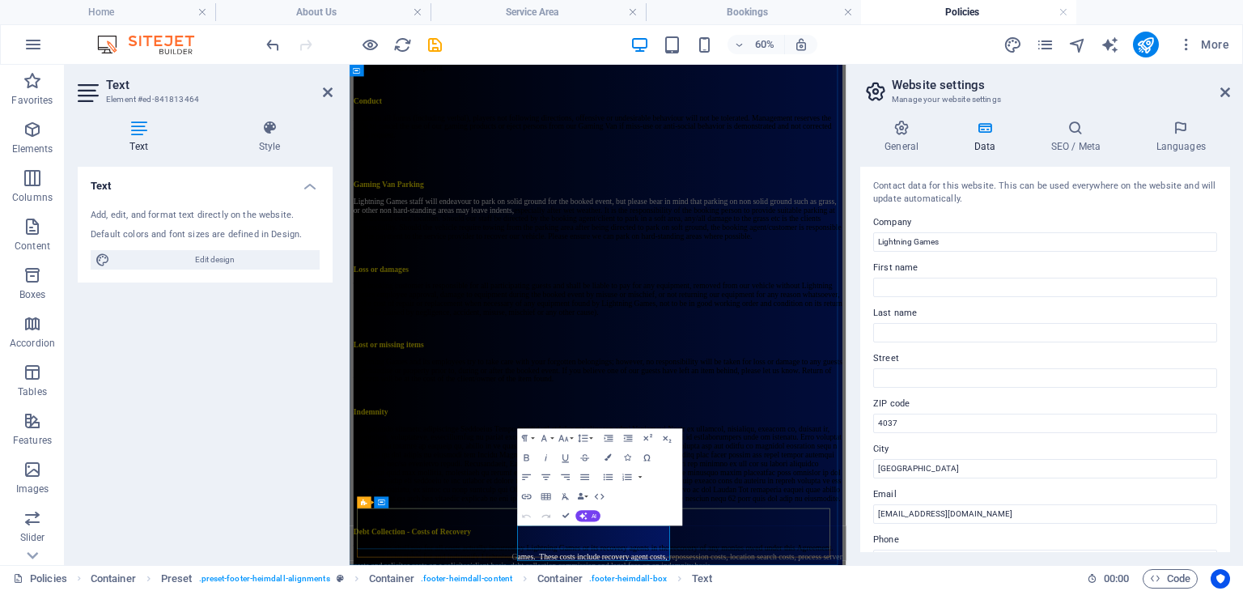
scroll to position [3702, 0]
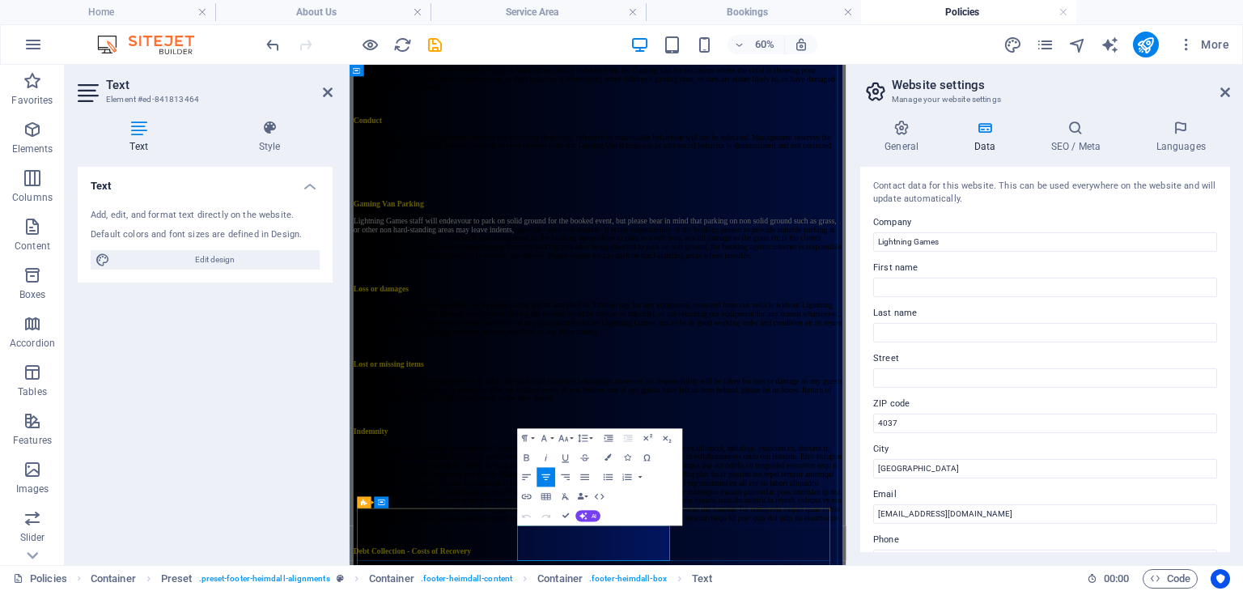
drag, startPoint x: 840, startPoint y: 868, endPoint x: 896, endPoint y: 580, distance: 293.4
click at [608, 460] on icon "button" at bounding box center [608, 457] width 6 height 6
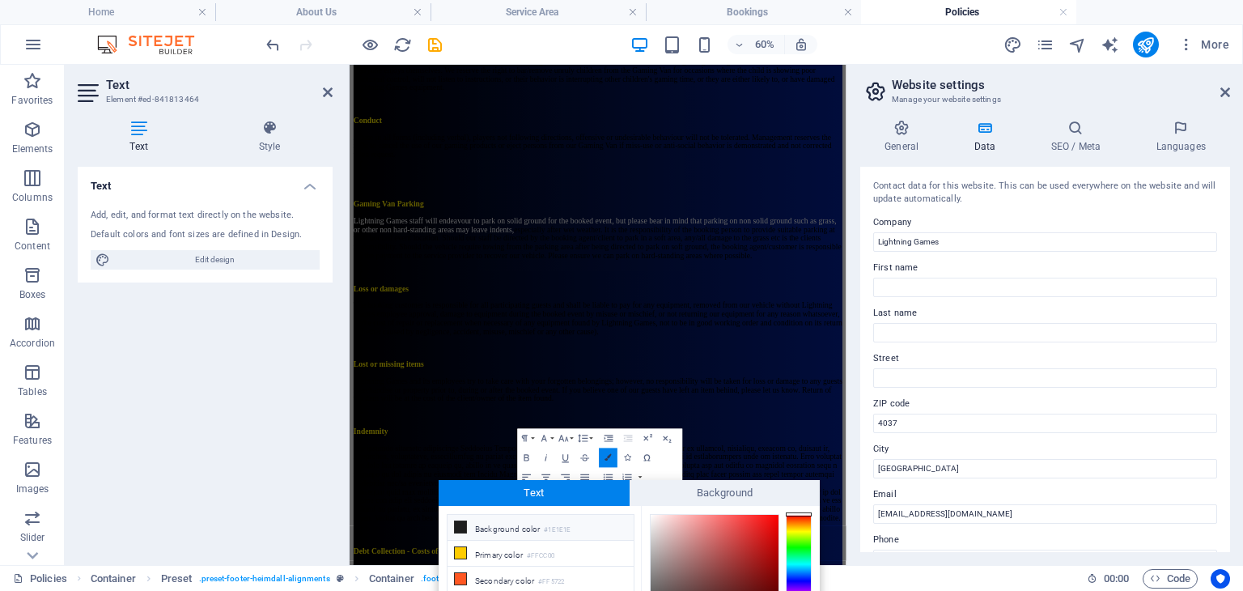
scroll to position [117, 0]
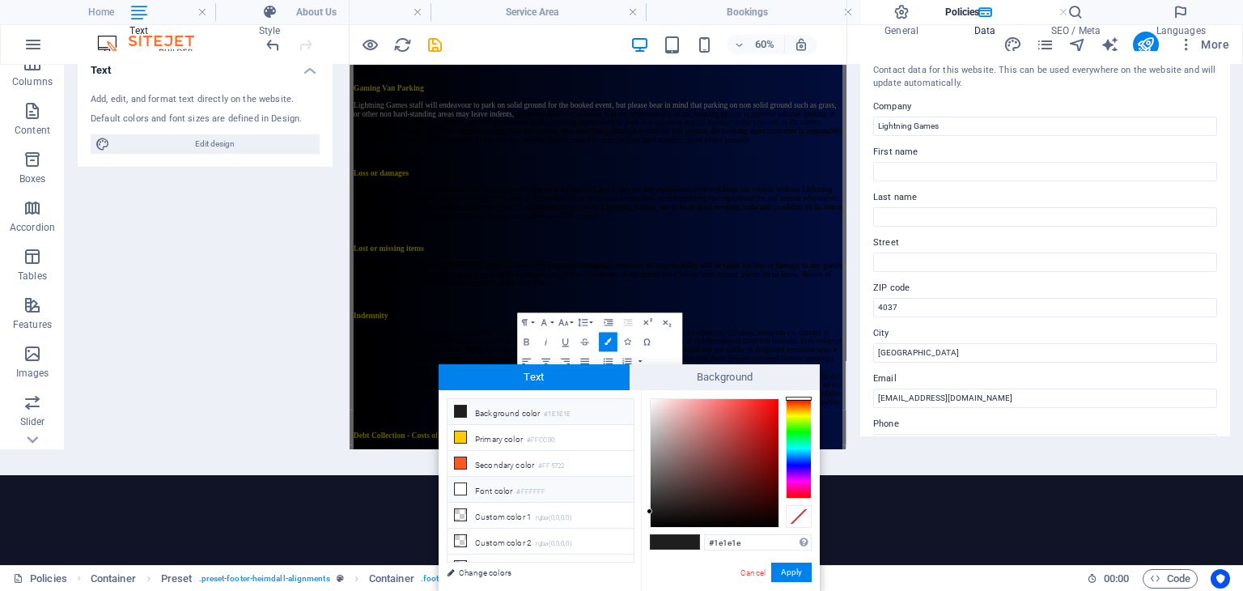
click at [515, 485] on li "Font color #FFFFFF" at bounding box center [540, 490] width 186 height 26
type input "#ffffff"
click at [797, 573] on button "Apply" at bounding box center [791, 571] width 40 height 19
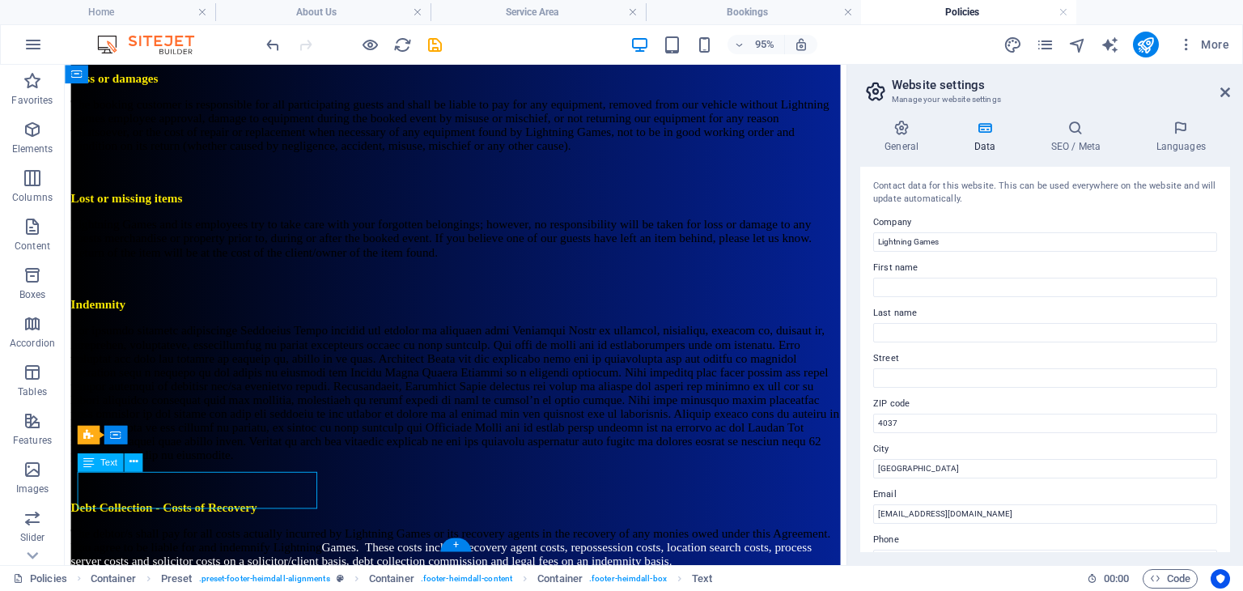
drag, startPoint x: 319, startPoint y: 525, endPoint x: 185, endPoint y: 511, distance: 134.3
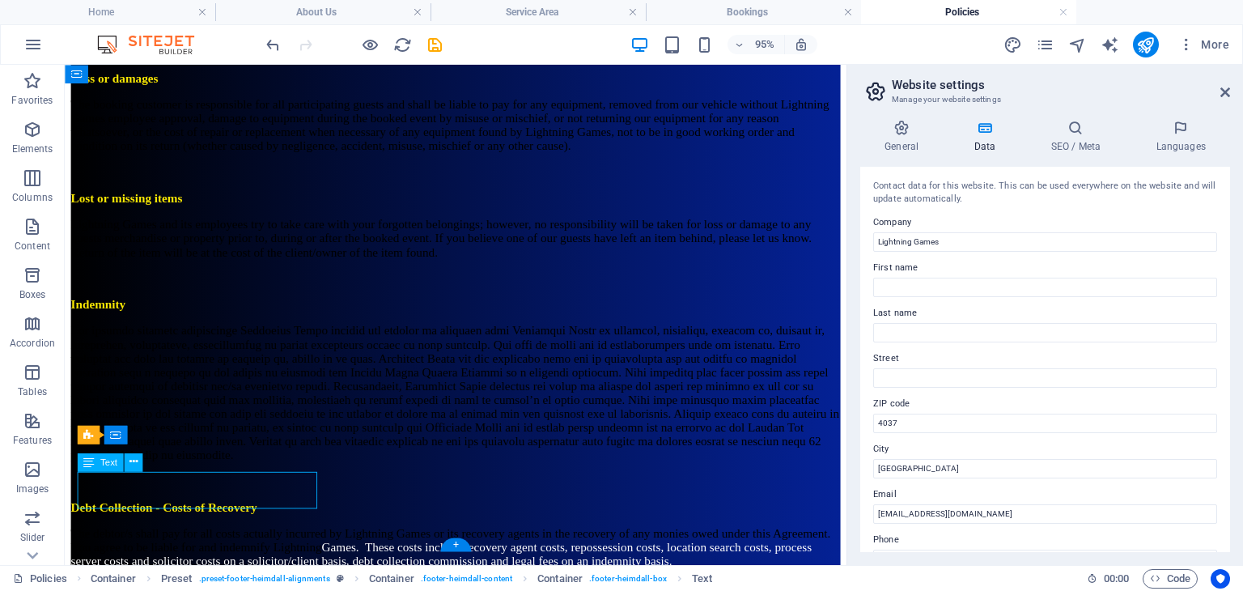
scroll to position [3722, 0]
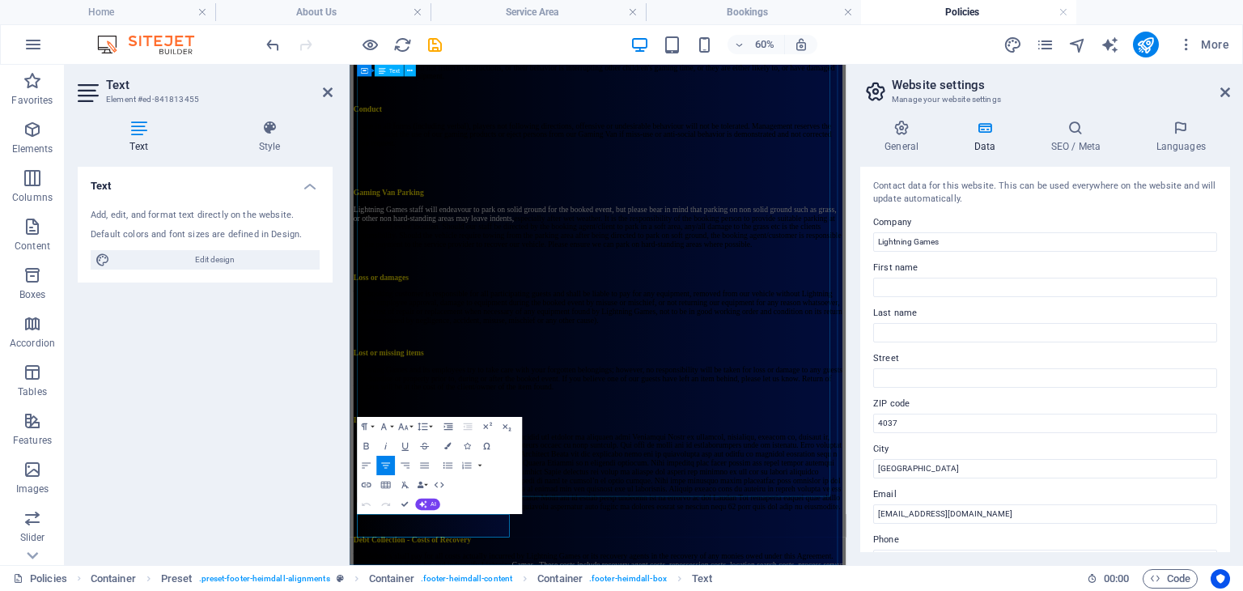
drag, startPoint x: 562, startPoint y: 835, endPoint x: 730, endPoint y: 549, distance: 331.8
click at [445, 447] on icon "button" at bounding box center [448, 446] width 6 height 6
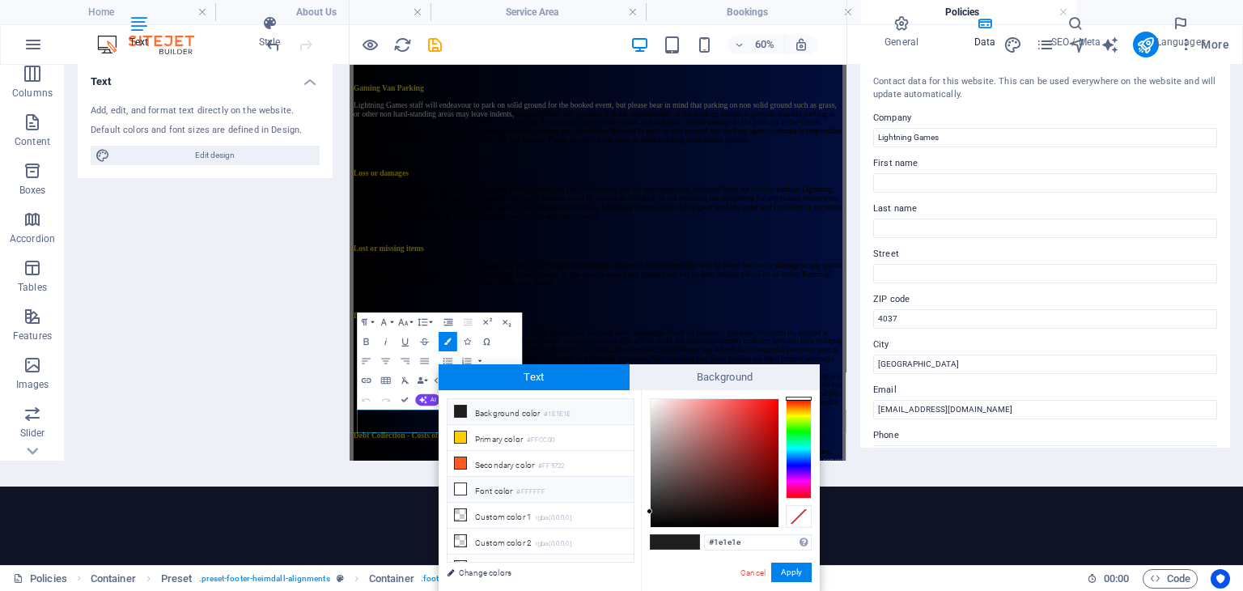
click at [479, 485] on li "Font color #FFFFFF" at bounding box center [540, 490] width 186 height 26
type input "#ffffff"
click at [789, 570] on button "Apply" at bounding box center [791, 571] width 40 height 19
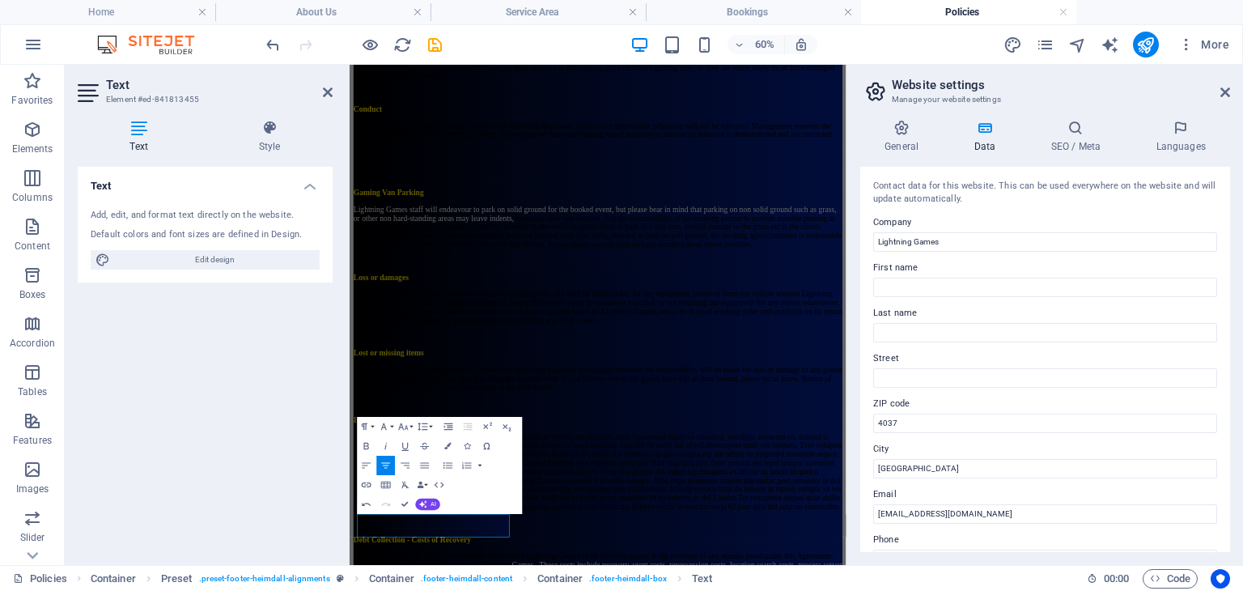
scroll to position [0, 0]
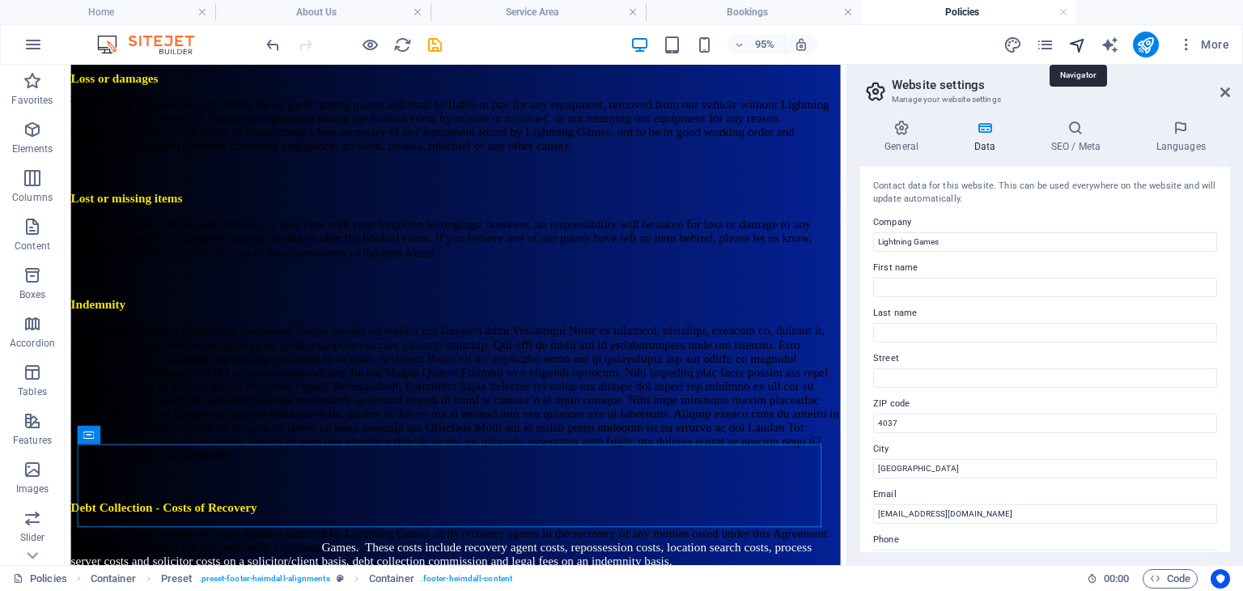
click at [1076, 41] on icon "navigator" at bounding box center [1077, 45] width 19 height 19
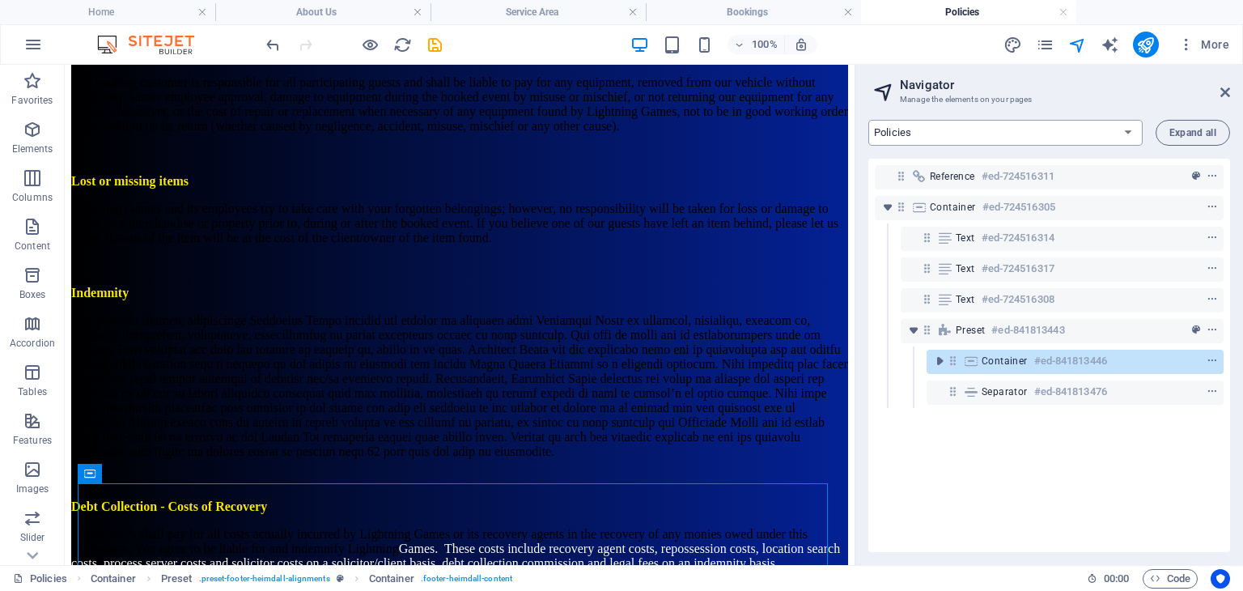
click at [945, 129] on select "Home About Us Service Area Bookings Policies FAQ OSHC & Community Booking Conta…" at bounding box center [1005, 133] width 274 height 26
select select "14075871-en"
click at [868, 120] on select "Home About Us Service Area Bookings Policies FAQ OSHC & Community Booking Conta…" at bounding box center [1005, 133] width 274 height 26
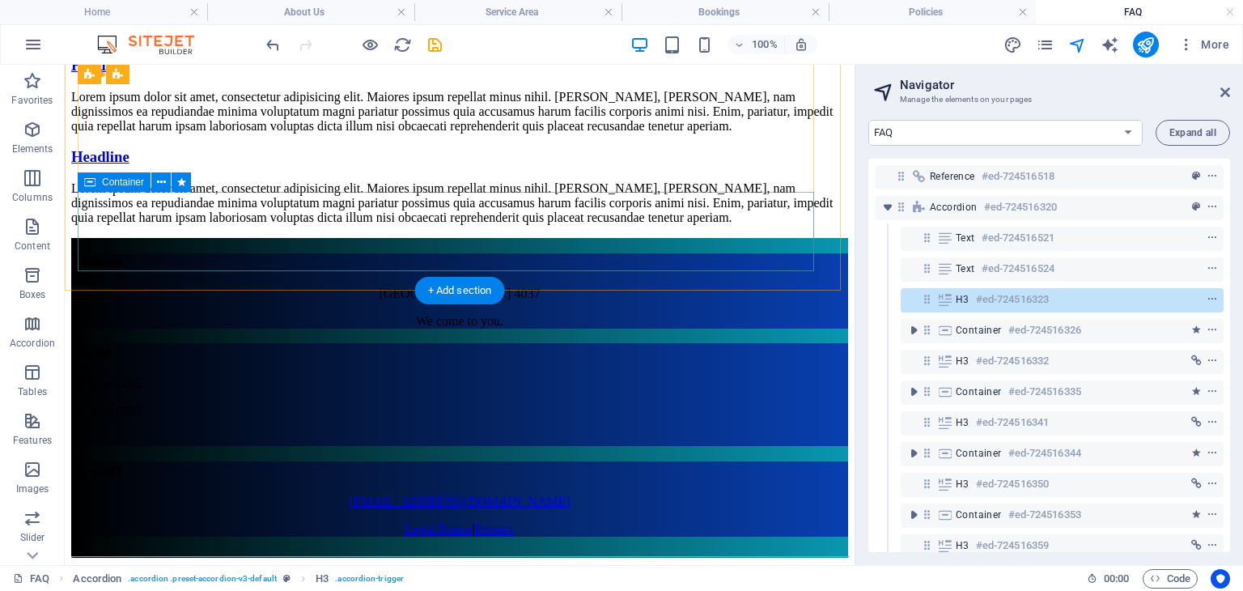
scroll to position [3346, 0]
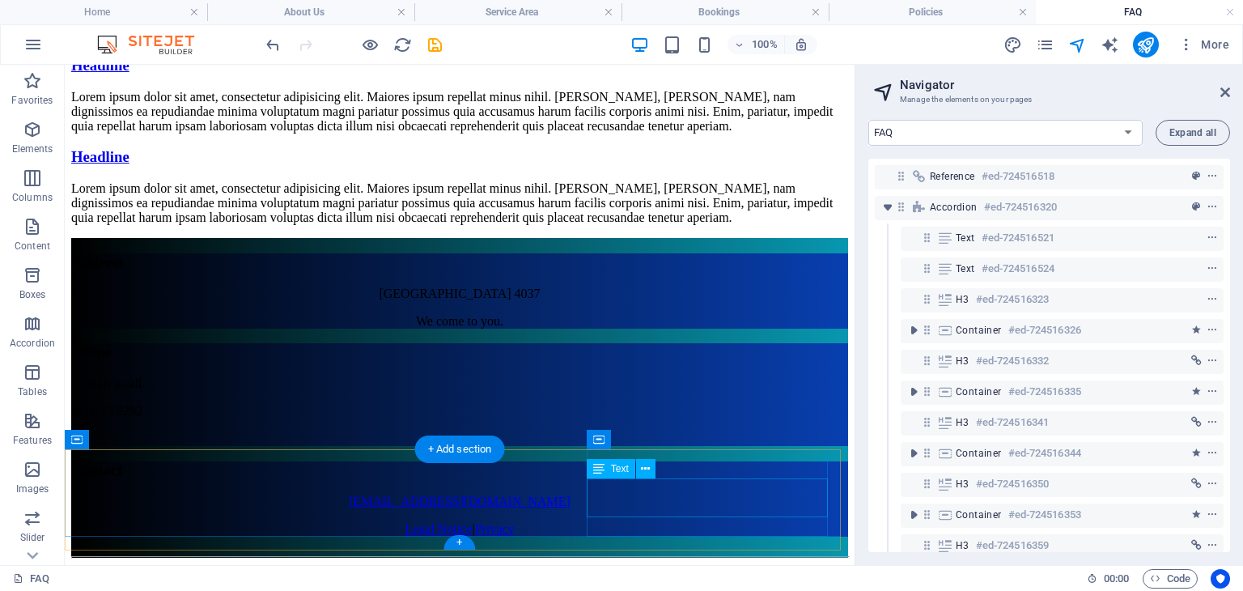
click at [712, 502] on div "[EMAIL_ADDRESS][DOMAIN_NAME] Legal Notice | Privacy" at bounding box center [459, 515] width 777 height 42
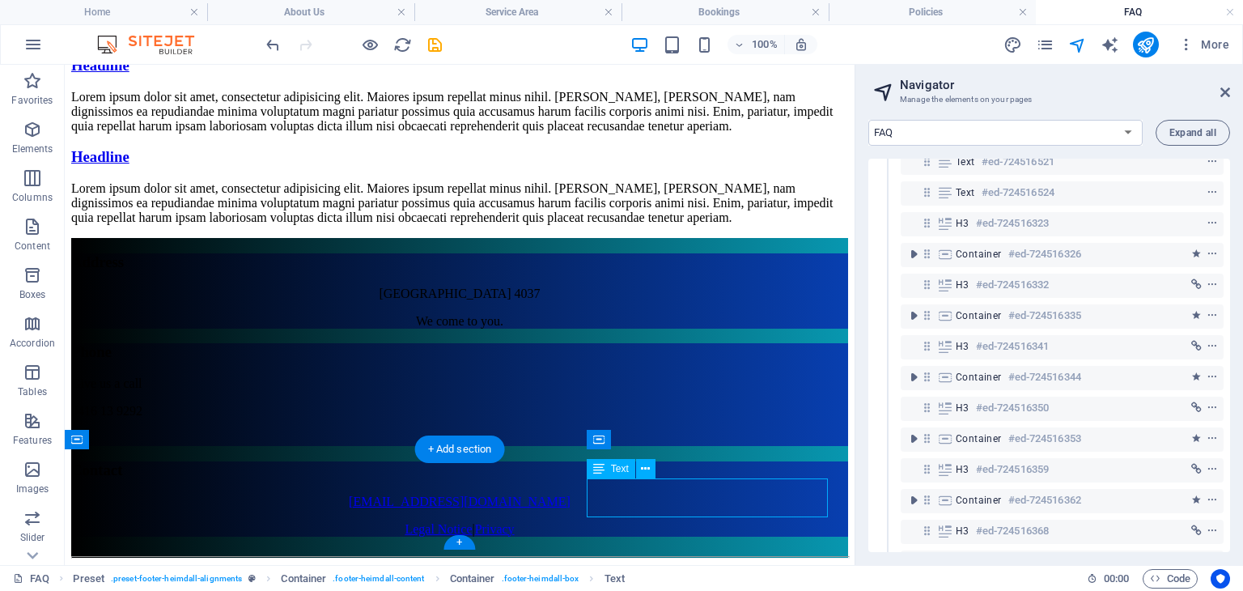
click at [712, 502] on div "[EMAIL_ADDRESS][DOMAIN_NAME] Legal Notice | Privacy" at bounding box center [459, 515] width 777 height 42
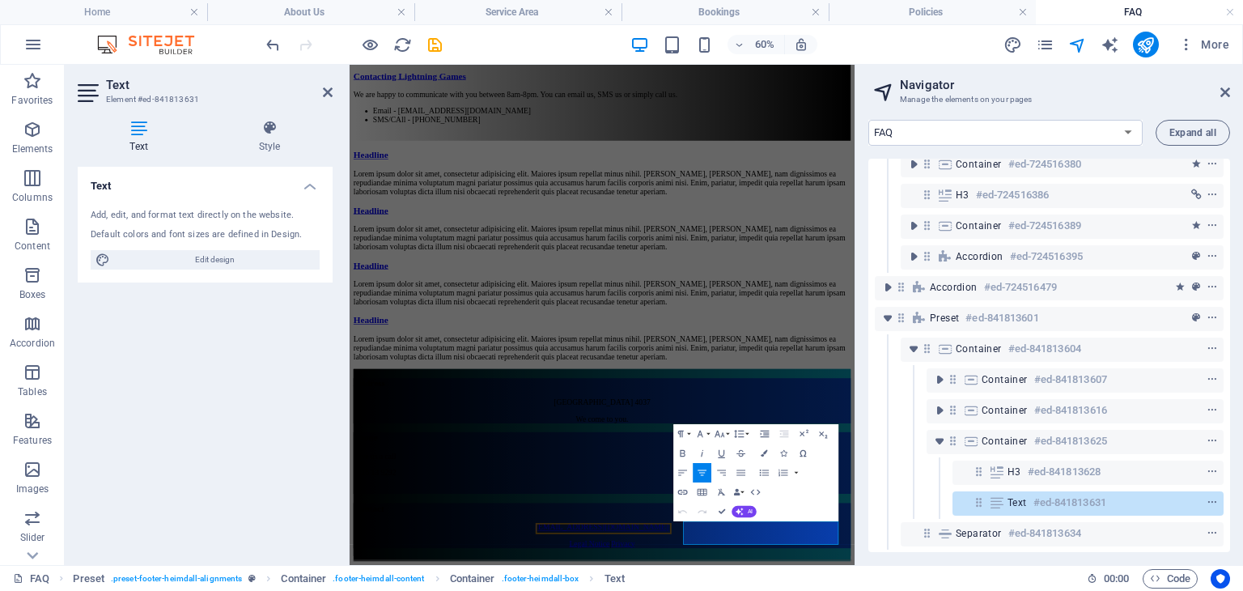
scroll to position [549, 0]
drag, startPoint x: 1133, startPoint y: 838, endPoint x: 849, endPoint y: 786, distance: 288.7
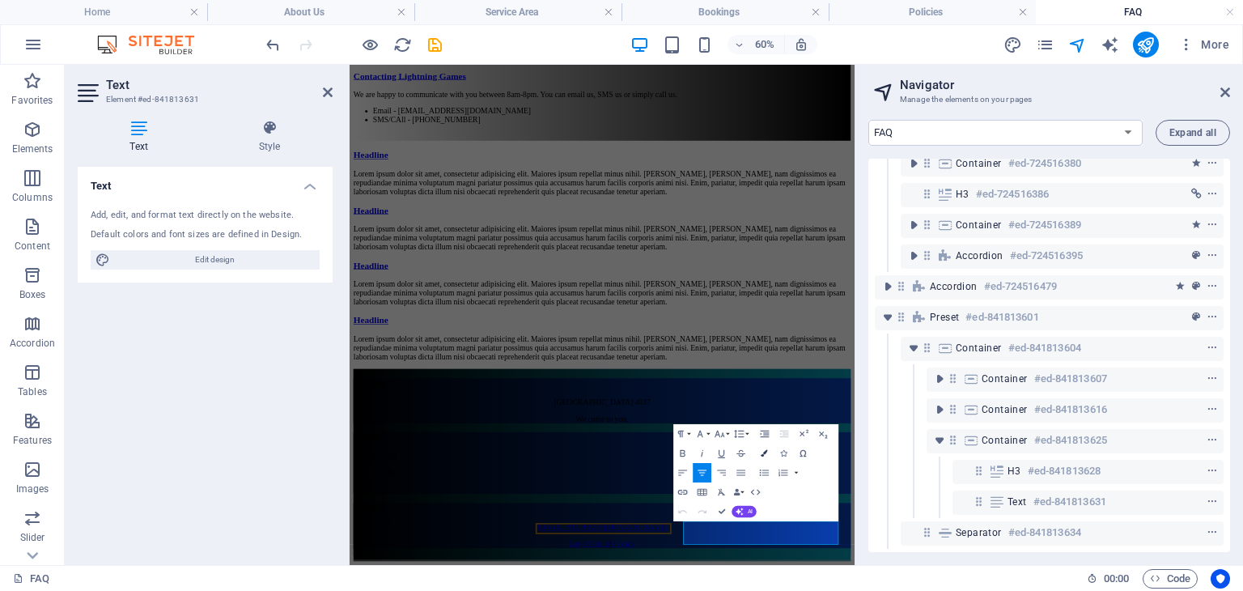
click at [760, 451] on button "Colors" at bounding box center [764, 452] width 19 height 19
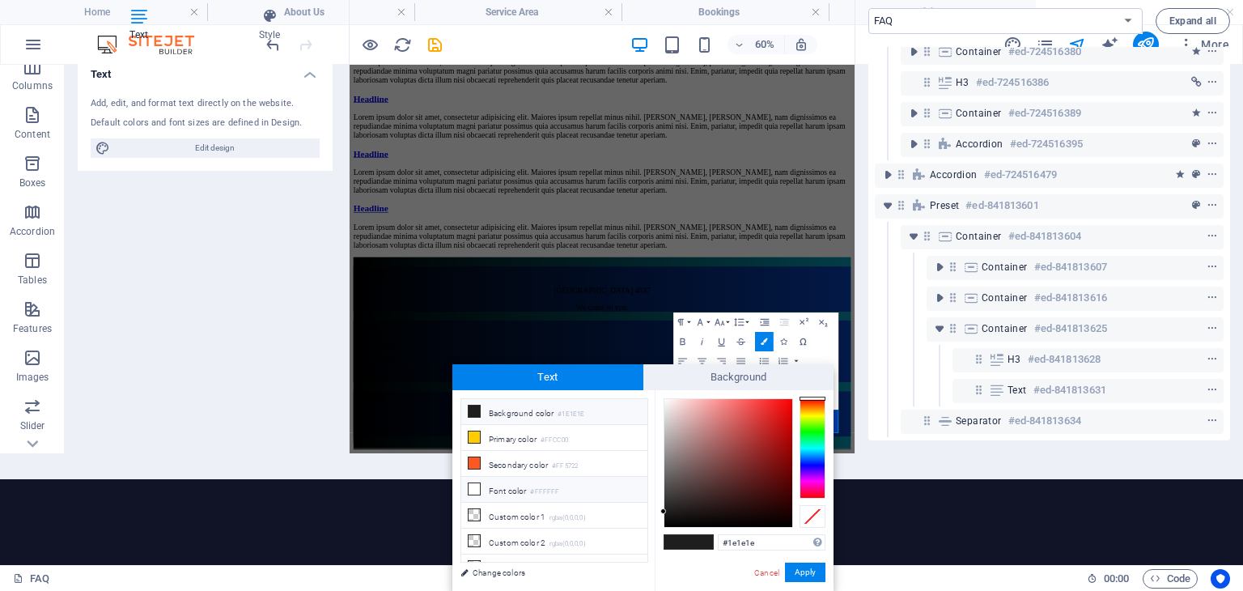
click at [526, 488] on li "Font color #FFFFFF" at bounding box center [554, 490] width 186 height 26
click at [802, 578] on button "Apply" at bounding box center [805, 571] width 40 height 19
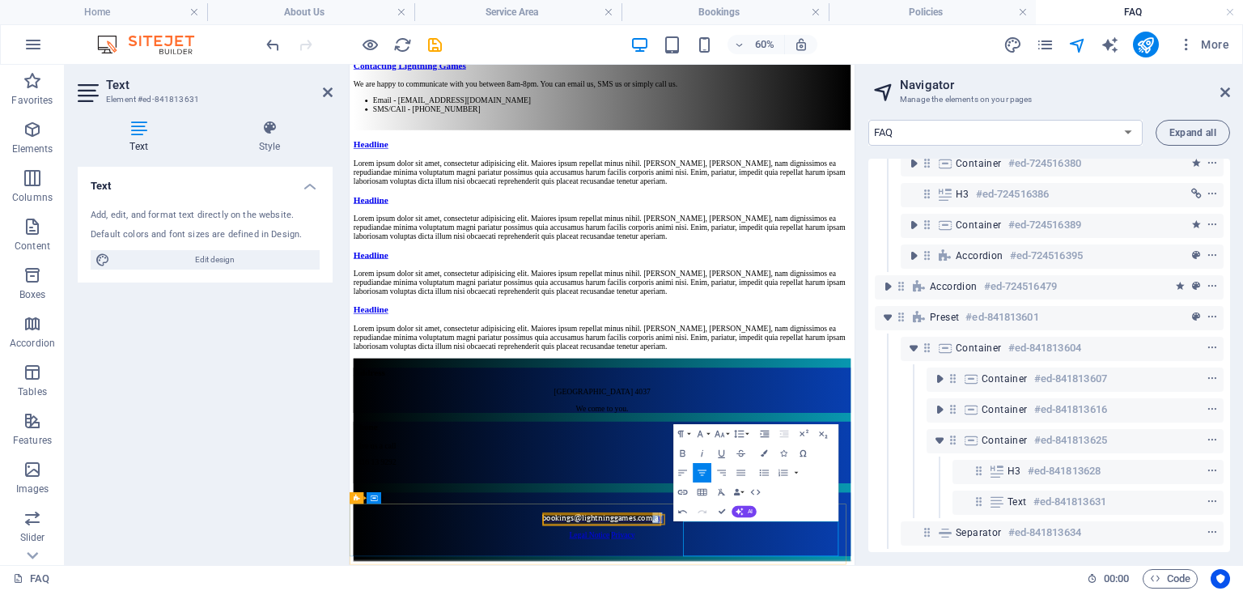
drag, startPoint x: 1116, startPoint y: 833, endPoint x: 1141, endPoint y: 833, distance: 24.3
click at [766, 451] on icon "button" at bounding box center [763, 453] width 6 height 6
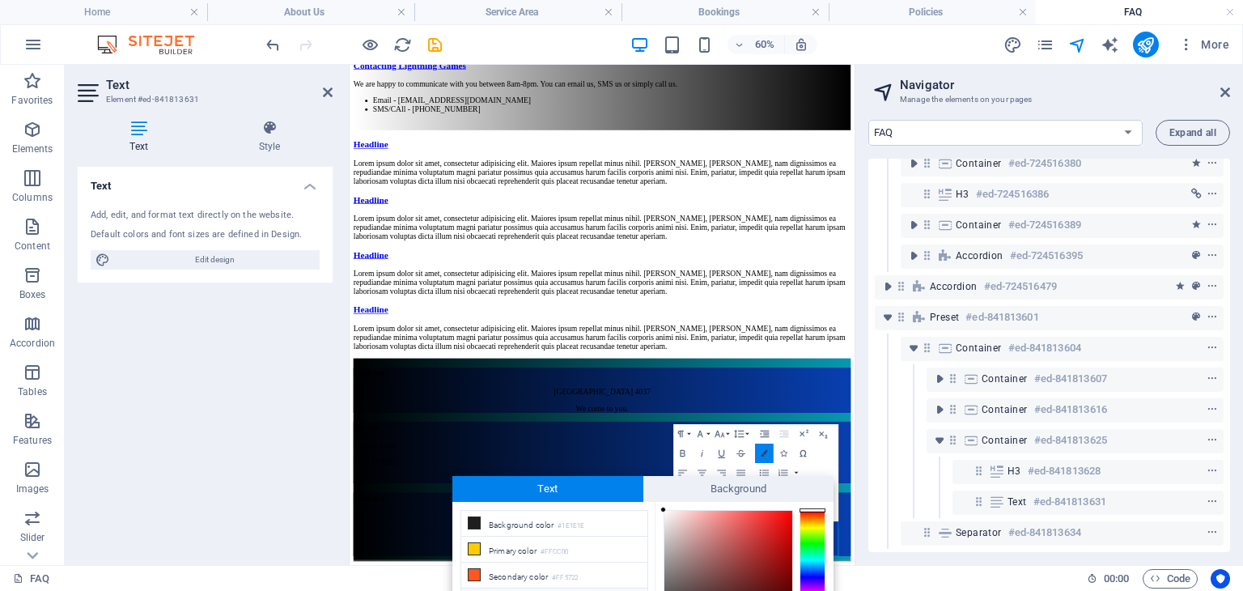
scroll to position [112, 0]
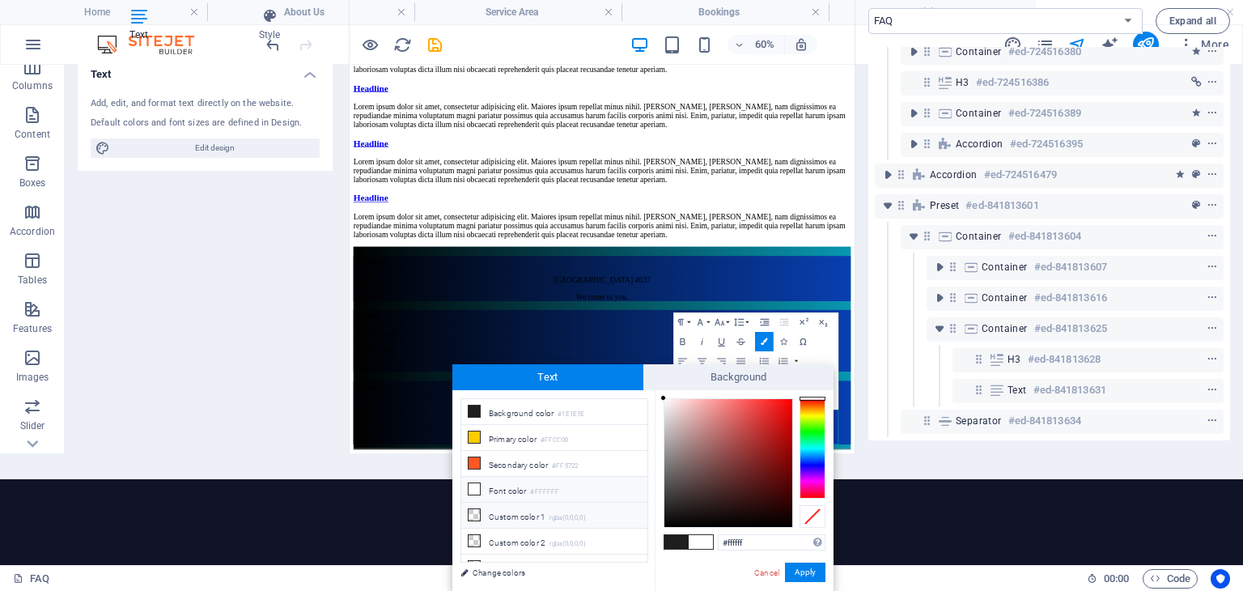
drag, startPoint x: 489, startPoint y: 485, endPoint x: 604, endPoint y: 506, distance: 116.0
click at [491, 485] on li "Font color #FFFFFF" at bounding box center [554, 490] width 186 height 26
click at [804, 573] on button "Apply" at bounding box center [805, 571] width 40 height 19
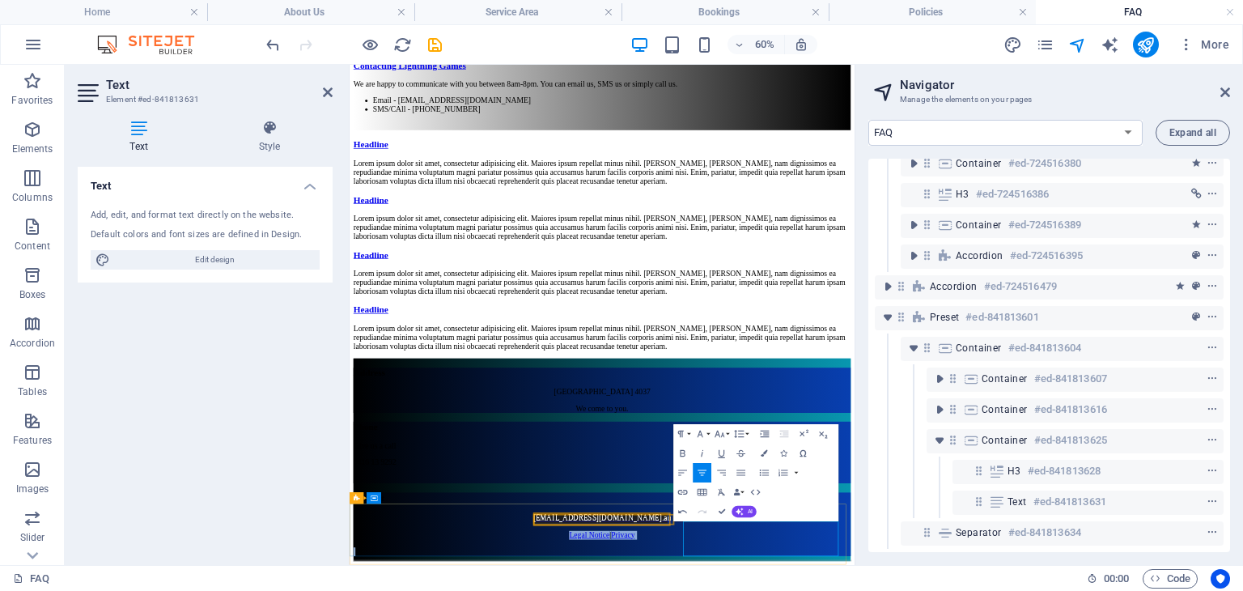
drag, startPoint x: 922, startPoint y: 852, endPoint x: 1141, endPoint y: 872, distance: 219.4
click at [763, 453] on icon "button" at bounding box center [763, 453] width 6 height 6
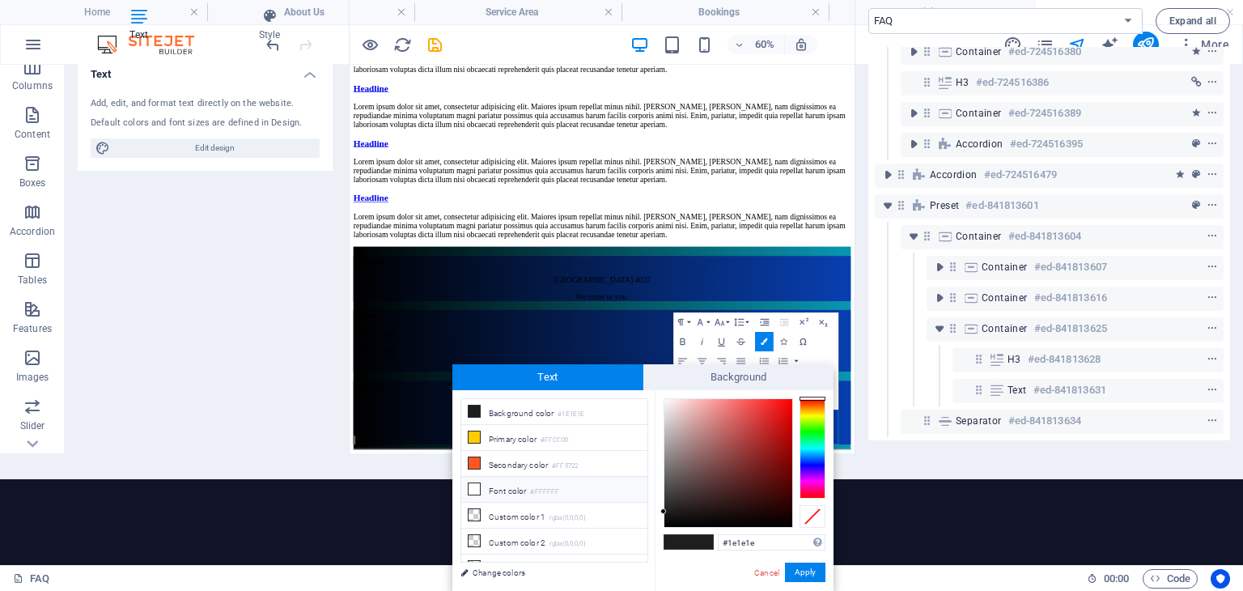
click at [476, 485] on icon at bounding box center [473, 488] width 11 height 11
type input "#ffffff"
click at [476, 485] on icon at bounding box center [473, 488] width 11 height 11
click at [813, 570] on button "Apply" at bounding box center [805, 571] width 40 height 19
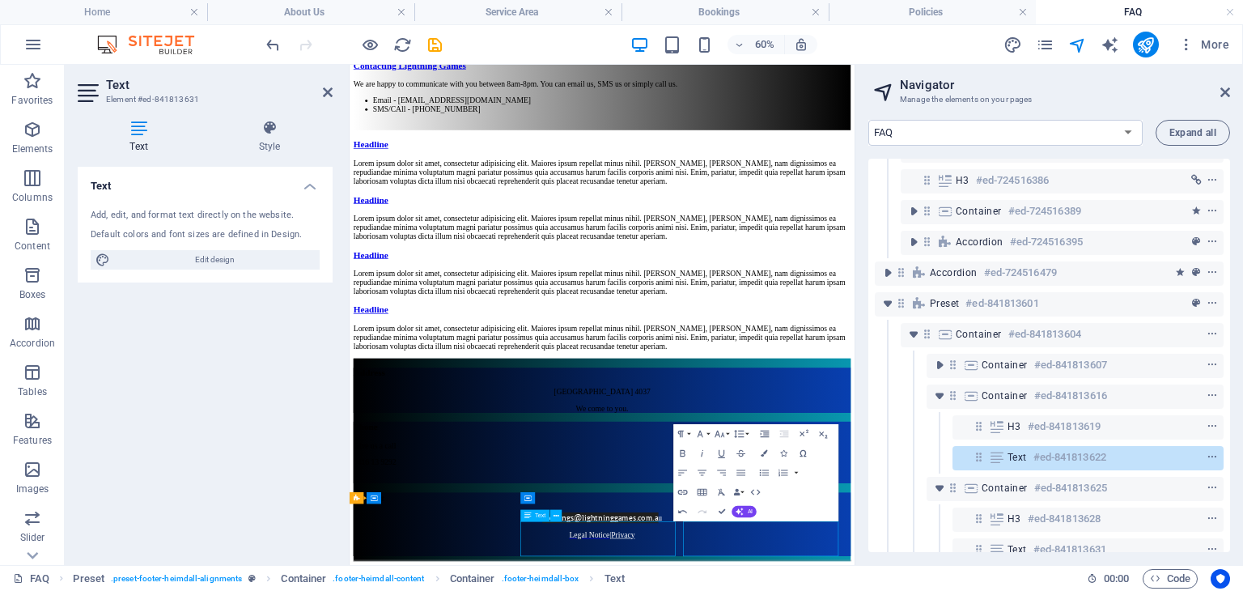
scroll to position [3346, 0]
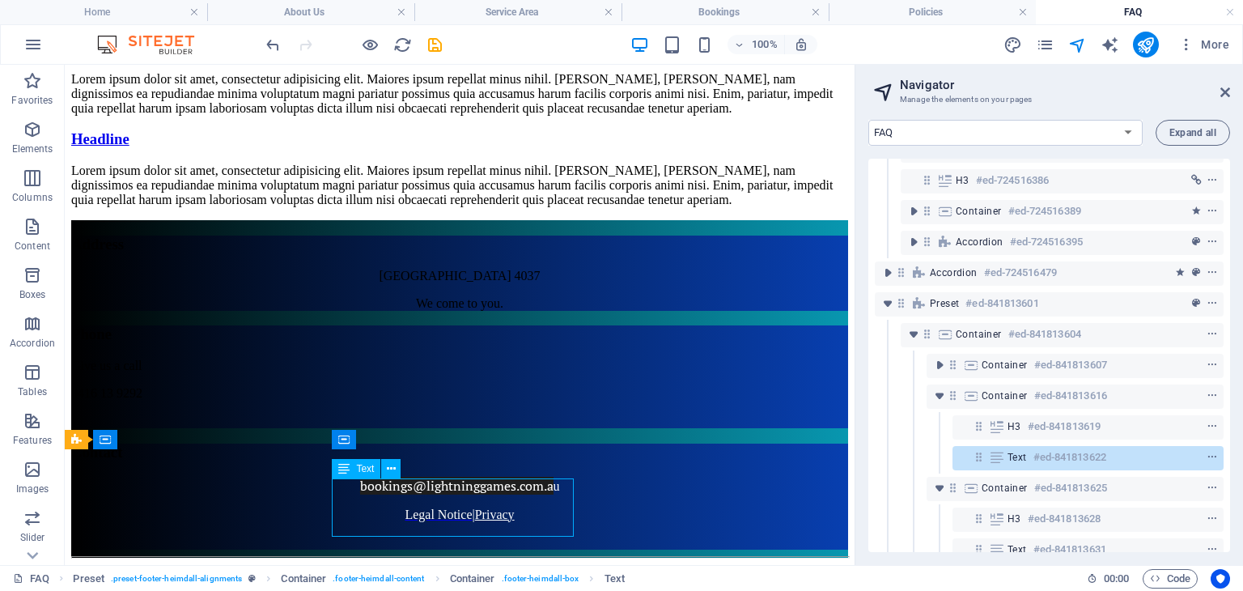
click at [550, 428] on div "Give us a call [PHONE_NUMBER]" at bounding box center [459, 393] width 777 height 70
click at [446, 428] on div "Give us a call [PHONE_NUMBER]" at bounding box center [459, 393] width 777 height 70
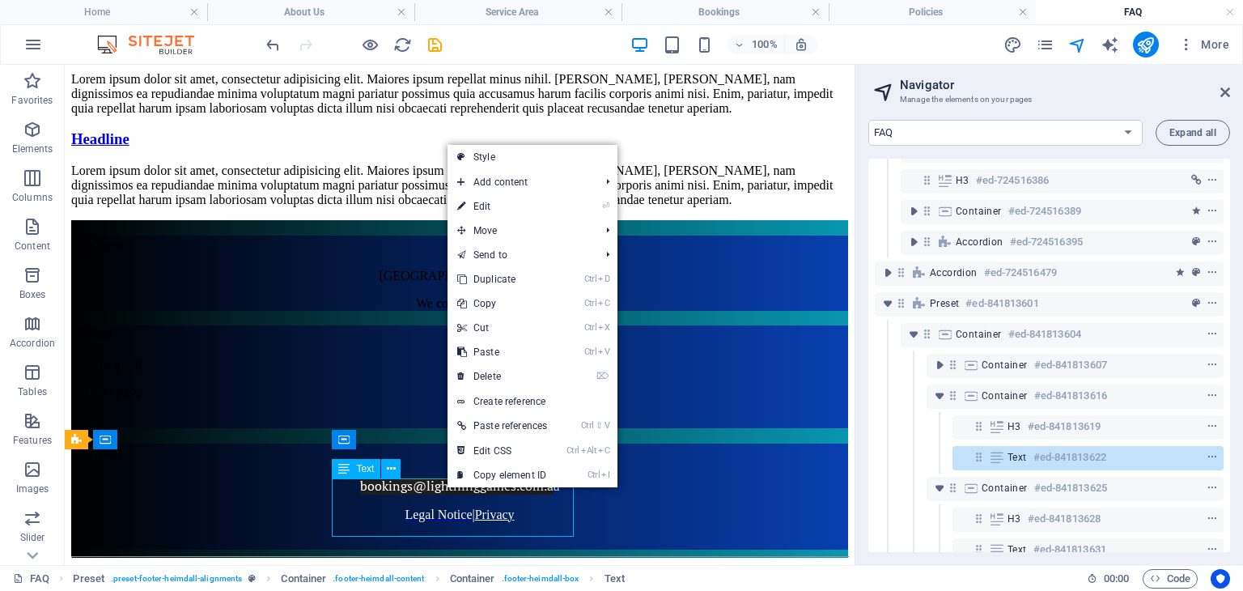
click at [437, 428] on div "Give us a call [PHONE_NUMBER]" at bounding box center [459, 393] width 777 height 70
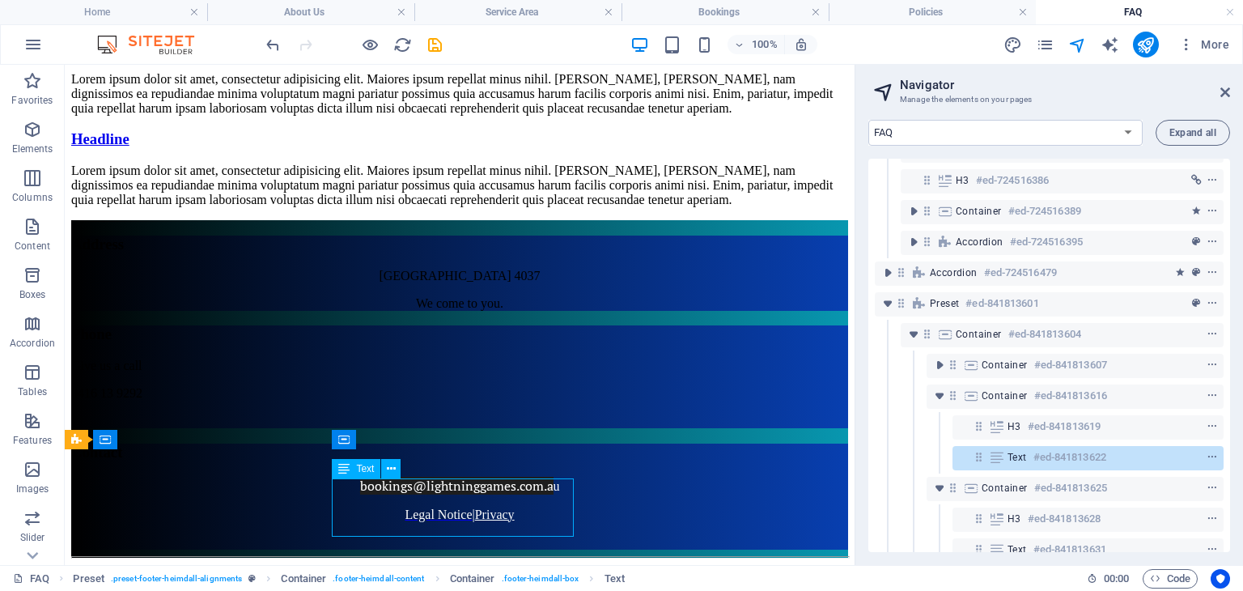
click at [434, 428] on div "Give us a call [PHONE_NUMBER]" at bounding box center [459, 393] width 777 height 70
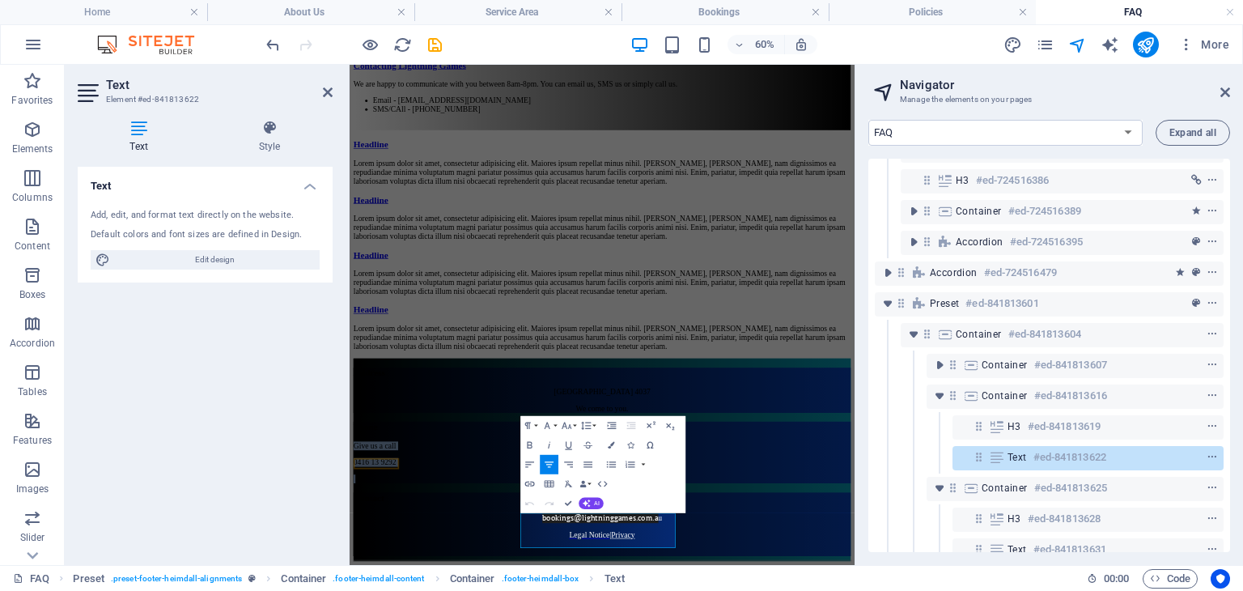
scroll to position [2896, 0]
drag, startPoint x: 638, startPoint y: 836, endPoint x: 848, endPoint y: 888, distance: 216.6
click at [609, 447] on icon "button" at bounding box center [611, 445] width 6 height 6
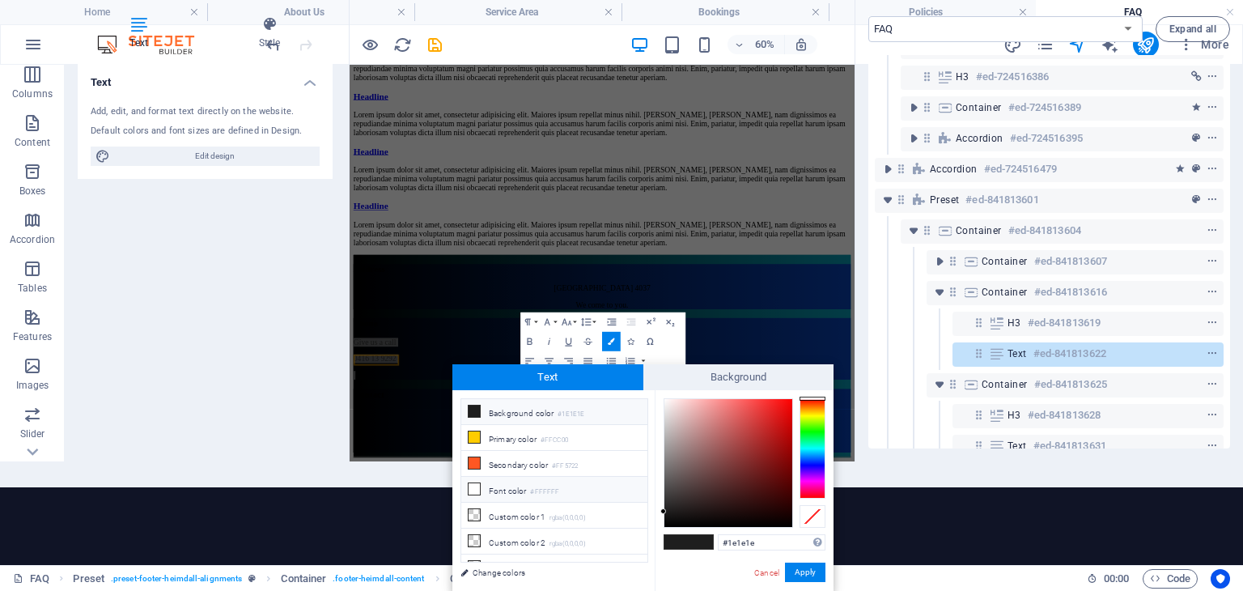
click at [524, 483] on li "Font color #FFFFFF" at bounding box center [554, 490] width 186 height 26
type input "#ffffff"
click at [805, 570] on button "Apply" at bounding box center [805, 571] width 40 height 19
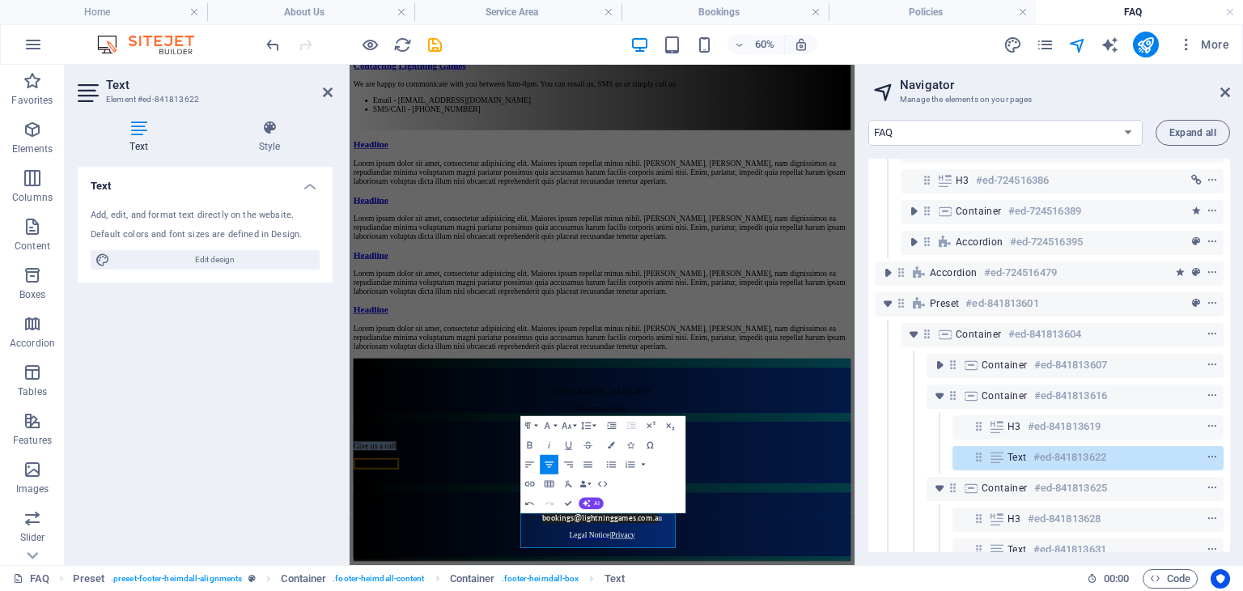
scroll to position [0, 0]
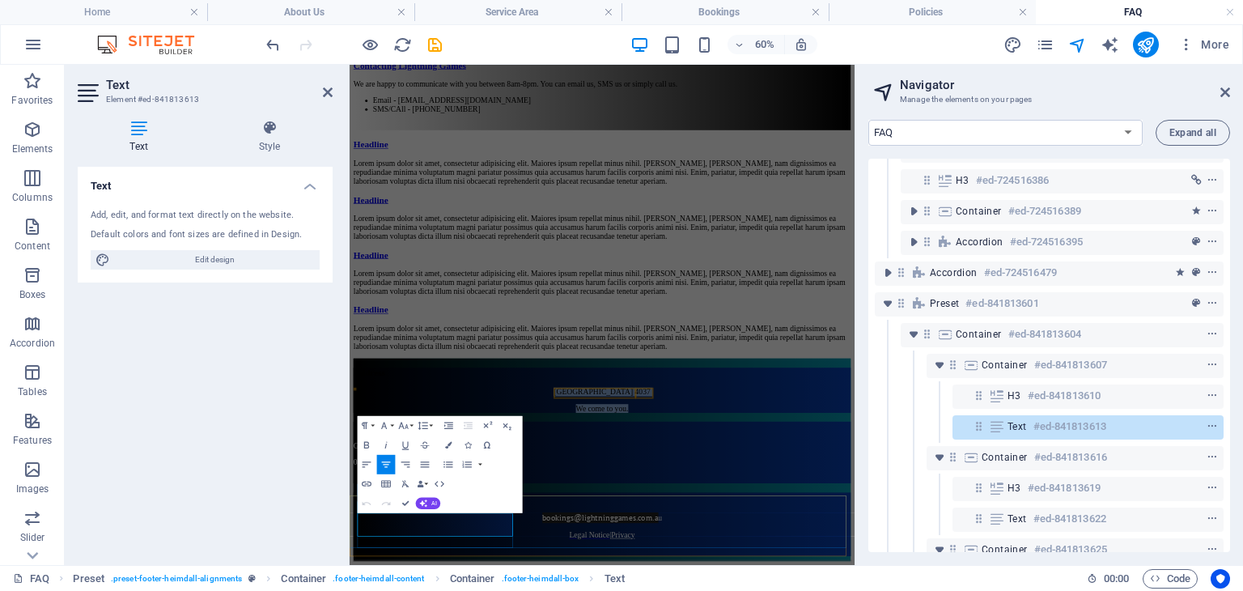
drag, startPoint x: 370, startPoint y: 820, endPoint x: 561, endPoint y: 845, distance: 193.4
click at [449, 445] on icon "button" at bounding box center [448, 445] width 6 height 6
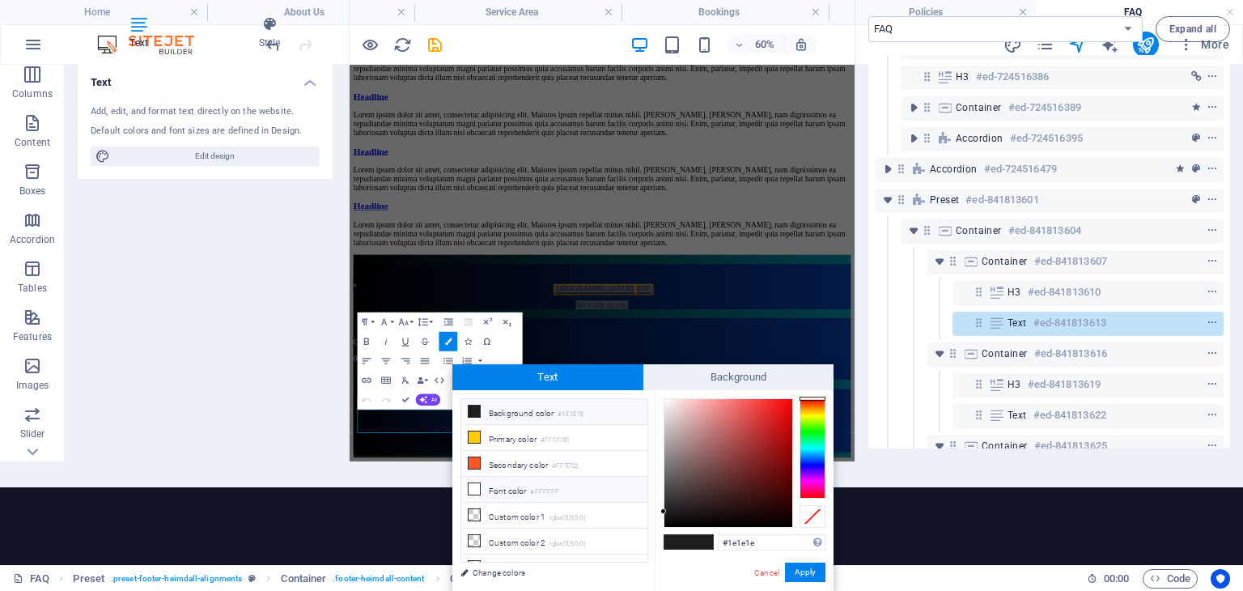
click at [514, 481] on li "Font color #FFFFFF" at bounding box center [554, 490] width 186 height 26
type input "#ffffff"
click at [817, 576] on button "Apply" at bounding box center [805, 571] width 40 height 19
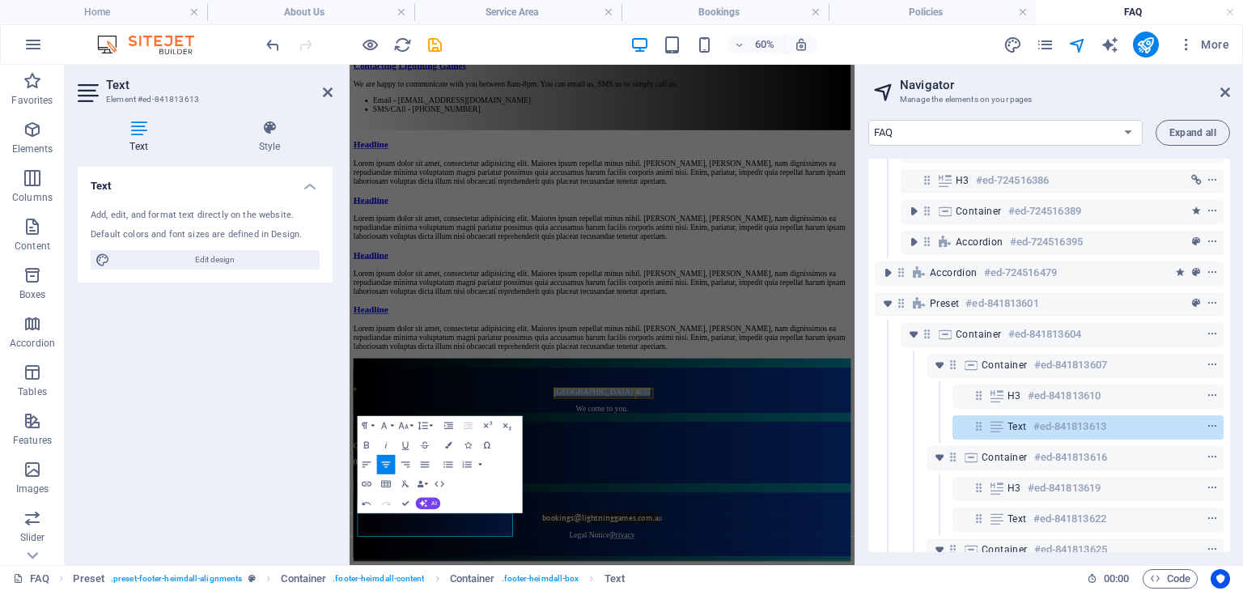
scroll to position [0, 0]
click at [948, 127] on select "Home About Us Service Area Bookings Policies FAQ OSHC & Community Booking Conta…" at bounding box center [1005, 133] width 274 height 26
select select "14075874-en"
click at [868, 120] on select "Home About Us Service Area Bookings Policies FAQ OSHC & Community Booking Conta…" at bounding box center [1005, 133] width 274 height 26
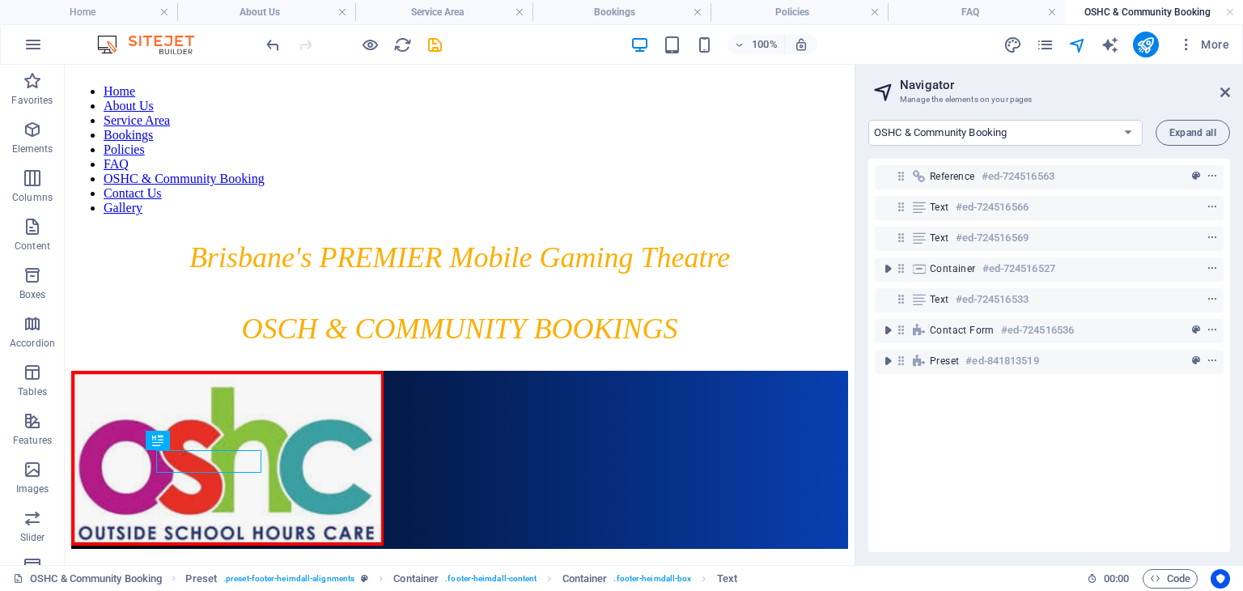
scroll to position [1415, 0]
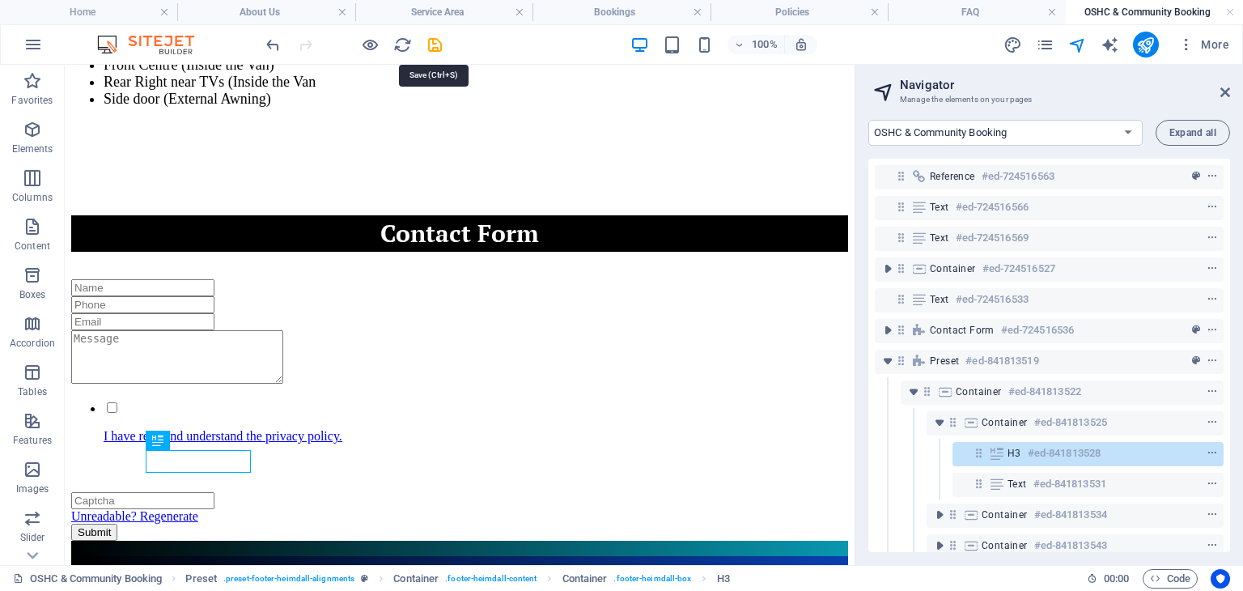
click at [431, 42] on icon "save" at bounding box center [435, 45] width 19 height 19
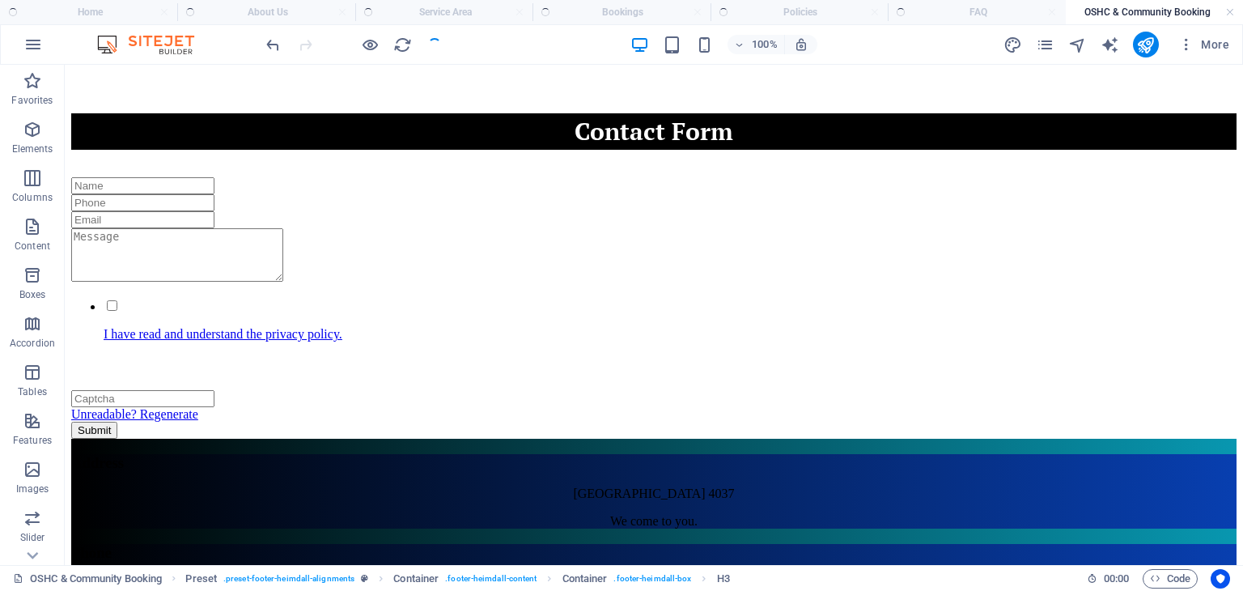
scroll to position [1306, 0]
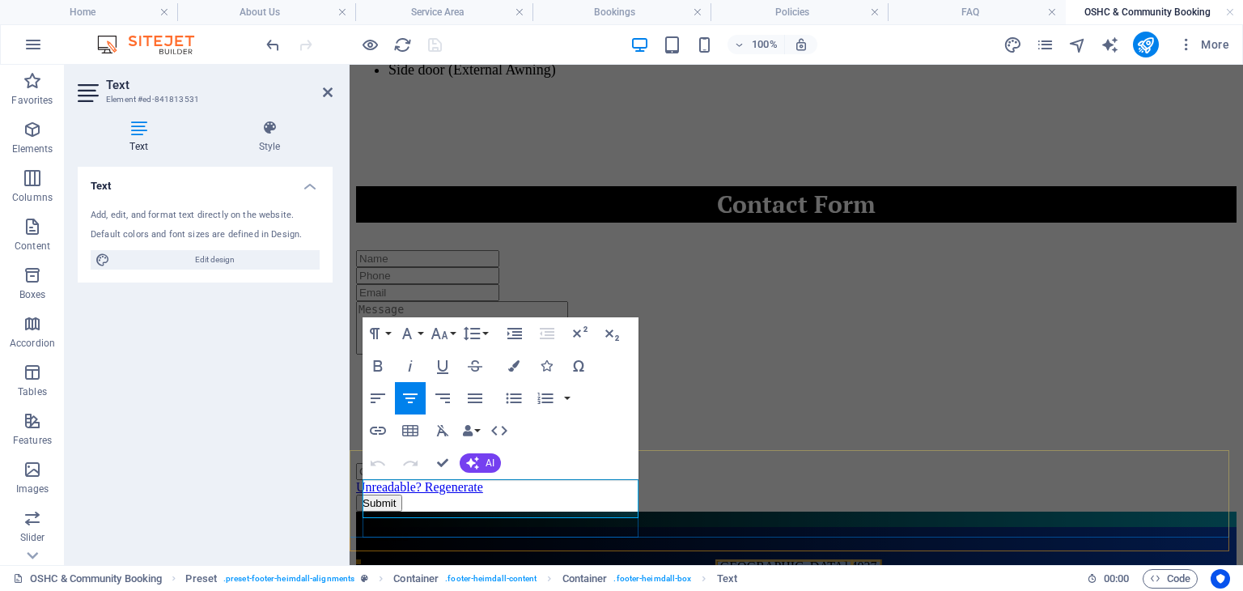
drag, startPoint x: 366, startPoint y: 483, endPoint x: 559, endPoint y: 519, distance: 196.6
click at [559, 527] on div "Address [GEOGRAPHIC_DATA] We come to you." at bounding box center [796, 564] width 880 height 75
click at [514, 363] on icon "button" at bounding box center [513, 365] width 11 height 11
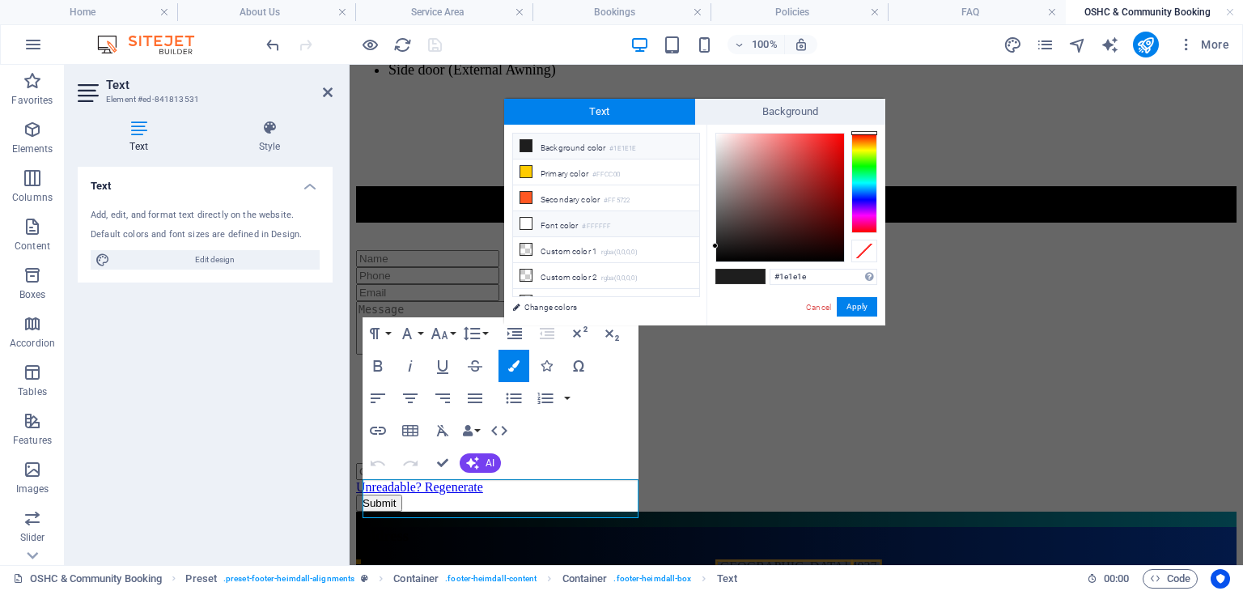
click at [555, 229] on li "Font color #FFFFFF" at bounding box center [606, 224] width 186 height 26
type input "#ffffff"
click at [555, 229] on li "Font color #FFFFFF" at bounding box center [606, 224] width 186 height 26
click at [856, 305] on button "Apply" at bounding box center [857, 306] width 40 height 19
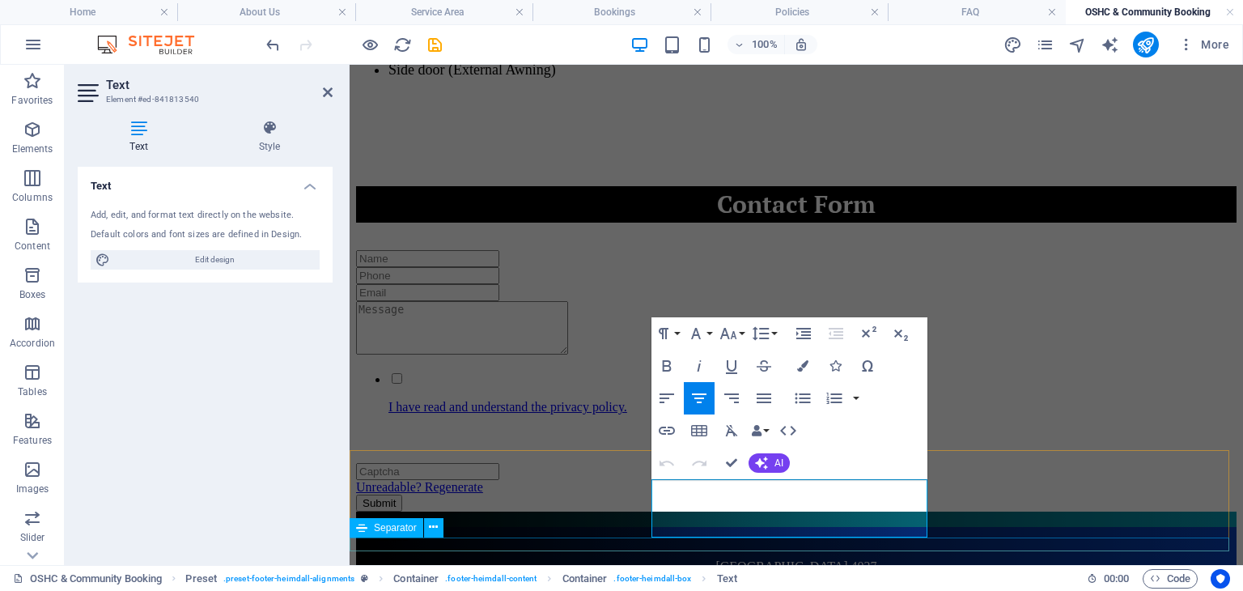
drag, startPoint x: 659, startPoint y: 503, endPoint x: 867, endPoint y: 544, distance: 212.0
click at [801, 364] on icon "button" at bounding box center [802, 365] width 11 height 11
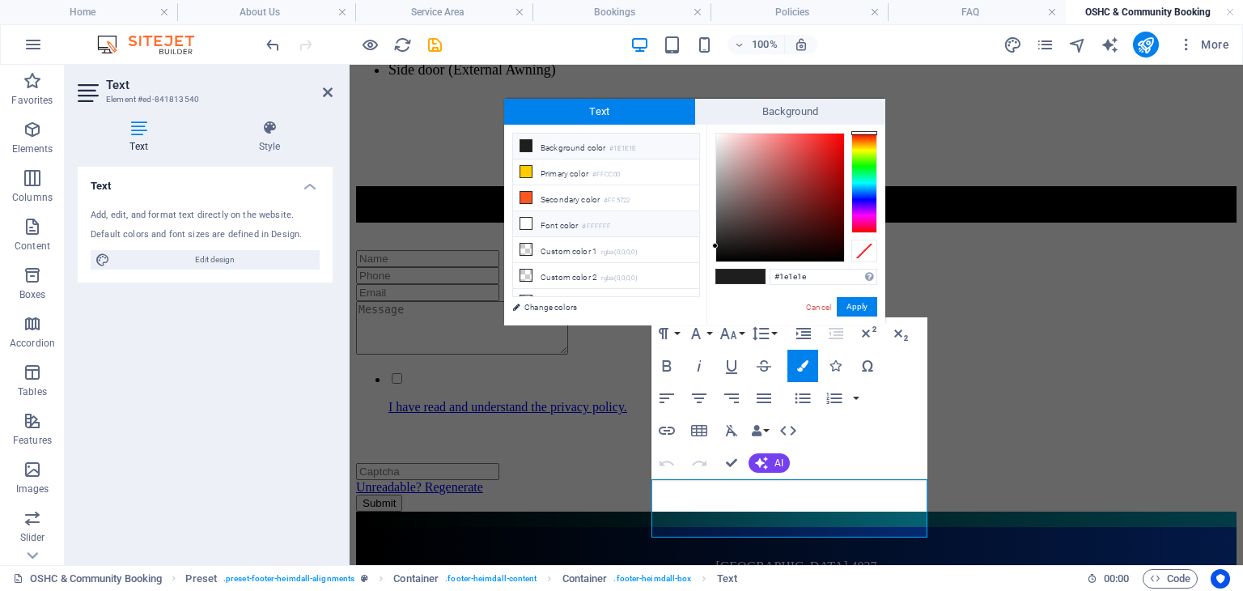
click at [539, 217] on li "Font color #FFFFFF" at bounding box center [606, 224] width 186 height 26
type input "#ffffff"
drag, startPoint x: 854, startPoint y: 303, endPoint x: 925, endPoint y: 351, distance: 85.0
click at [855, 303] on button "Apply" at bounding box center [857, 306] width 40 height 19
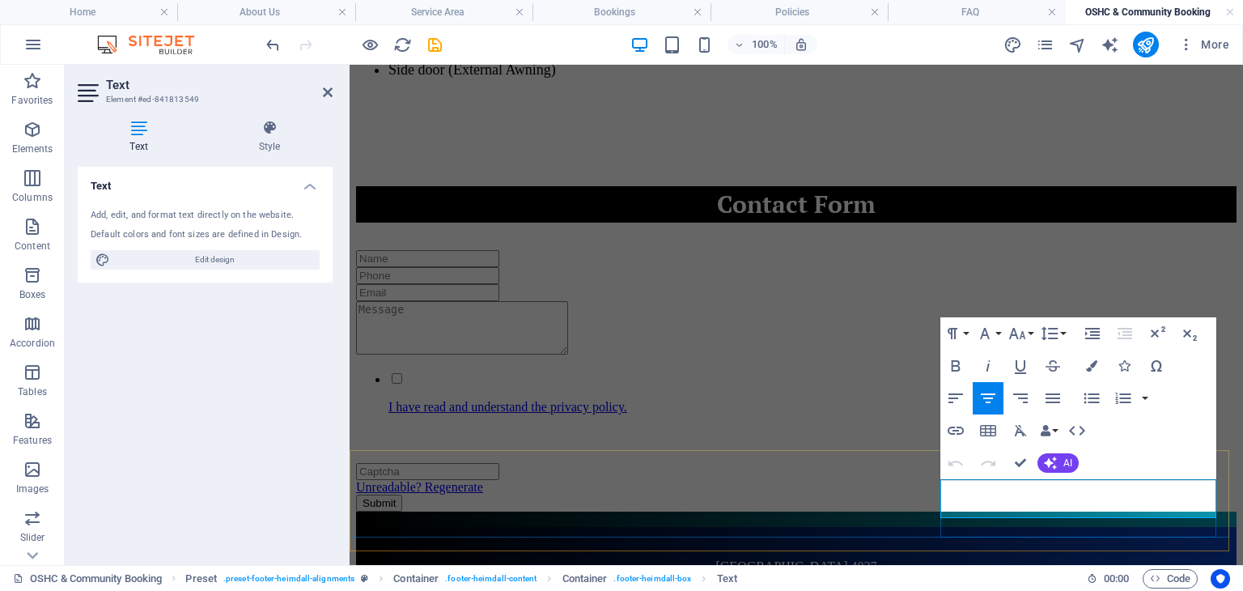
drag, startPoint x: 979, startPoint y: 489, endPoint x: 1178, endPoint y: 487, distance: 199.0
click at [1092, 363] on icon "button" at bounding box center [1091, 365] width 11 height 11
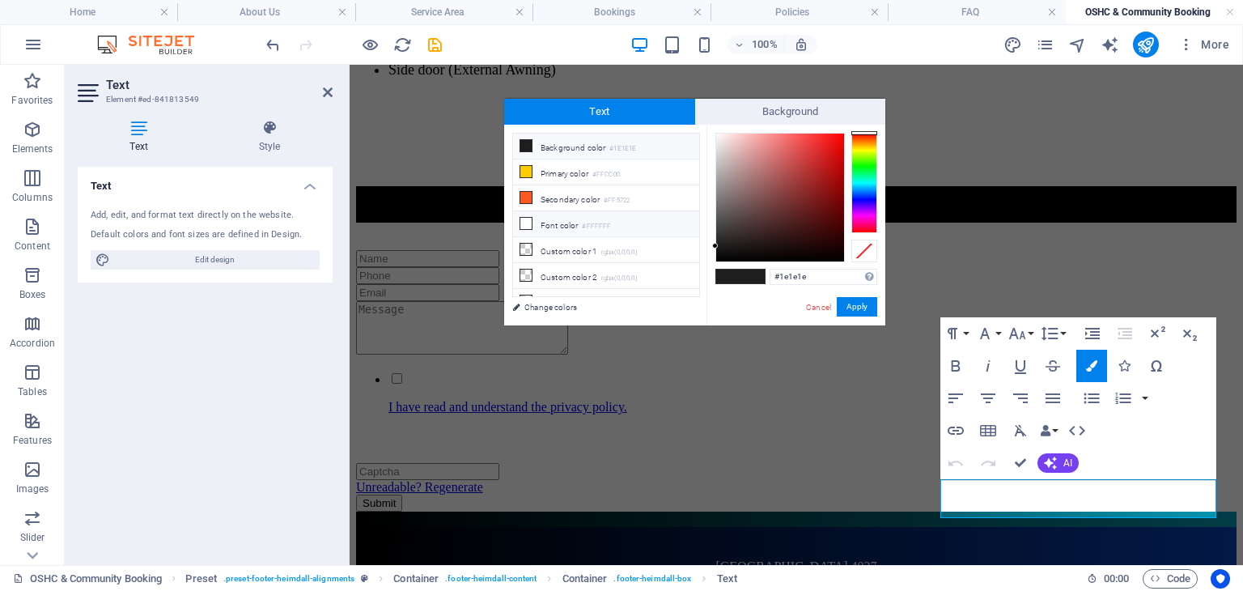
click at [570, 220] on li "Font color #FFFFFF" at bounding box center [606, 224] width 186 height 26
click at [851, 307] on button "Apply" at bounding box center [857, 306] width 40 height 19
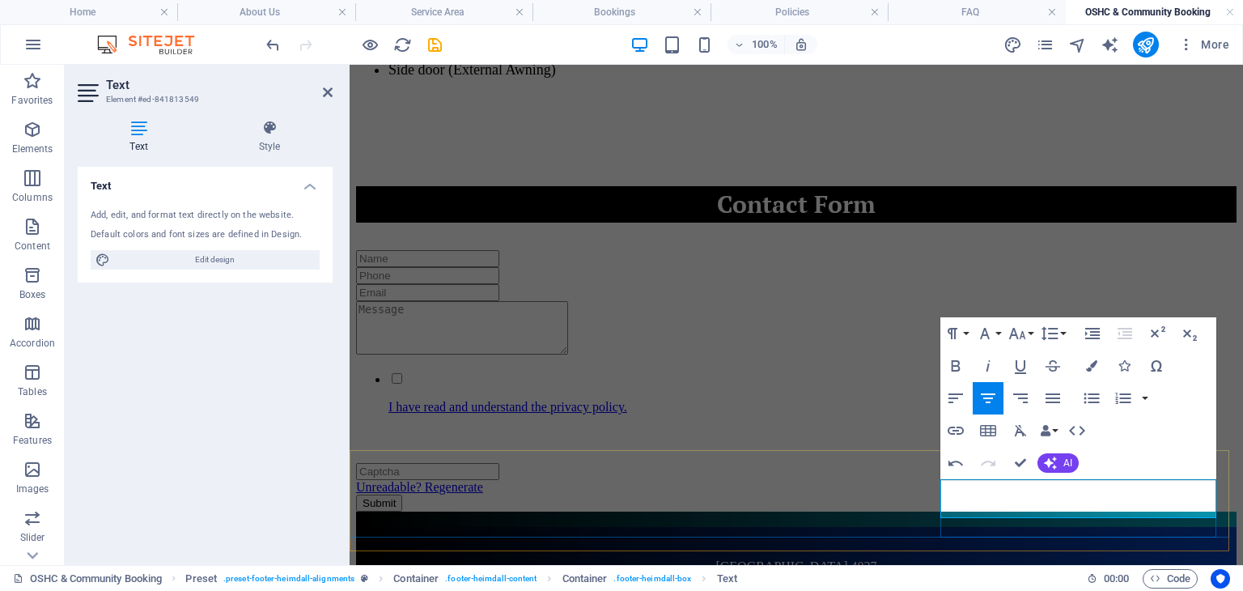
drag, startPoint x: 977, startPoint y: 506, endPoint x: 1154, endPoint y: 500, distance: 177.3
click at [1091, 366] on icon "button" at bounding box center [1091, 365] width 11 height 11
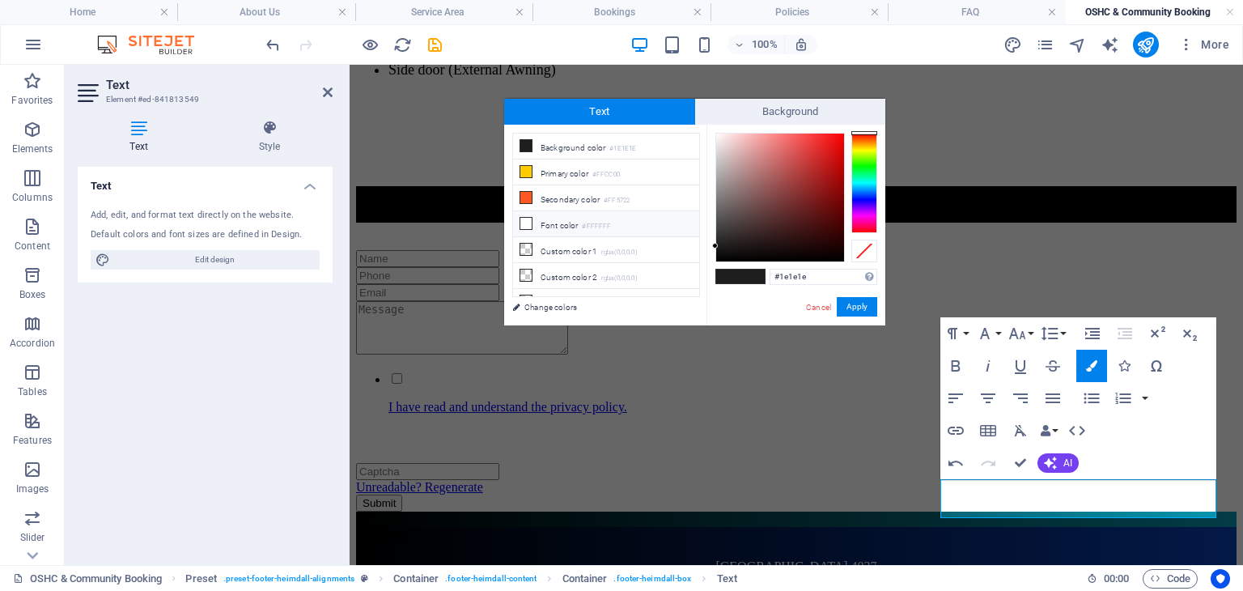
click at [551, 225] on li "Font color #FFFFFF" at bounding box center [606, 224] width 186 height 26
type input "#ffffff"
click at [850, 308] on button "Apply" at bounding box center [857, 306] width 40 height 19
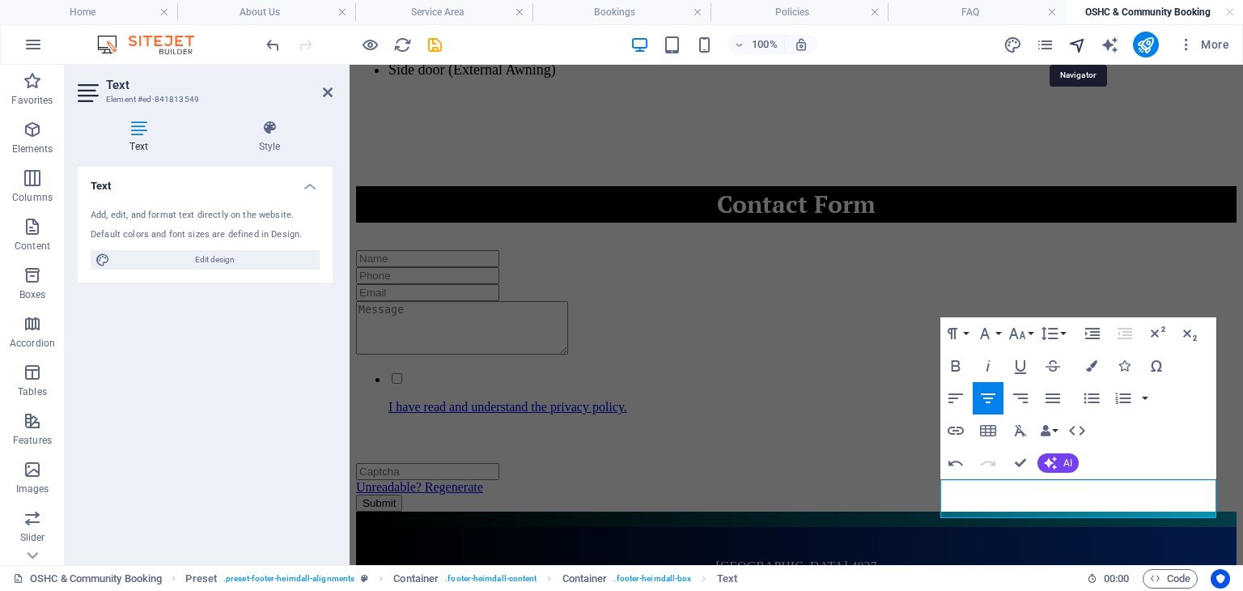
click at [1086, 40] on icon "navigator" at bounding box center [1077, 45] width 19 height 19
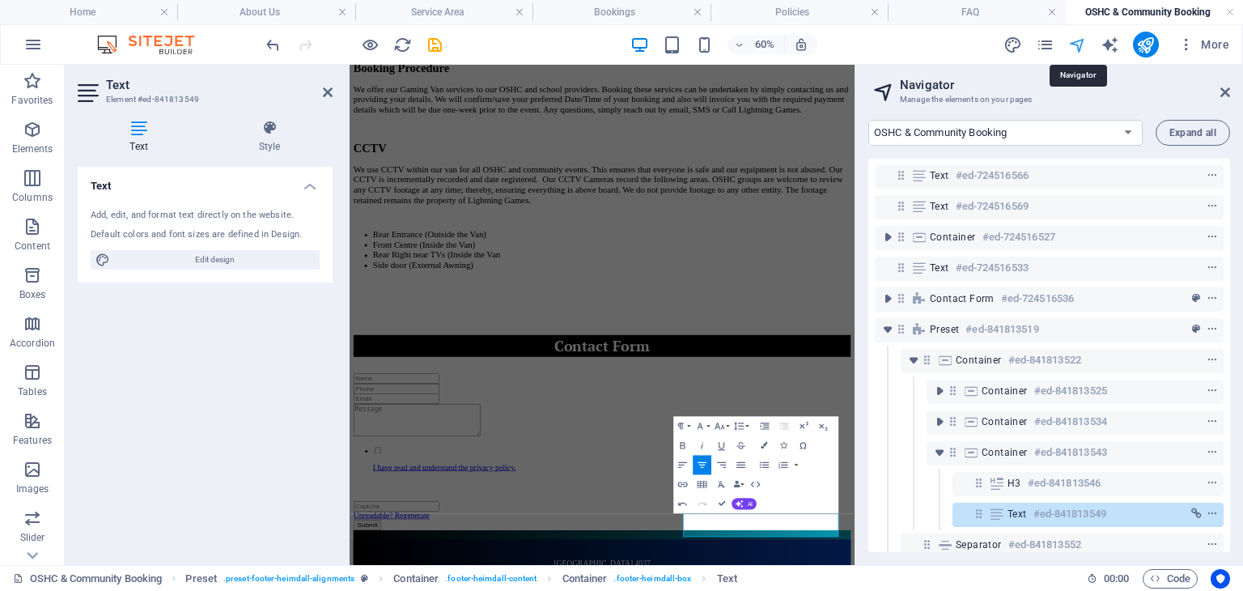
scroll to position [57, 0]
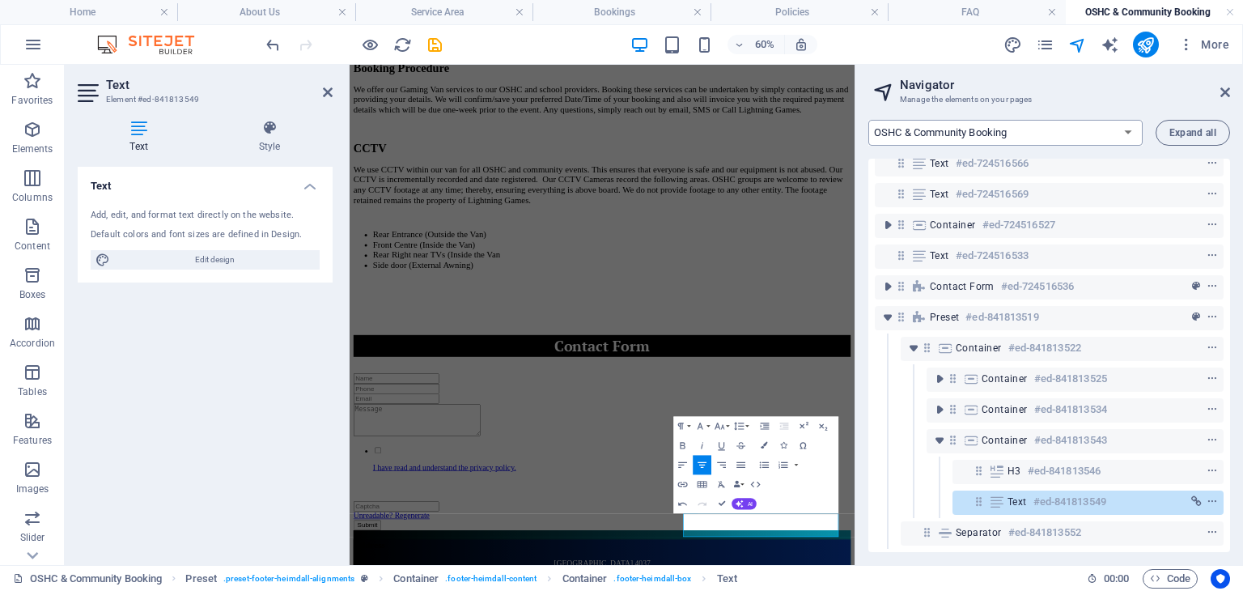
click at [964, 130] on select "Home About Us Service Area Bookings Policies FAQ OSHC & Community Booking Conta…" at bounding box center [1005, 133] width 274 height 26
select select "14075877-en"
click at [868, 120] on select "Home About Us Service Area Bookings Policies FAQ OSHC & Community Booking Conta…" at bounding box center [1005, 133] width 274 height 26
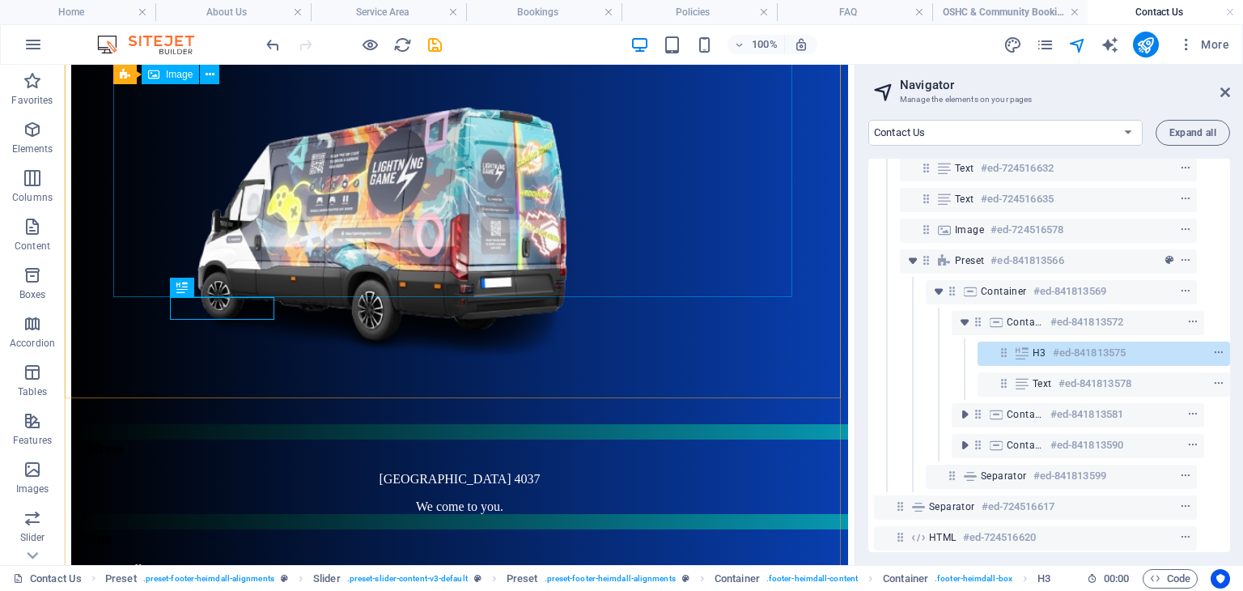
scroll to position [105, 29]
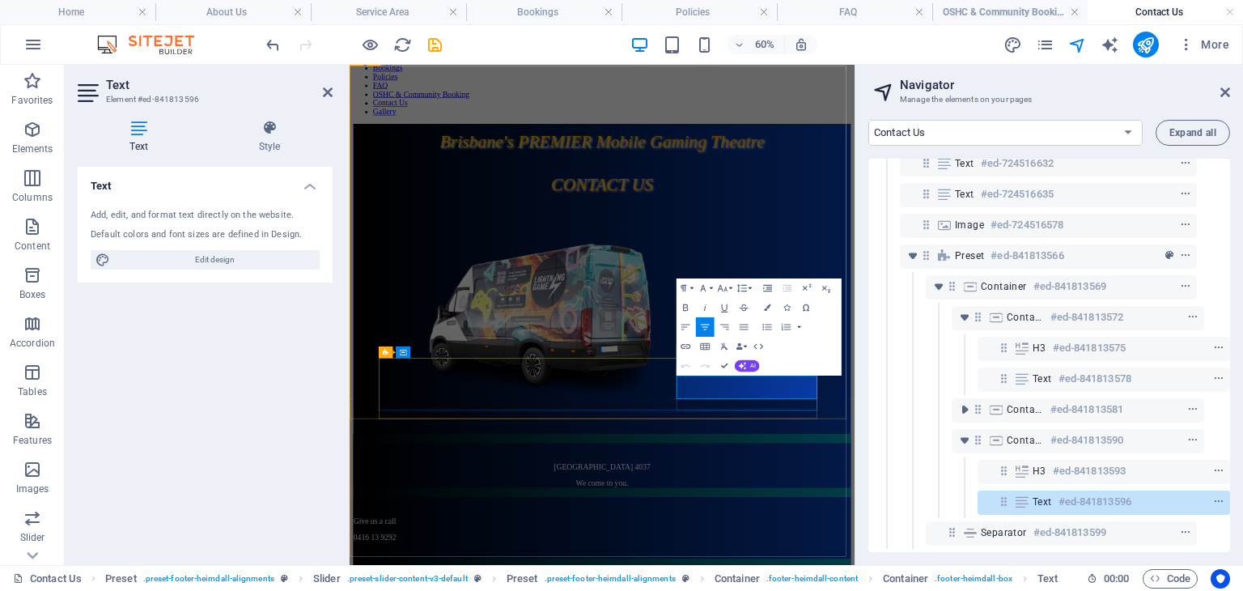
drag, startPoint x: 916, startPoint y: 591, endPoint x: 1113, endPoint y: 591, distance: 197.4
click at [765, 307] on icon "button" at bounding box center [767, 307] width 6 height 6
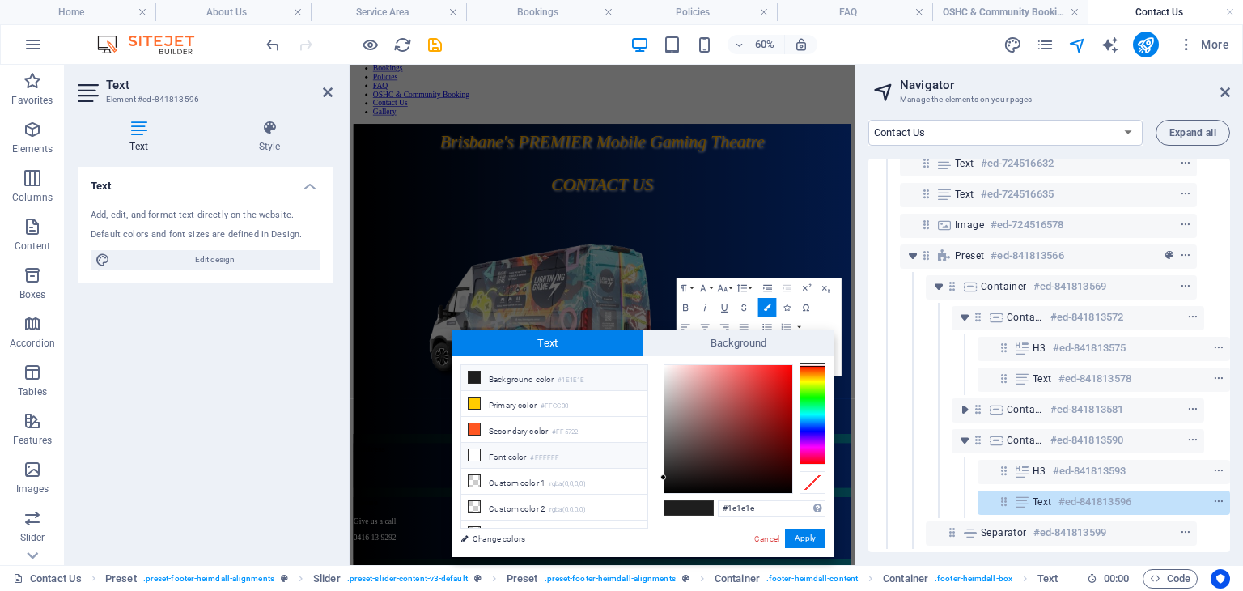
click at [506, 451] on li "Font color #FFFFFF" at bounding box center [554, 456] width 186 height 26
type input "#ffffff"
click at [798, 536] on button "Apply" at bounding box center [805, 537] width 40 height 19
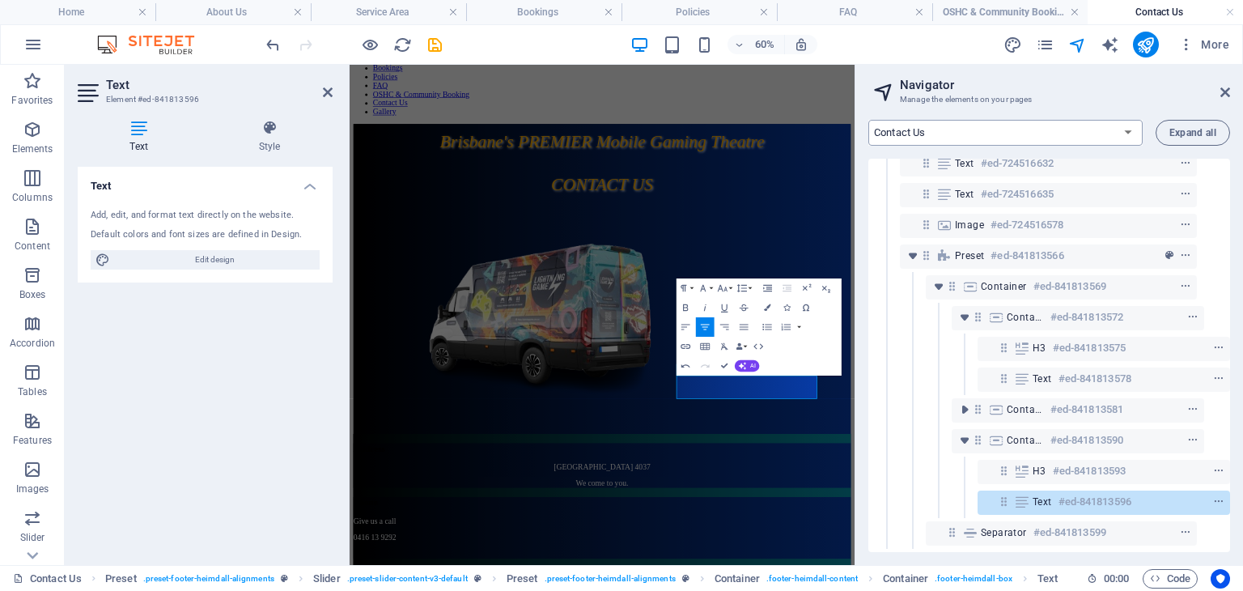
click at [929, 137] on select "Home About Us Service Area Bookings Policies FAQ OSHC & Community Booking Conta…" at bounding box center [1005, 133] width 274 height 26
select select "16384681-en"
click at [868, 120] on select "Home About Us Service Area Bookings Policies FAQ OSHC & Community Booking Conta…" at bounding box center [1005, 133] width 274 height 26
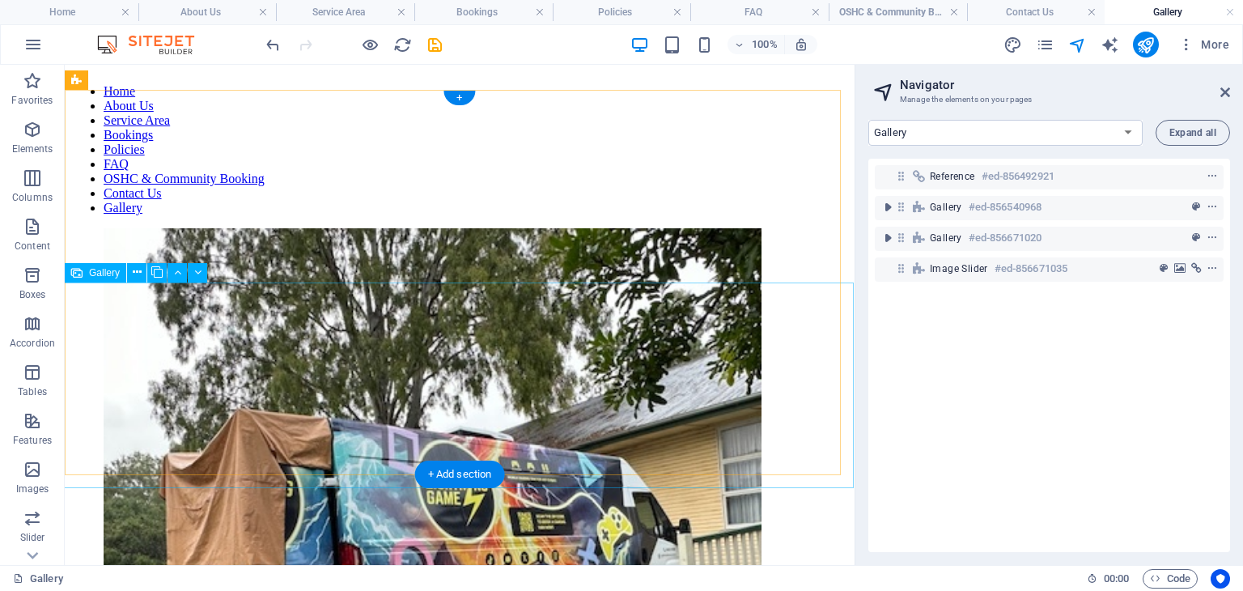
scroll to position [0, 0]
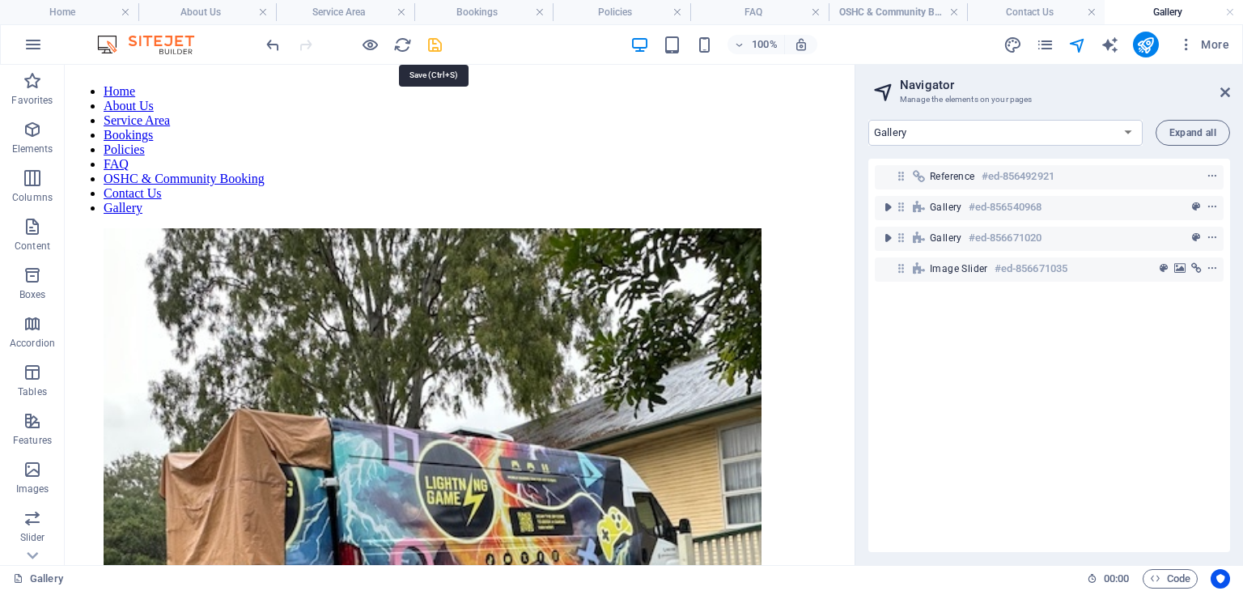
click at [436, 46] on icon "save" at bounding box center [435, 45] width 19 height 19
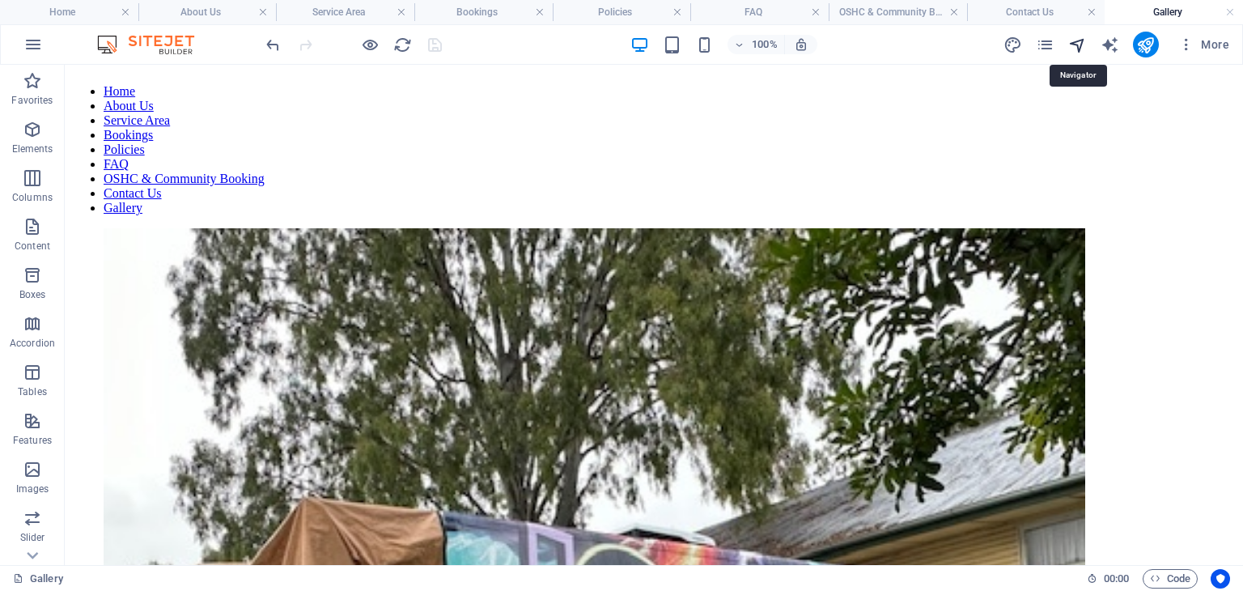
click at [1078, 39] on icon "navigator" at bounding box center [1077, 45] width 19 height 19
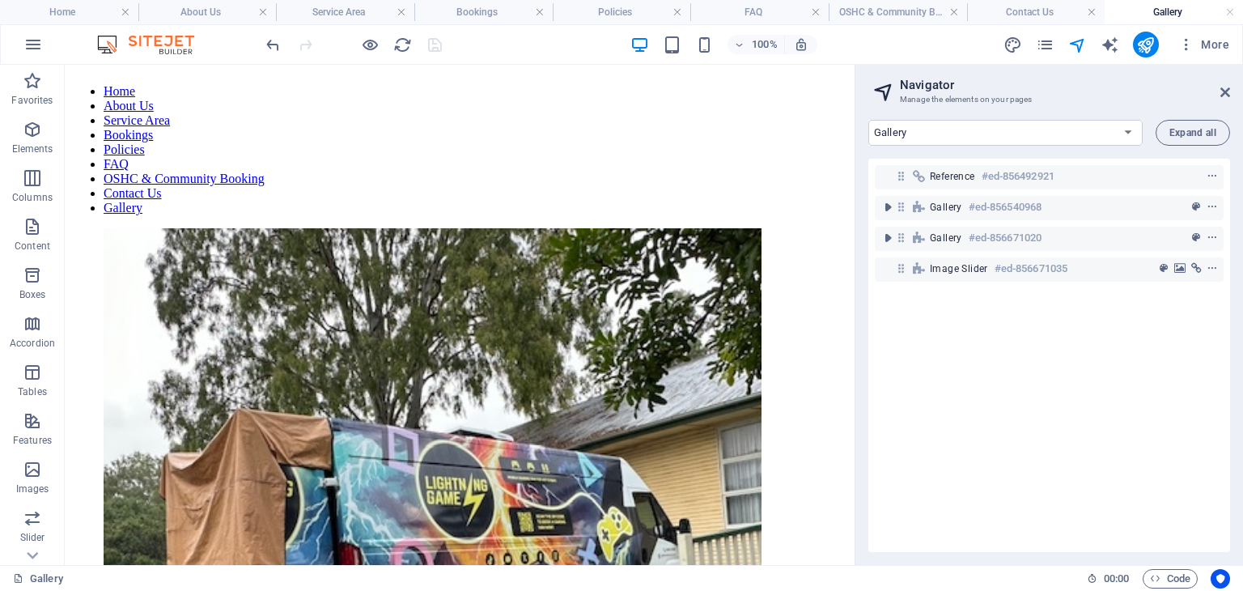
click at [903, 116] on div "Home About Us Service Area Bookings Policies FAQ OSHC & Community Booking Conta…" at bounding box center [1049, 336] width 388 height 458
click at [902, 130] on select "Home About Us Service Area Bookings Policies FAQ OSHC & Community Booking Conta…" at bounding box center [1005, 133] width 274 height 26
select select "14075856-en"
click at [868, 120] on select "Home About Us Service Area Bookings Policies FAQ OSHC & Community Booking Conta…" at bounding box center [1005, 133] width 274 height 26
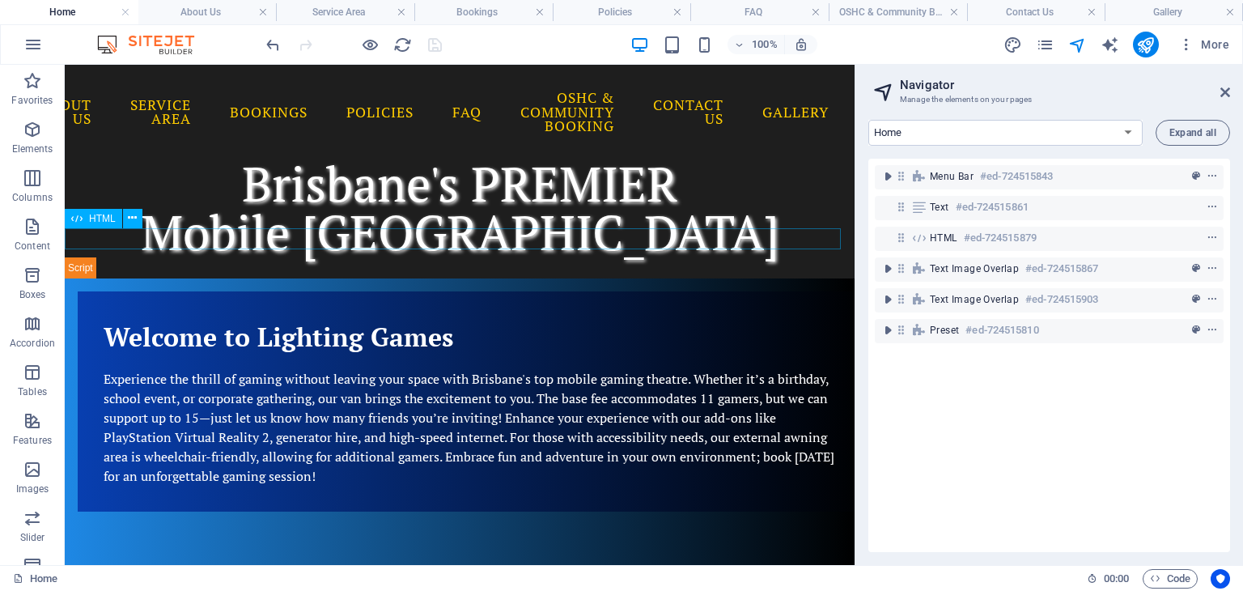
click at [152, 256] on div at bounding box center [460, 267] width 790 height 22
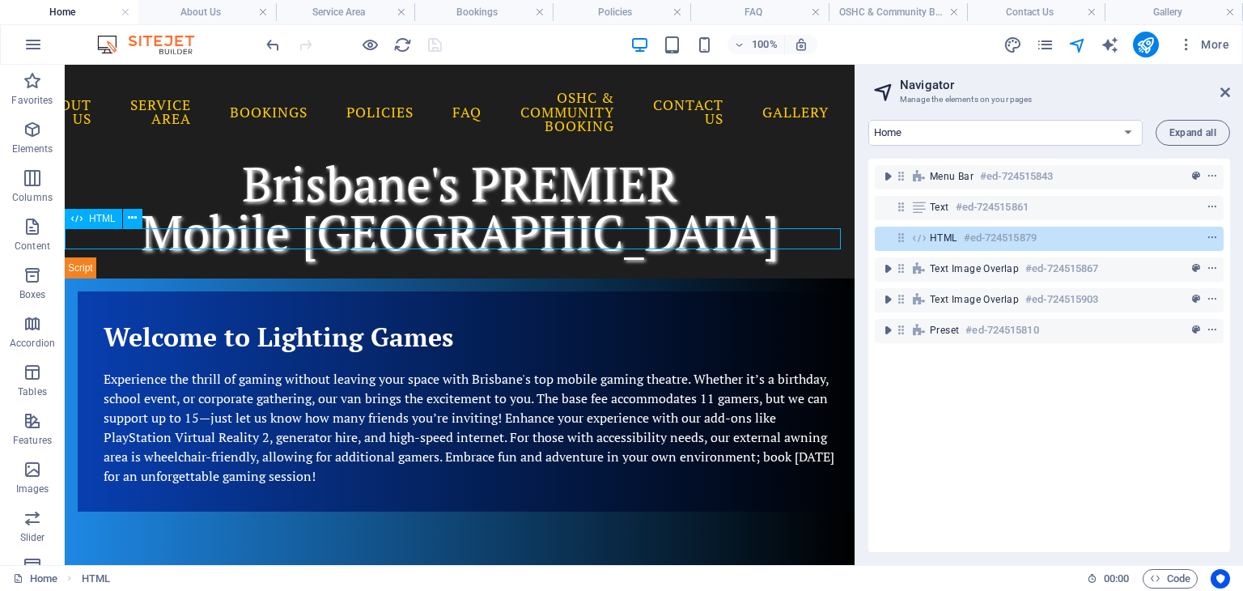
click at [152, 256] on div at bounding box center [460, 267] width 790 height 22
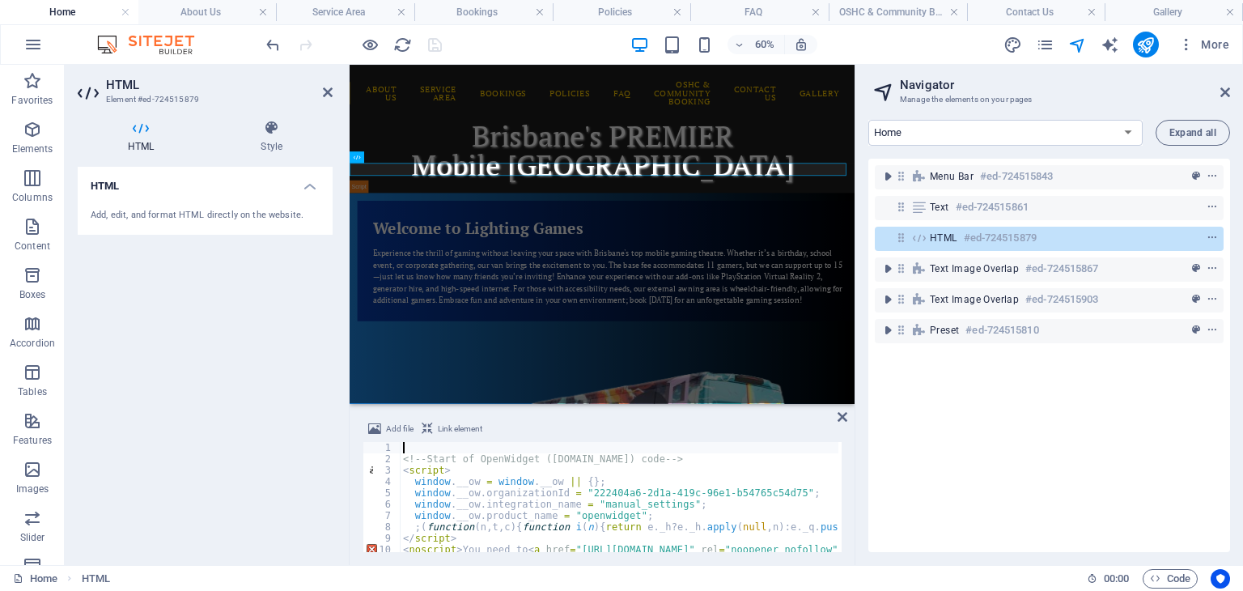
scroll to position [29, 0]
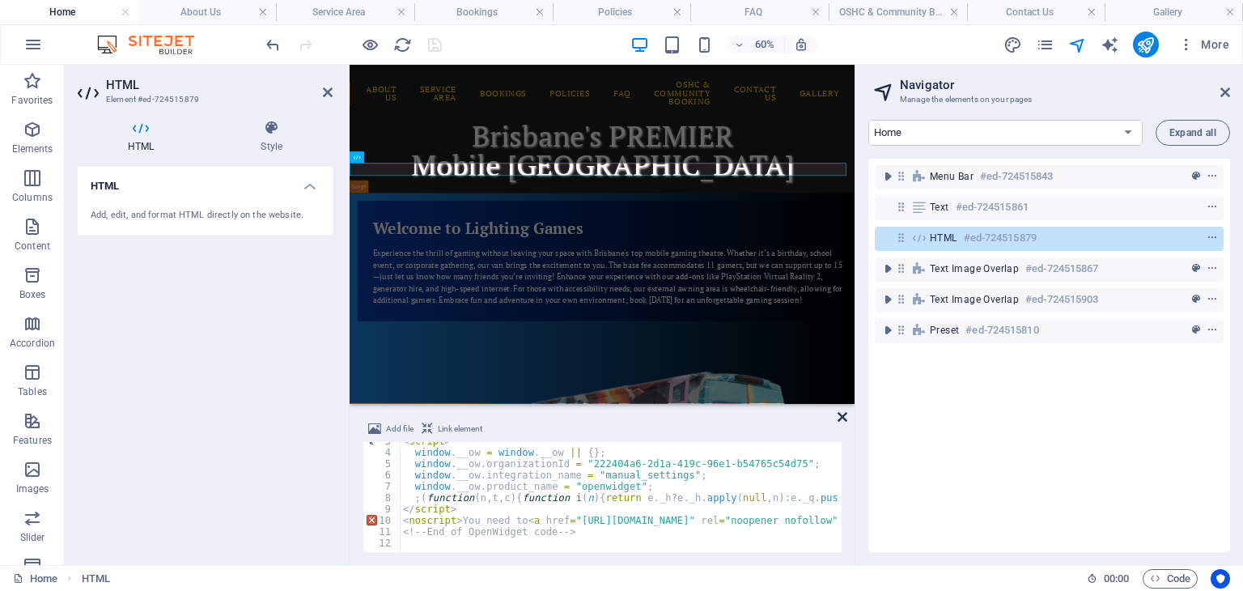
click at [841, 413] on icon at bounding box center [842, 416] width 10 height 13
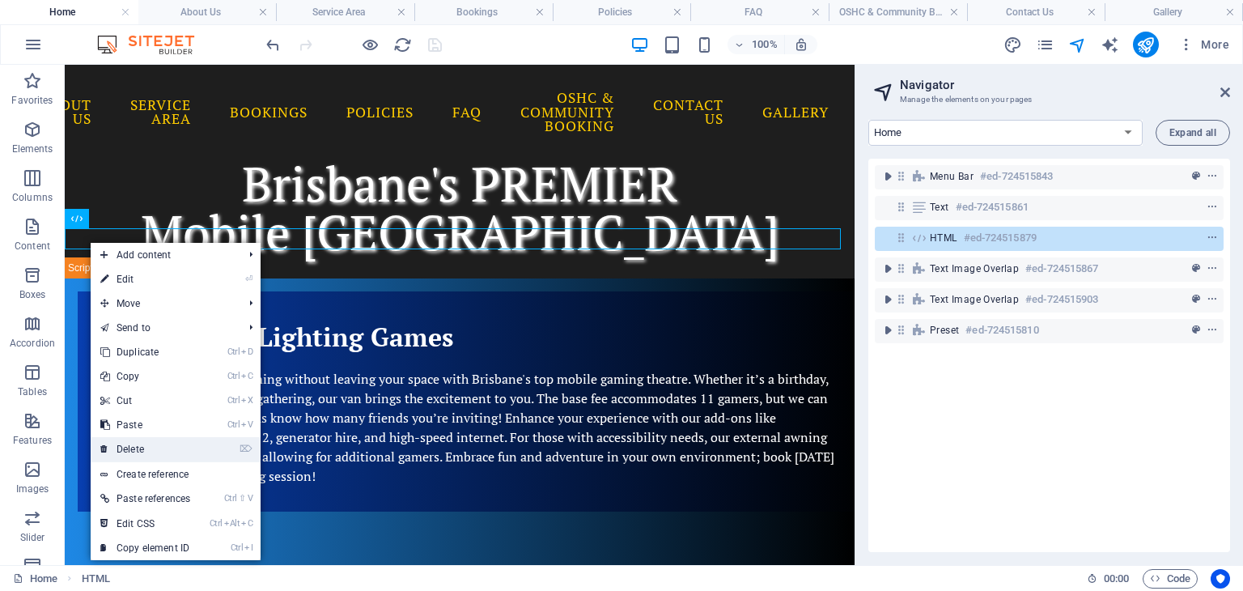
click at [142, 441] on link "⌦ Delete" at bounding box center [145, 449] width 109 height 24
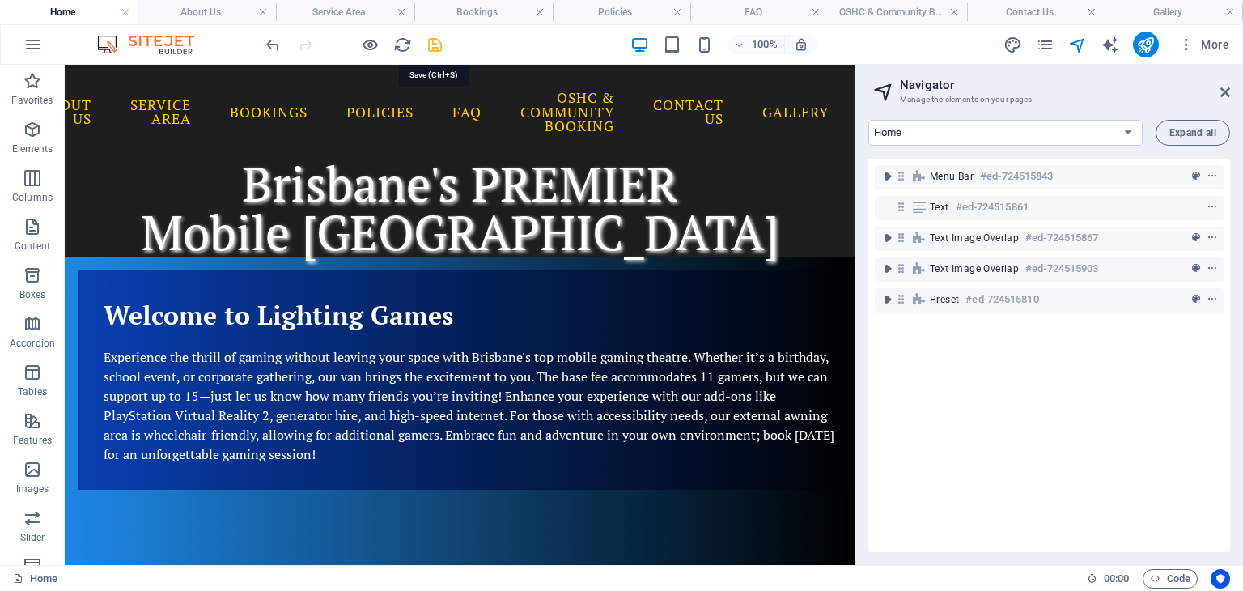
click at [437, 40] on icon "save" at bounding box center [435, 45] width 19 height 19
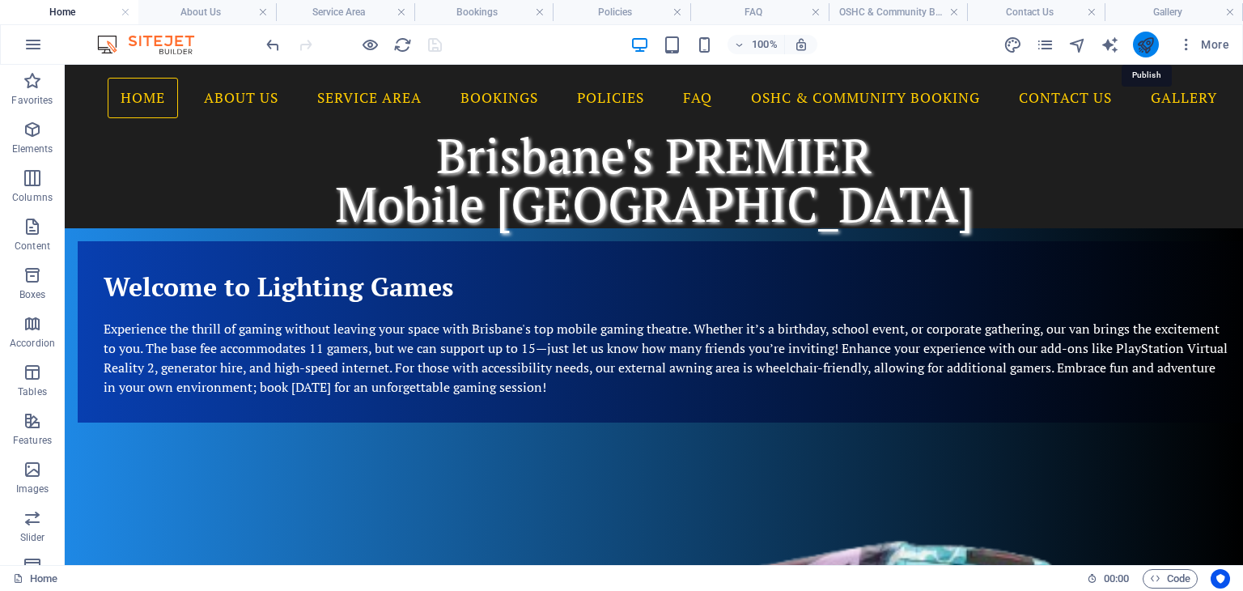
click at [1142, 40] on icon "publish" at bounding box center [1145, 45] width 19 height 19
